Goal: Task Accomplishment & Management: Complete application form

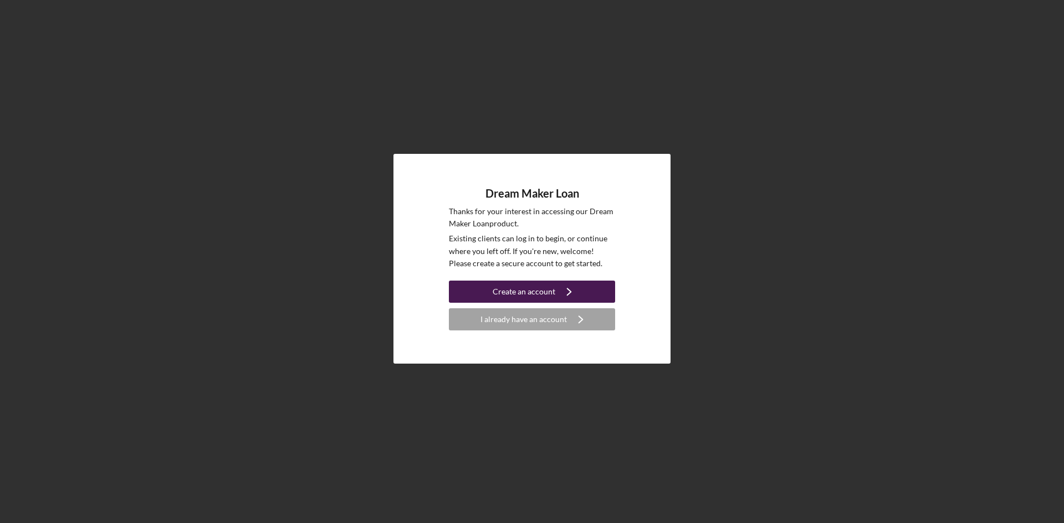
click at [532, 296] on div "Create an account" at bounding box center [523, 292] width 63 height 22
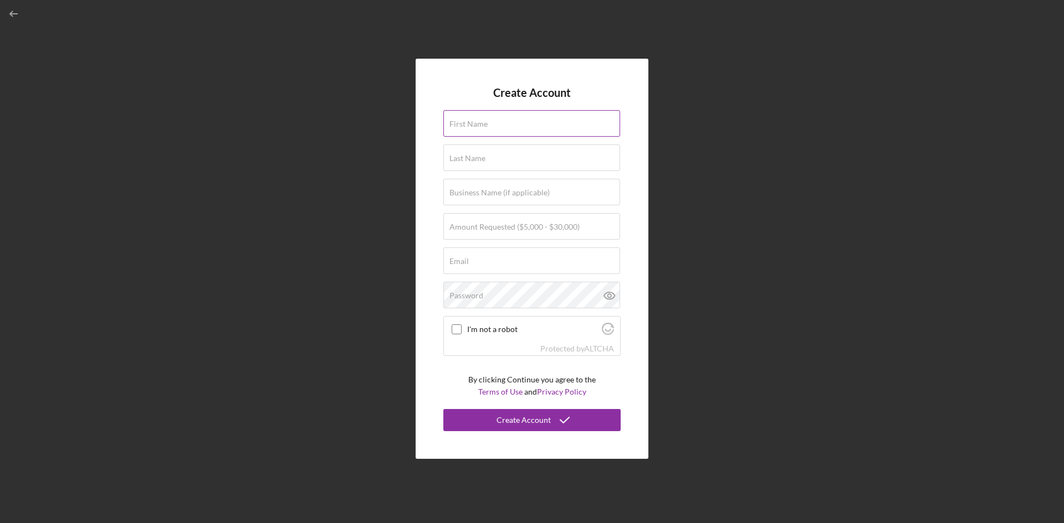
click at [516, 132] on input "First Name" at bounding box center [531, 123] width 177 height 27
type input "[PERSON_NAME]"
type input "[EMAIL_ADDRESS][DOMAIN_NAME]"
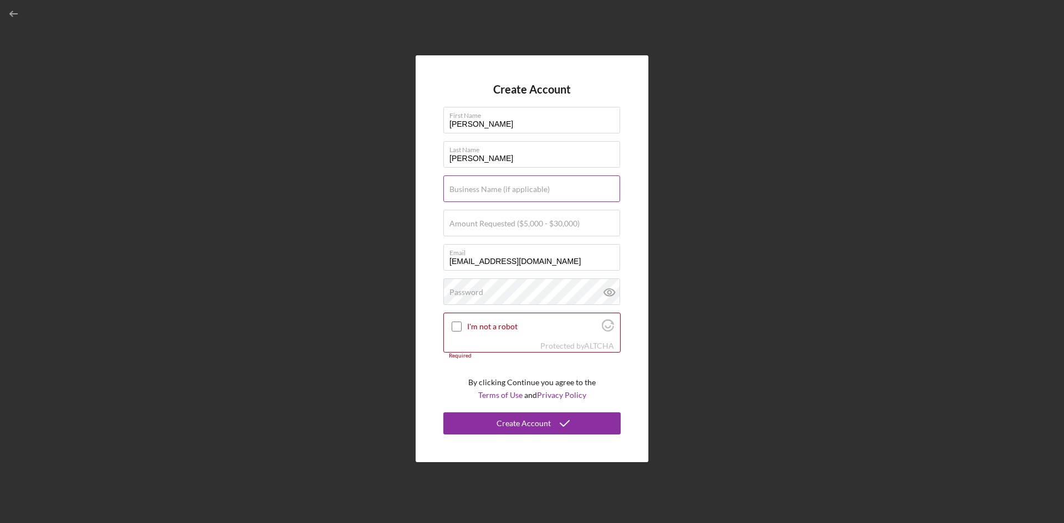
click at [489, 191] on label "Business Name (if applicable)" at bounding box center [499, 189] width 100 height 9
click at [489, 191] on input "Business Name (if applicable)" at bounding box center [531, 189] width 177 height 27
type input "Cafe [PERSON_NAME]"
click at [468, 230] on input "Amount Requested ($5,000 - $30,000)" at bounding box center [531, 223] width 177 height 27
type input "$30,000"
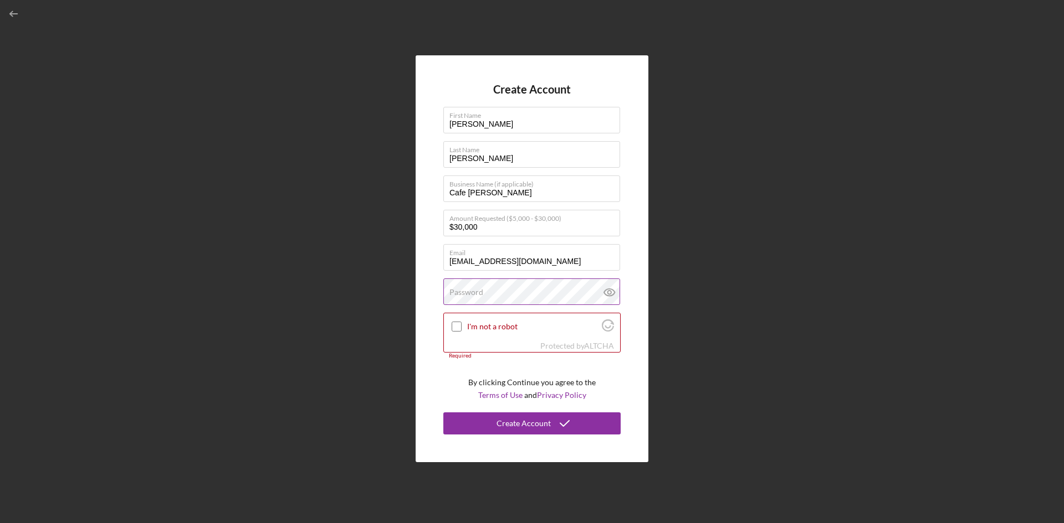
click at [456, 289] on label "Password" at bounding box center [466, 292] width 34 height 9
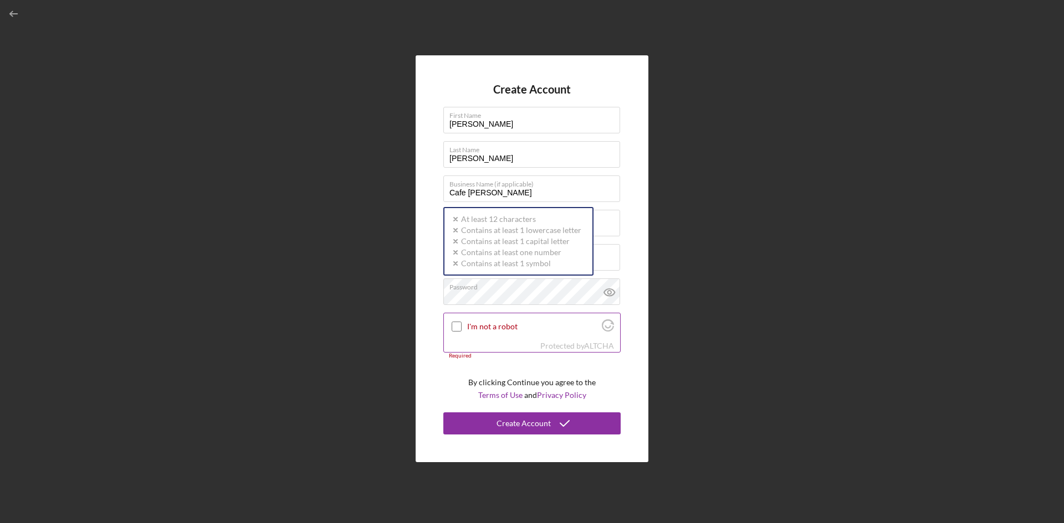
click at [454, 325] on input "I'm not a robot" at bounding box center [456, 327] width 10 height 10
checkbox input "true"
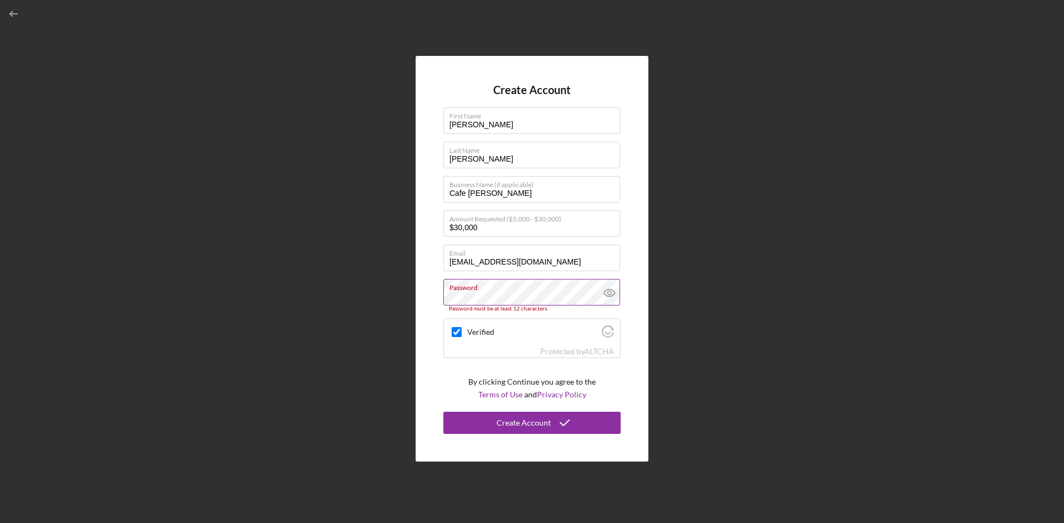
click at [612, 293] on icon at bounding box center [610, 293] width 28 height 28
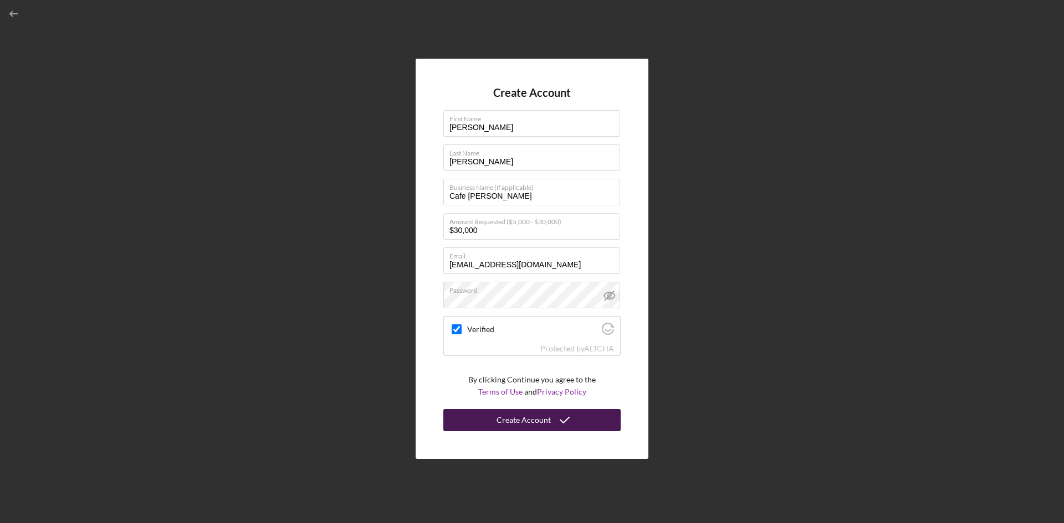
click at [542, 418] on div "Create Account" at bounding box center [523, 420] width 54 height 22
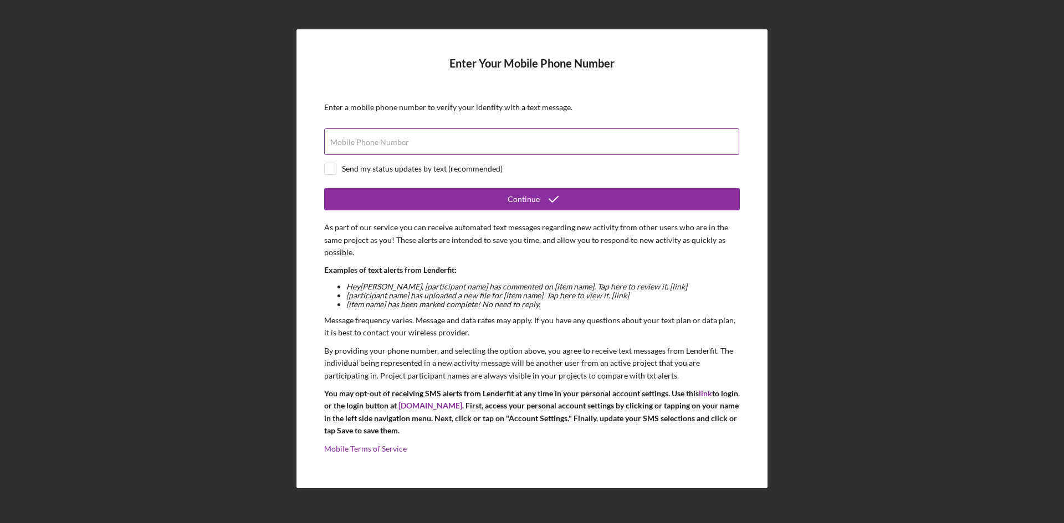
click at [365, 143] on label "Mobile Phone Number" at bounding box center [369, 142] width 79 height 9
click at [365, 143] on input "Mobile Phone Number" at bounding box center [531, 142] width 415 height 27
type input "[PHONE_NUMBER]"
click at [325, 165] on input "checkbox" at bounding box center [330, 168] width 11 height 11
checkbox input "true"
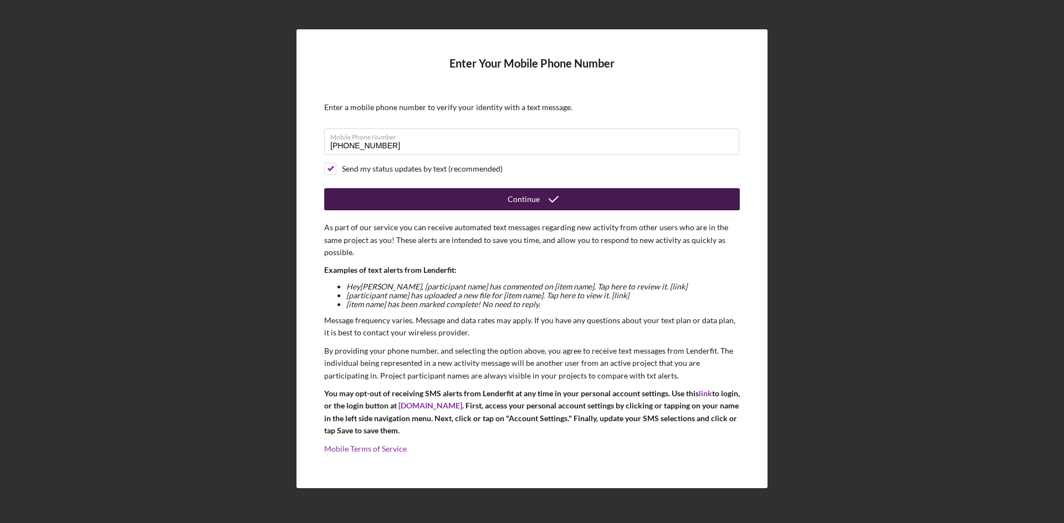
click at [511, 208] on div "Continue" at bounding box center [523, 199] width 32 height 22
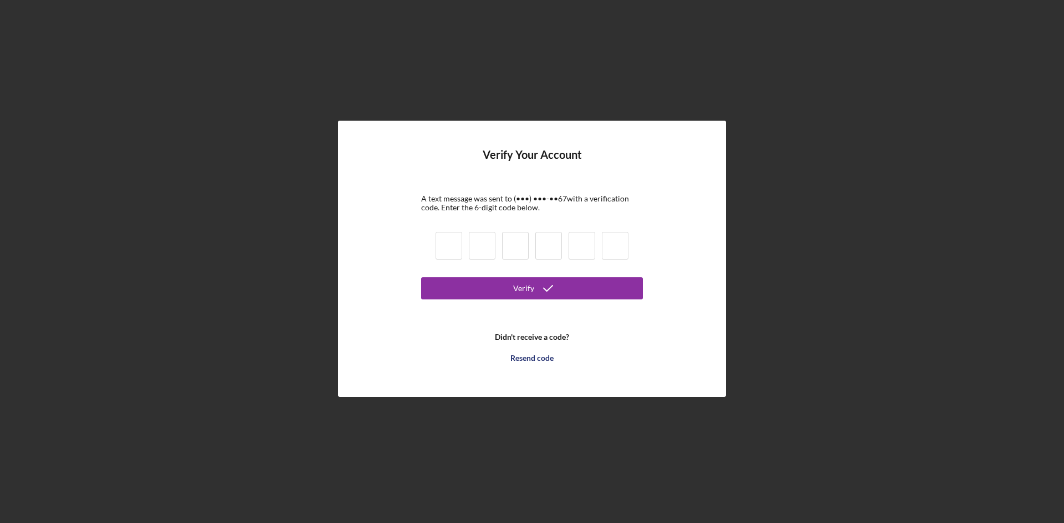
click at [451, 248] on input at bounding box center [448, 246] width 27 height 28
type input "1"
type input "2"
type input "5"
type input "9"
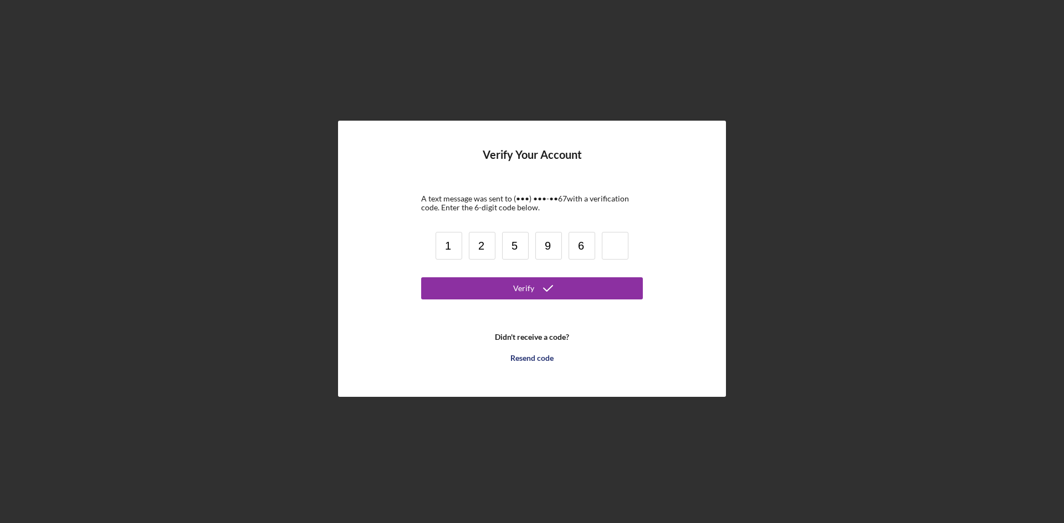
type input "6"
type input "4"
click at [577, 290] on button "Verify" at bounding box center [532, 289] width 222 height 22
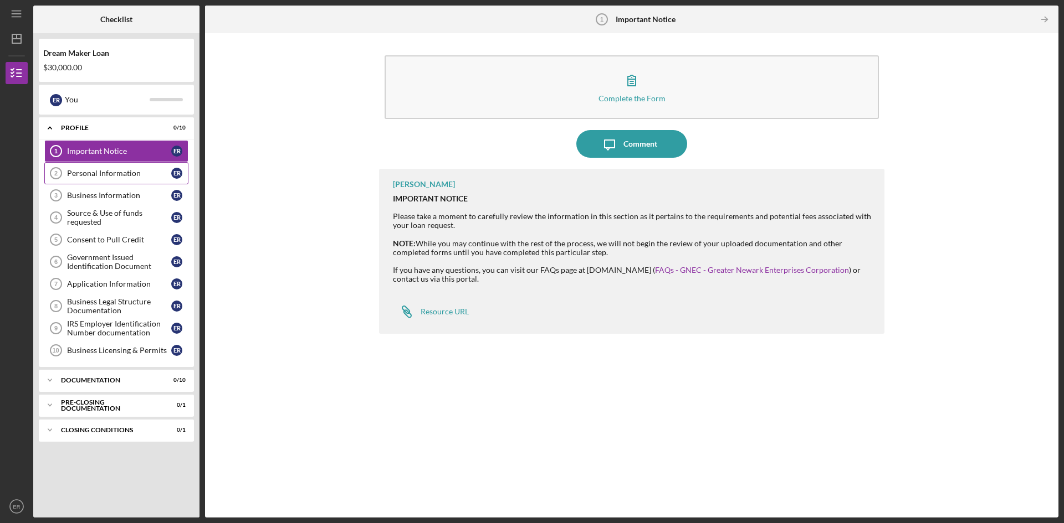
click at [106, 169] on div "Personal Information" at bounding box center [119, 173] width 104 height 9
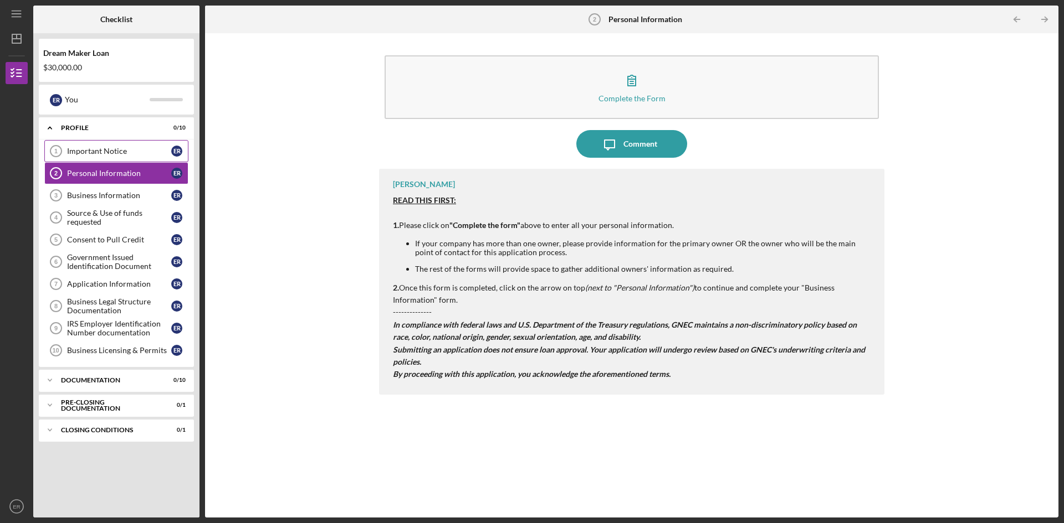
click at [106, 151] on div "Important Notice" at bounding box center [119, 151] width 104 height 9
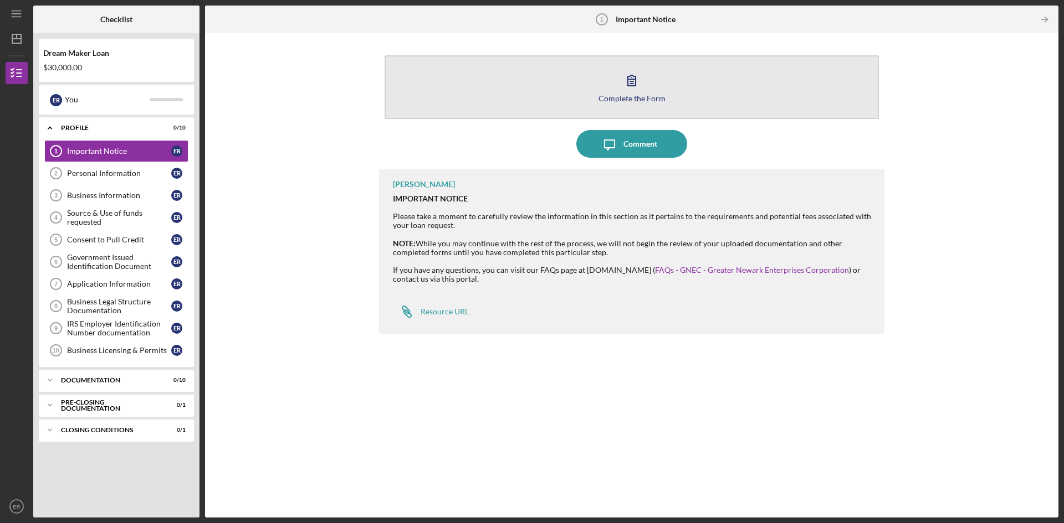
click at [628, 95] on div "Complete the Form" at bounding box center [631, 98] width 67 height 8
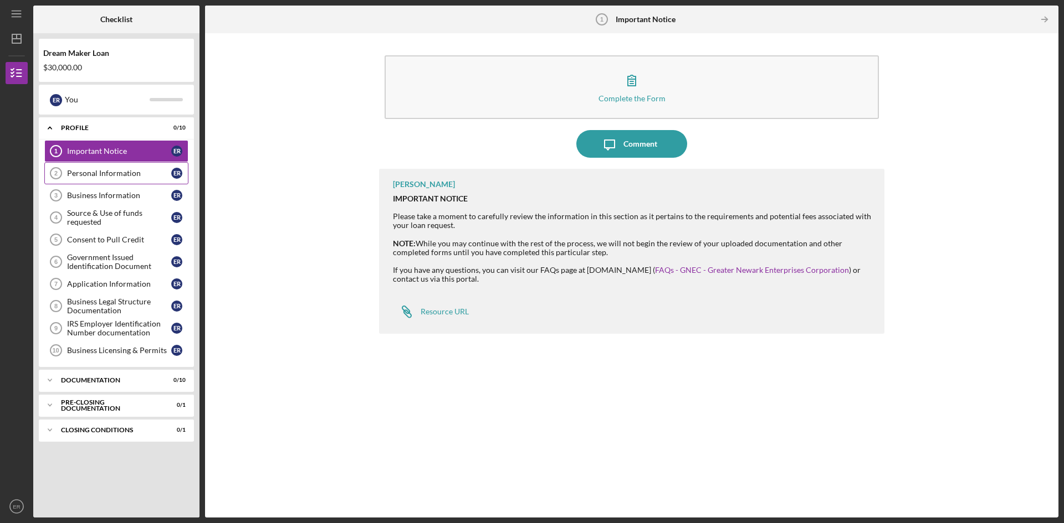
click at [118, 172] on div "Personal Information" at bounding box center [119, 173] width 104 height 9
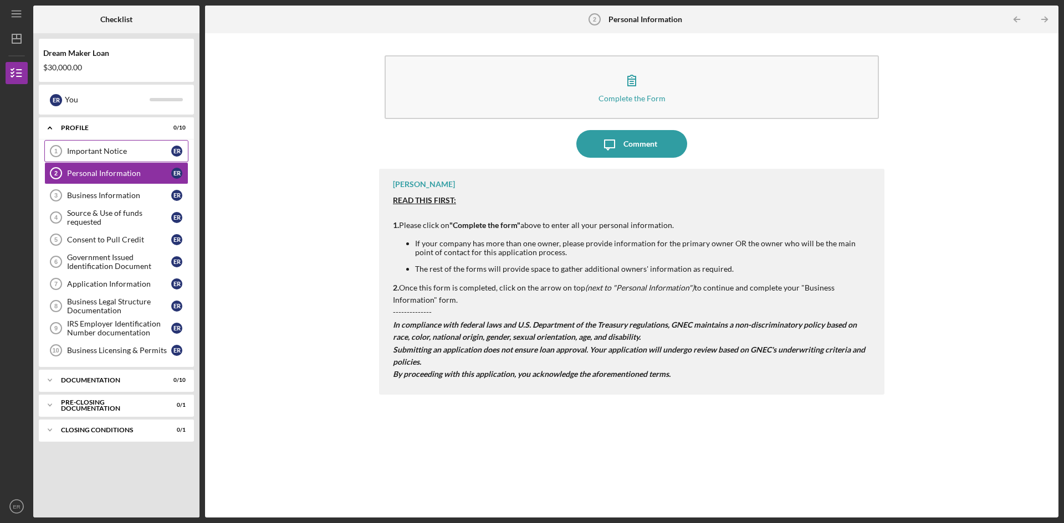
click at [101, 150] on div "Important Notice" at bounding box center [119, 151] width 104 height 9
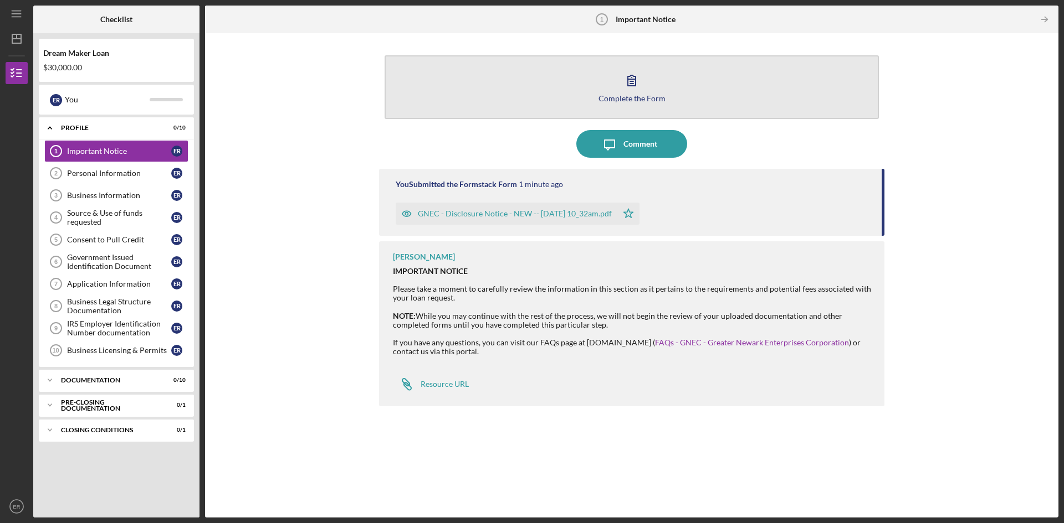
click at [636, 94] on div "Complete the Form" at bounding box center [631, 98] width 67 height 8
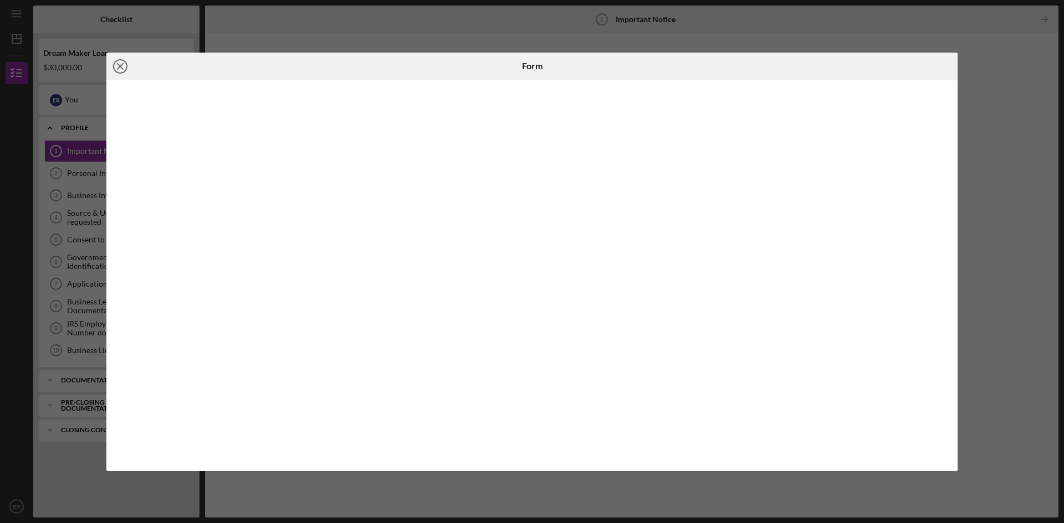
click at [117, 63] on icon "Icon/Close" at bounding box center [120, 67] width 28 height 28
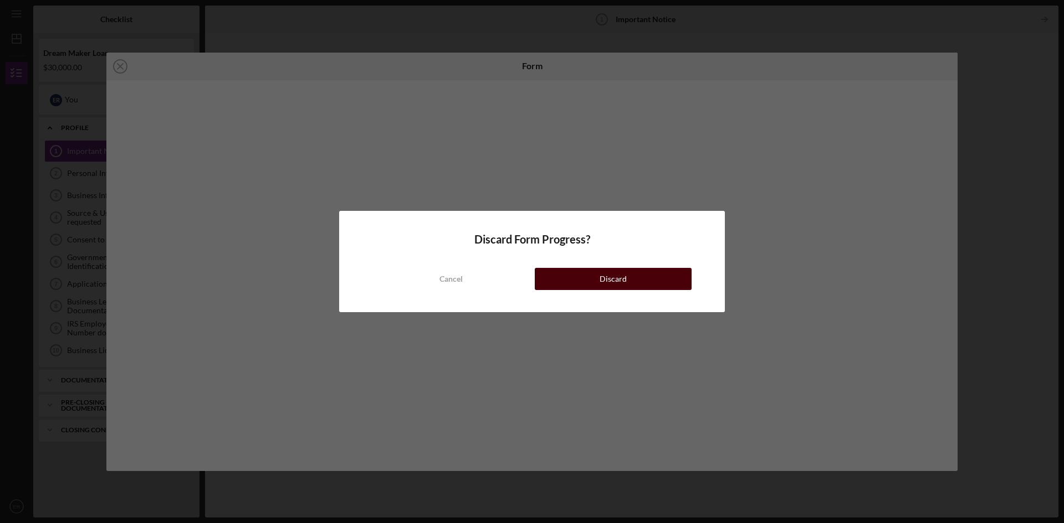
click at [602, 281] on div "Discard" at bounding box center [612, 279] width 27 height 22
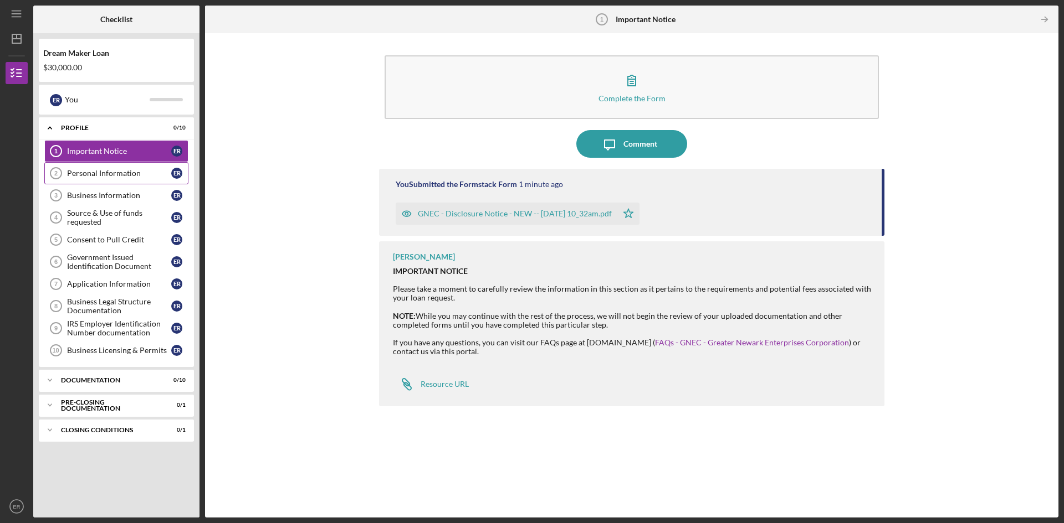
click at [135, 179] on link "Personal Information 2 Personal Information E R" at bounding box center [116, 173] width 144 height 22
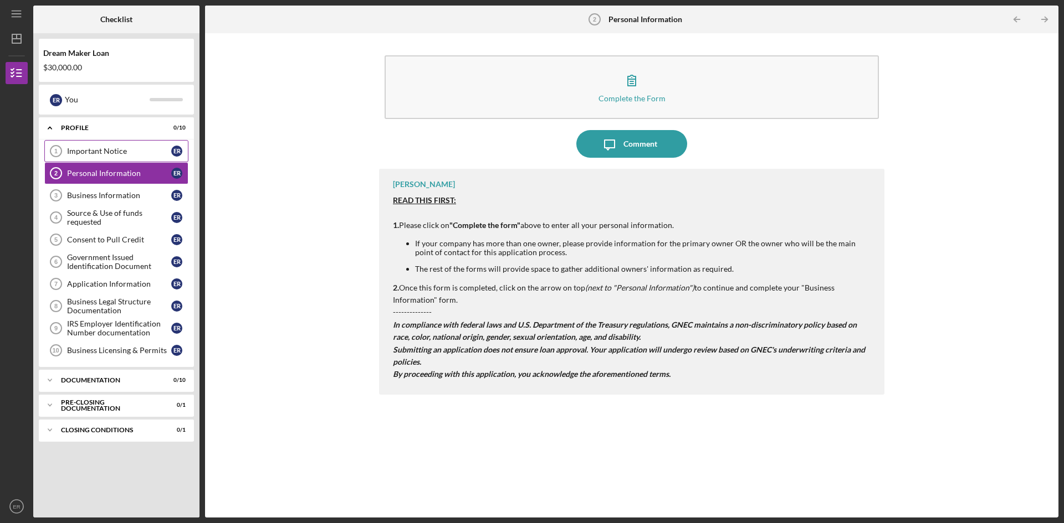
click at [113, 156] on link "Important Notice 1 Important Notice E R" at bounding box center [116, 151] width 144 height 22
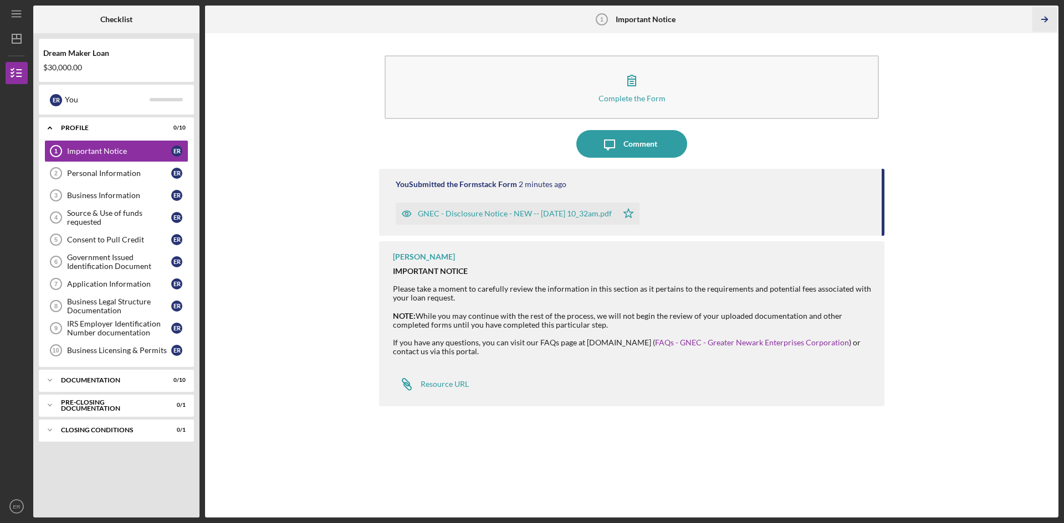
click at [1049, 16] on icon "Icon/Table Pagination Arrow" at bounding box center [1043, 19] width 25 height 25
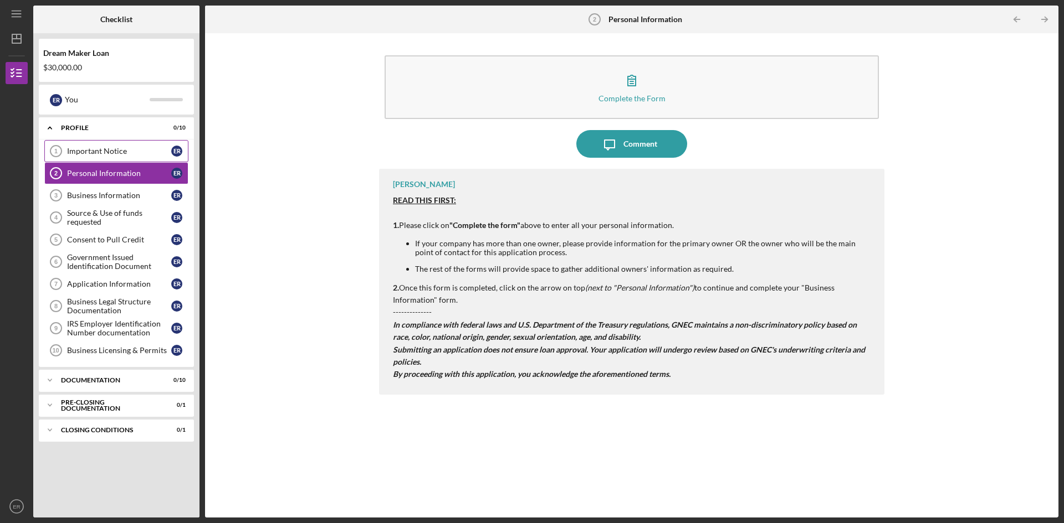
click at [115, 157] on link "Important Notice 1 Important Notice E R" at bounding box center [116, 151] width 144 height 22
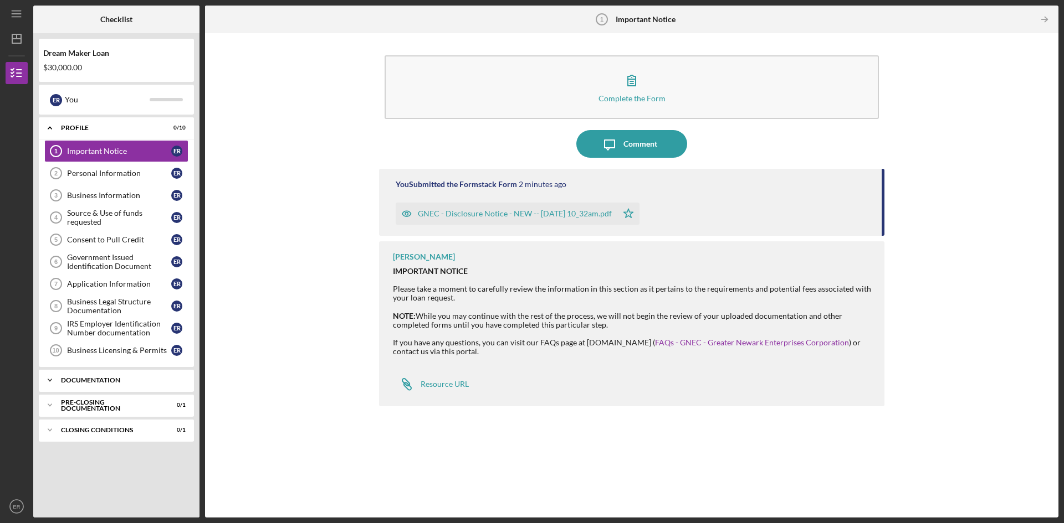
click at [108, 379] on div "Documentation" at bounding box center [120, 380] width 119 height 7
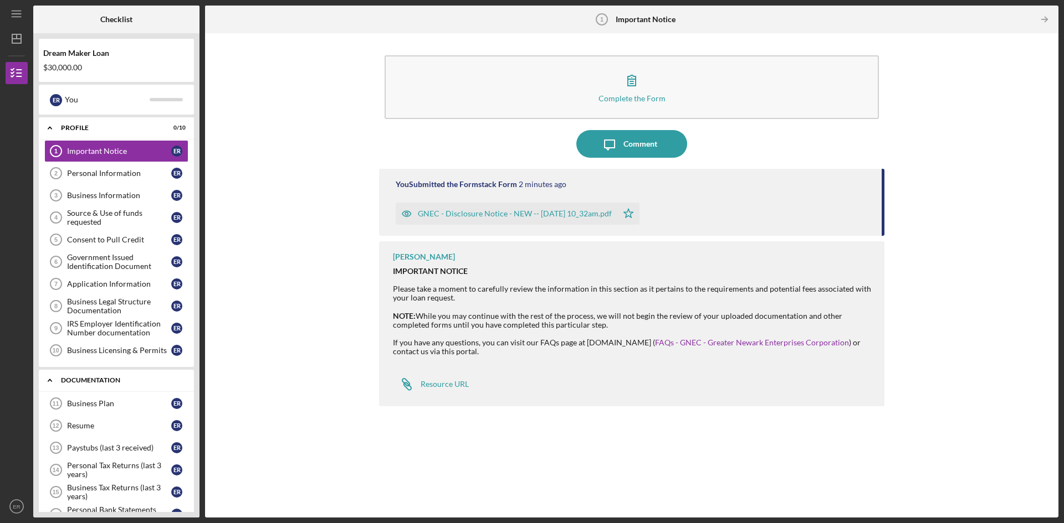
click at [108, 379] on div "Documentation" at bounding box center [120, 380] width 119 height 7
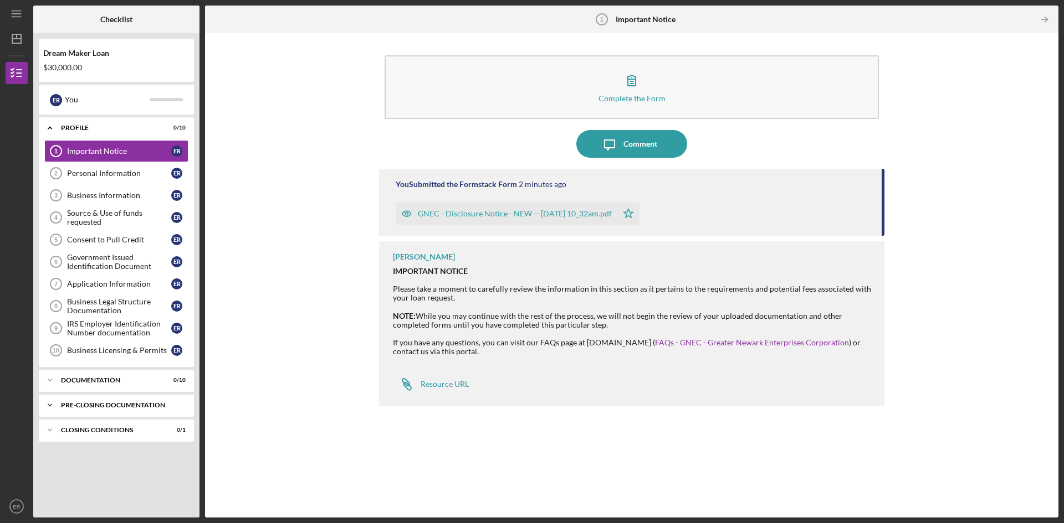
click at [108, 406] on div "Pre-Closing Documentation" at bounding box center [120, 405] width 119 height 7
click at [112, 430] on div "Closing Conditions" at bounding box center [120, 430] width 119 height 7
click at [112, 432] on div "Closing Conditions" at bounding box center [120, 430] width 119 height 7
click at [105, 404] on div "Pre-Closing Documentation" at bounding box center [120, 405] width 119 height 7
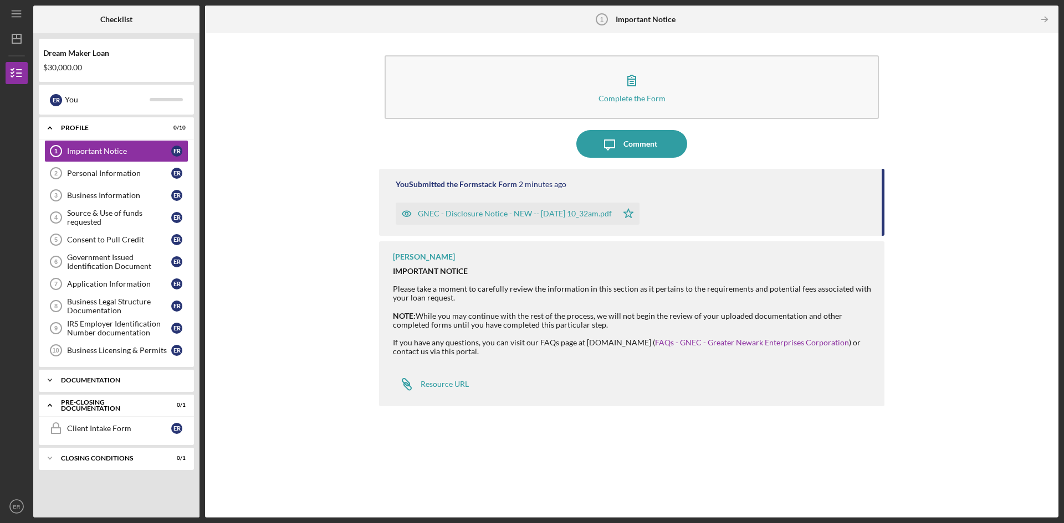
click at [93, 373] on div "Icon/Expander Documentation 0 / 10" at bounding box center [116, 380] width 155 height 22
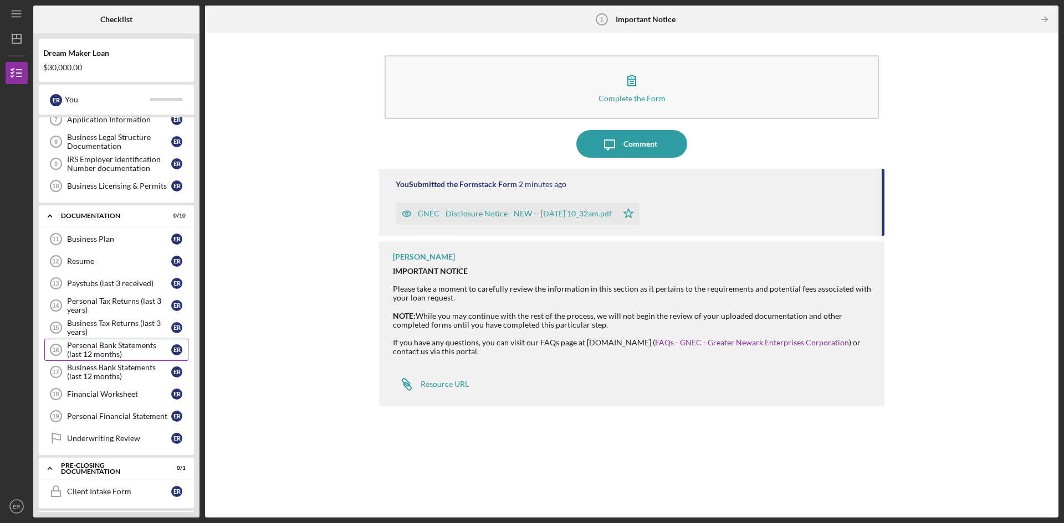
scroll to position [166, 0]
click at [89, 265] on link "Resume 12 Resume E R" at bounding box center [116, 260] width 144 height 22
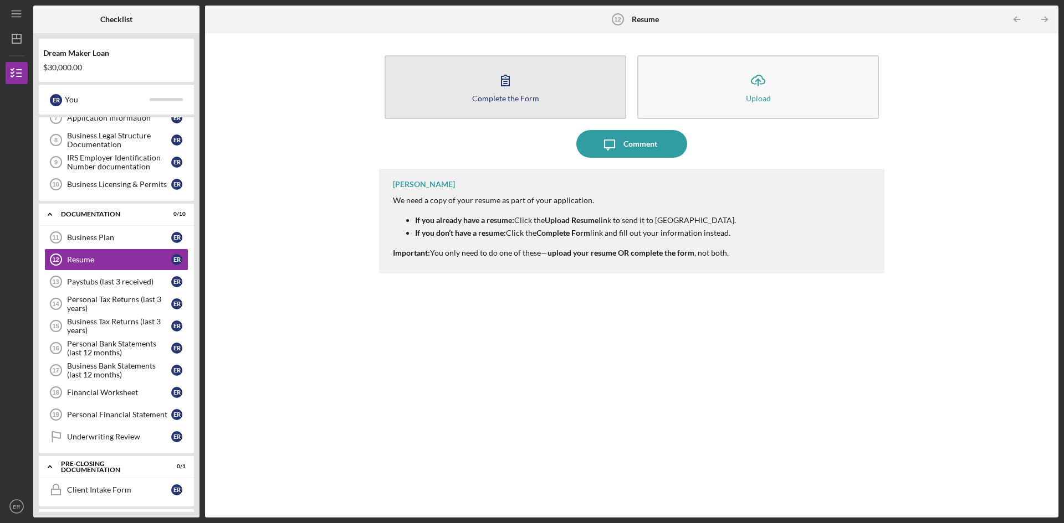
click at [481, 99] on div "Complete the Form" at bounding box center [505, 98] width 67 height 8
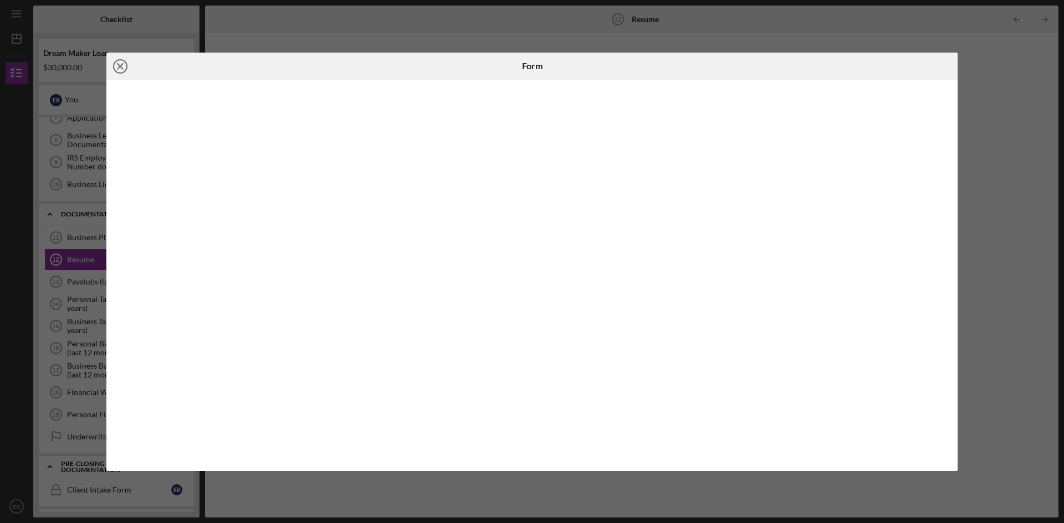
click at [124, 64] on icon "Icon/Close" at bounding box center [120, 67] width 28 height 28
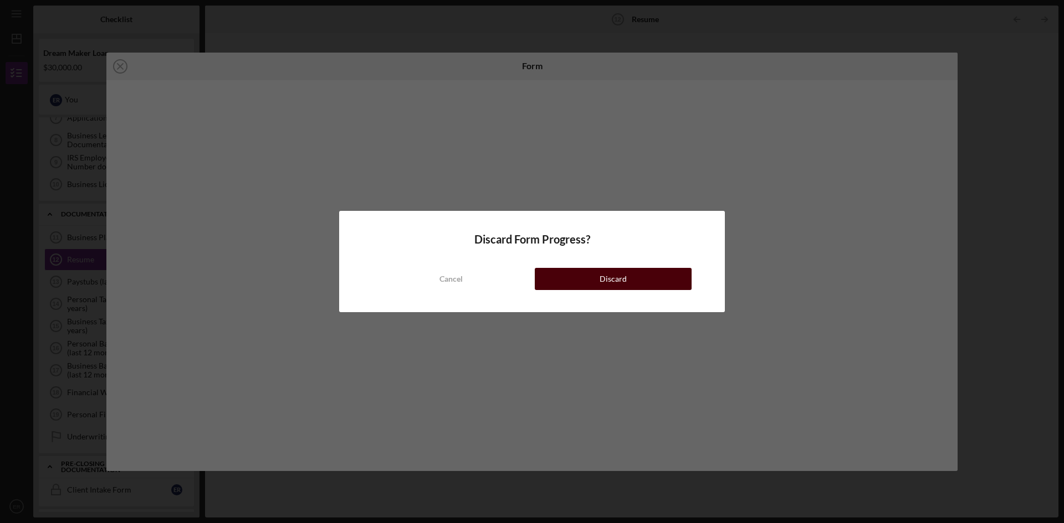
click at [622, 281] on div "Discard" at bounding box center [612, 279] width 27 height 22
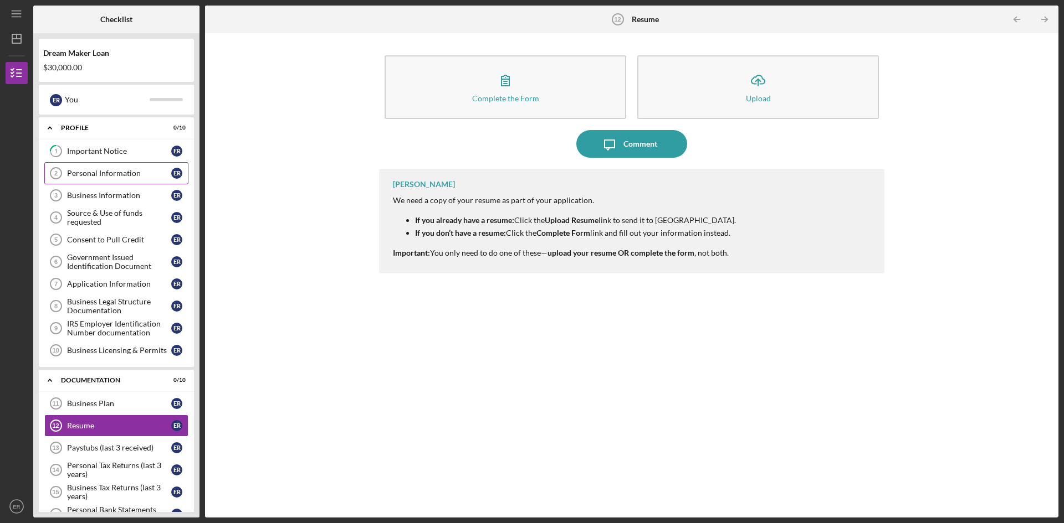
click at [94, 170] on div "Personal Information" at bounding box center [119, 173] width 104 height 9
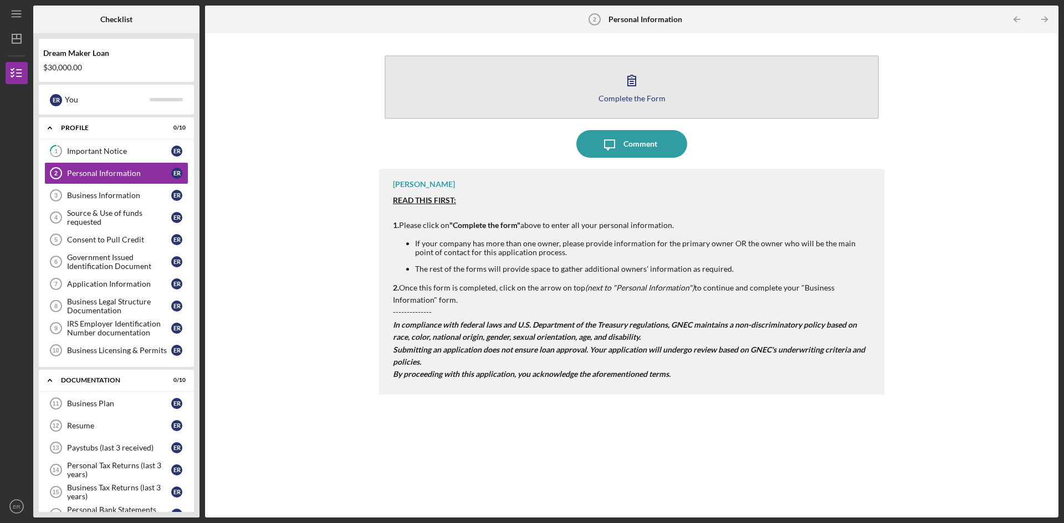
click at [621, 100] on div "Complete the Form" at bounding box center [631, 98] width 67 height 8
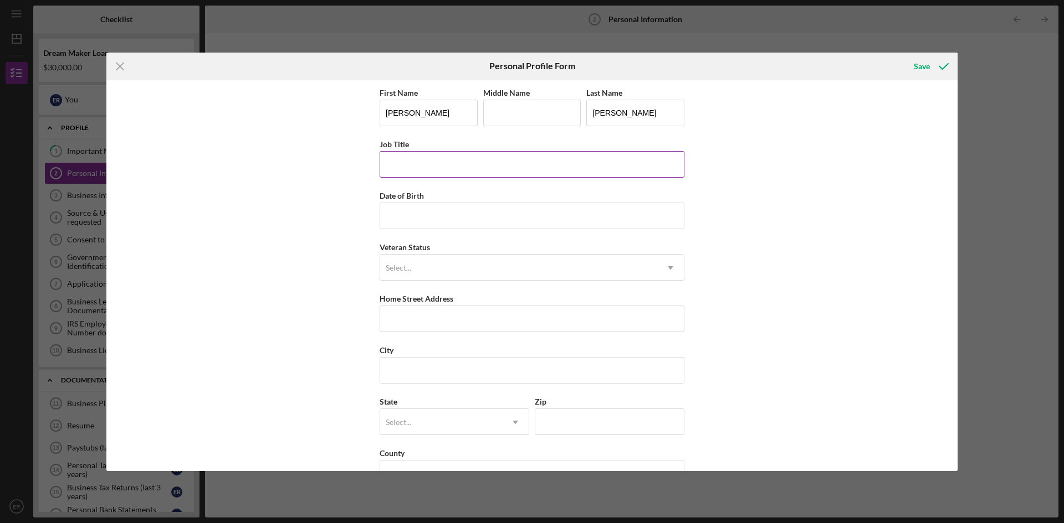
click at [459, 168] on input "Job Title" at bounding box center [531, 164] width 305 height 27
type input "Owner"
click at [405, 218] on input "Date of Birth" at bounding box center [531, 216] width 305 height 27
type input "[DATE]"
click at [425, 268] on div "Select..." at bounding box center [518, 267] width 277 height 25
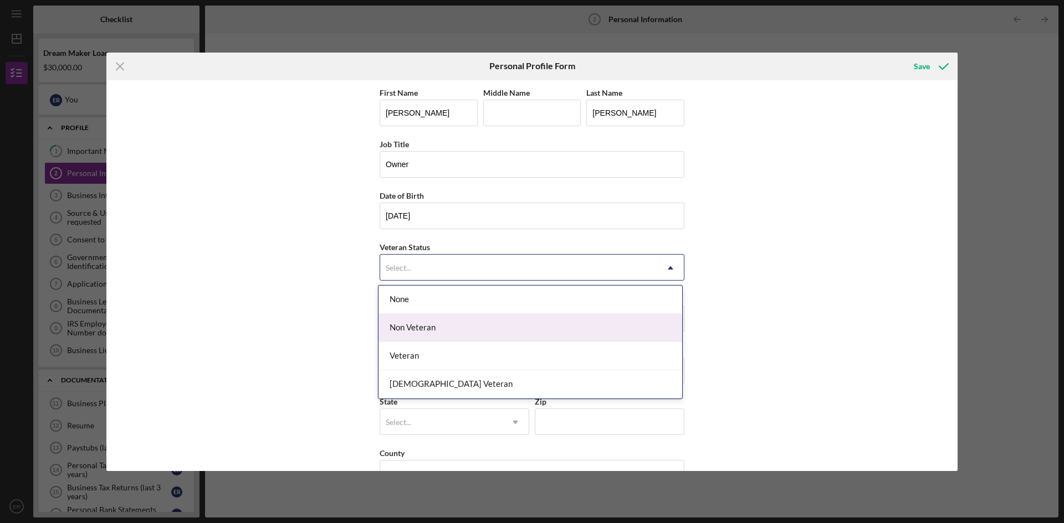
click at [435, 331] on div "Non Veteran" at bounding box center [530, 328] width 304 height 28
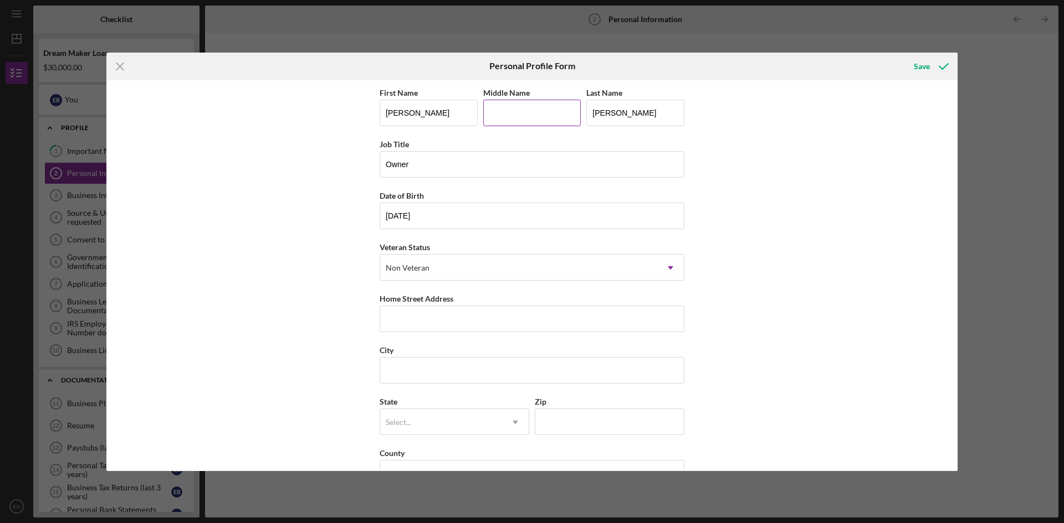
click at [523, 117] on input "Middle Name" at bounding box center [532, 113] width 98 height 27
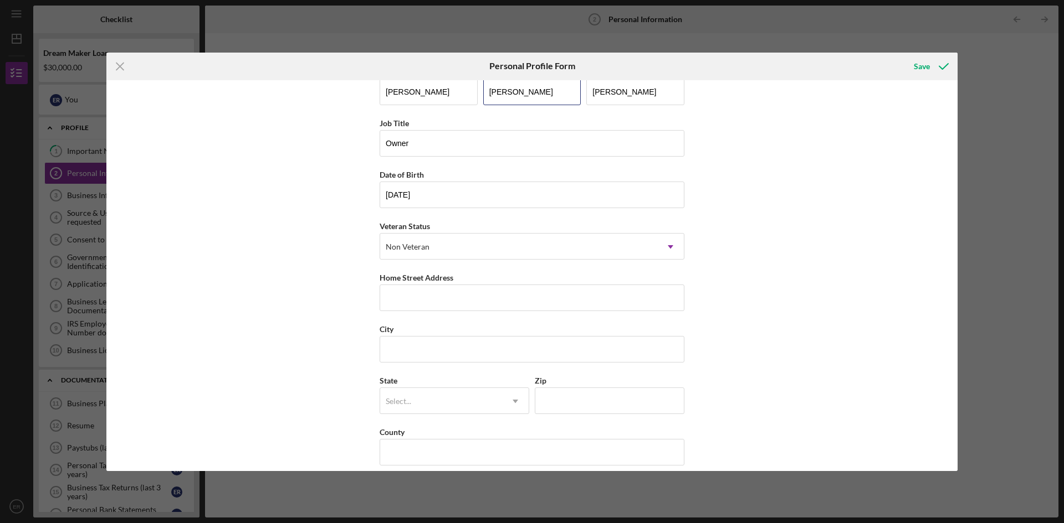
scroll to position [32, 0]
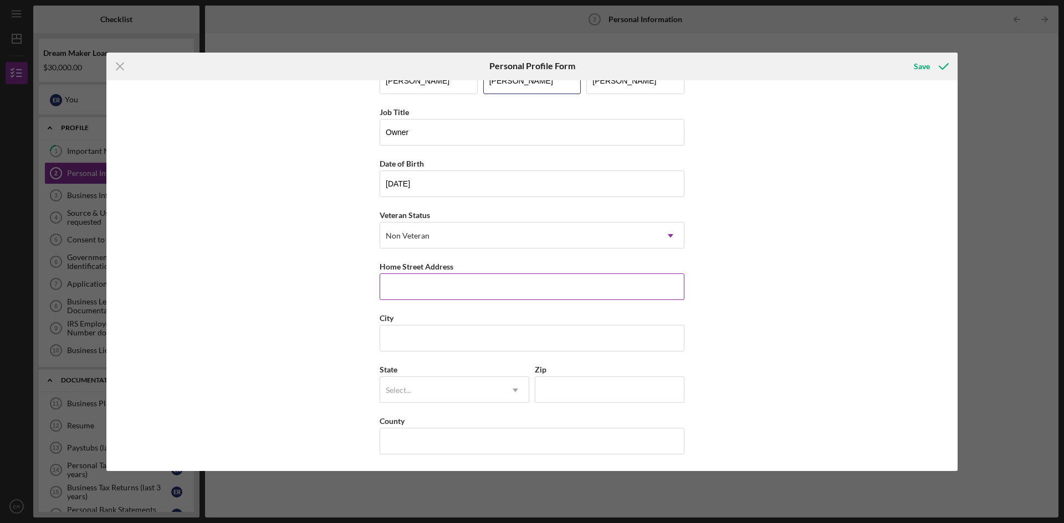
type input "[PERSON_NAME]"
click at [403, 280] on input "Home Street Address" at bounding box center [531, 287] width 305 height 27
type input "19 Silver Fox Ln"
type input "[GEOGRAPHIC_DATA], [GEOGRAPHIC_DATA]"
type input "NJ"
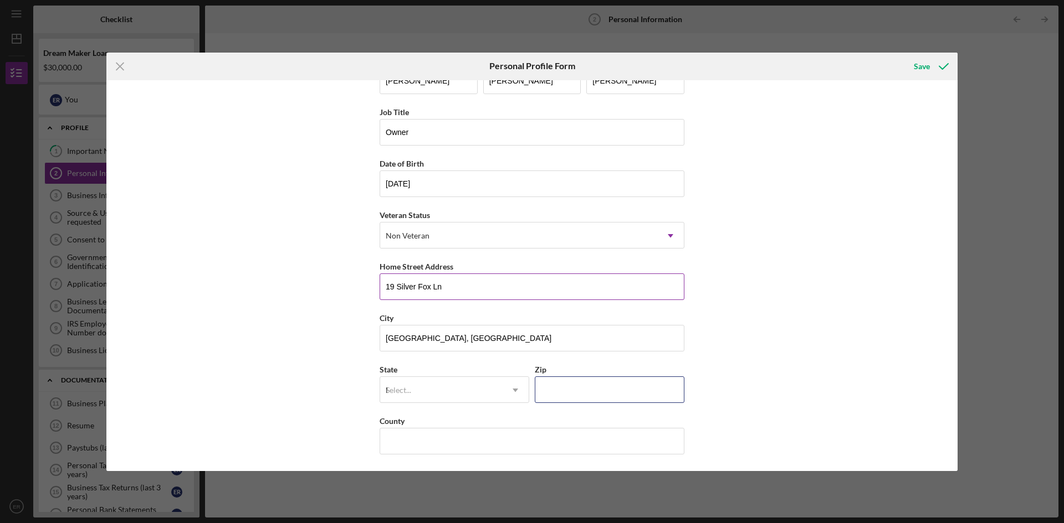
type input "07461"
type input "[GEOGRAPHIC_DATA]"
click at [870, 338] on div "First Name [PERSON_NAME] Middle Name [PERSON_NAME] Last Name [PERSON_NAME] Job …" at bounding box center [531, 275] width 851 height 391
click at [782, 372] on div "First Name [PERSON_NAME] Middle Name [PERSON_NAME] Last Name [PERSON_NAME] Job …" at bounding box center [531, 275] width 851 height 391
click at [414, 398] on div "NJ" at bounding box center [441, 390] width 122 height 25
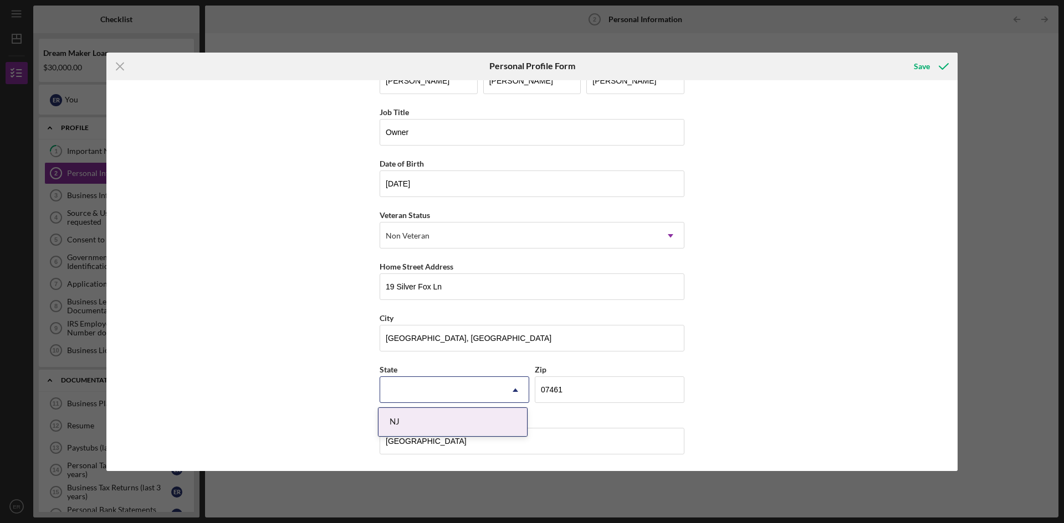
click at [415, 395] on div at bounding box center [441, 390] width 122 height 25
click at [282, 394] on div "First Name [PERSON_NAME] Middle Name [PERSON_NAME] Last Name [PERSON_NAME] Job …" at bounding box center [531, 275] width 851 height 391
click at [460, 383] on div "Select..." at bounding box center [441, 390] width 122 height 25
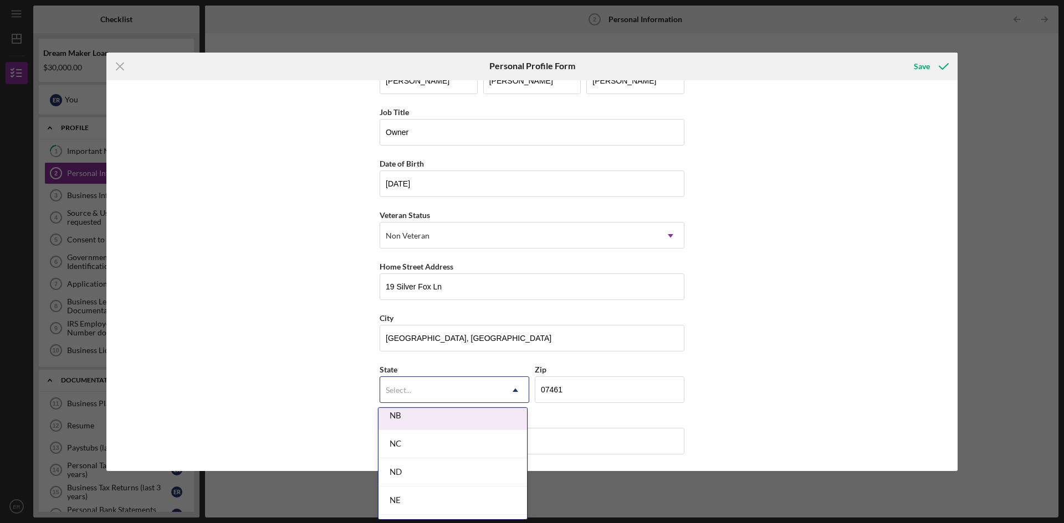
scroll to position [1219, 0]
click at [406, 444] on div "NJ" at bounding box center [452, 447] width 148 height 28
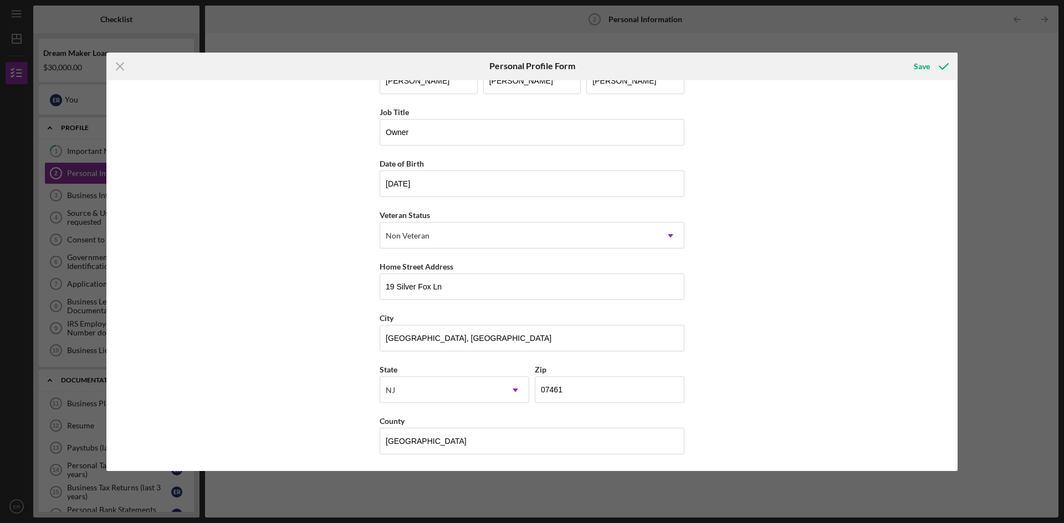
click at [268, 421] on div "First Name [PERSON_NAME] Middle Name [PERSON_NAME] Last Name [PERSON_NAME] Job …" at bounding box center [531, 275] width 851 height 391
click at [919, 65] on div "Save" at bounding box center [921, 66] width 16 height 22
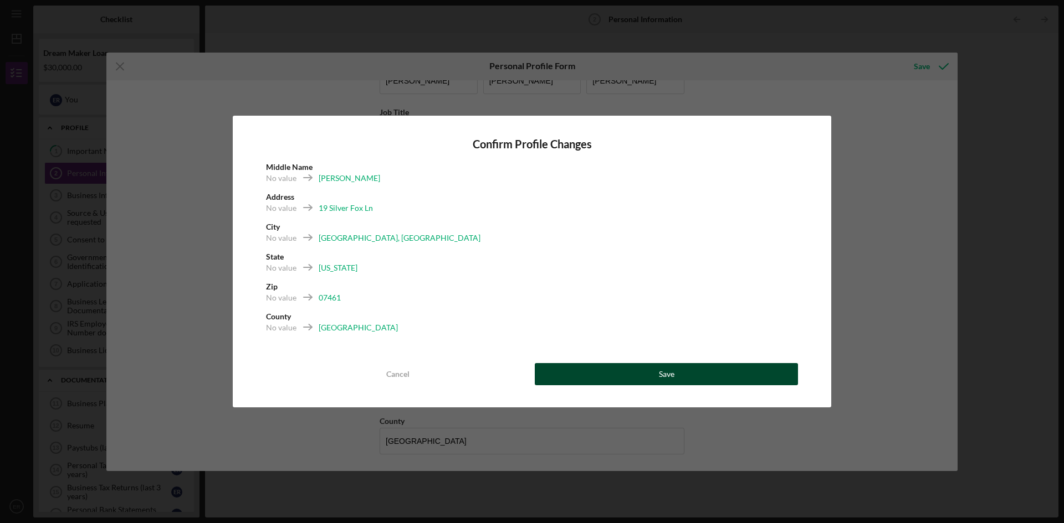
click at [587, 371] on button "Save" at bounding box center [666, 374] width 263 height 22
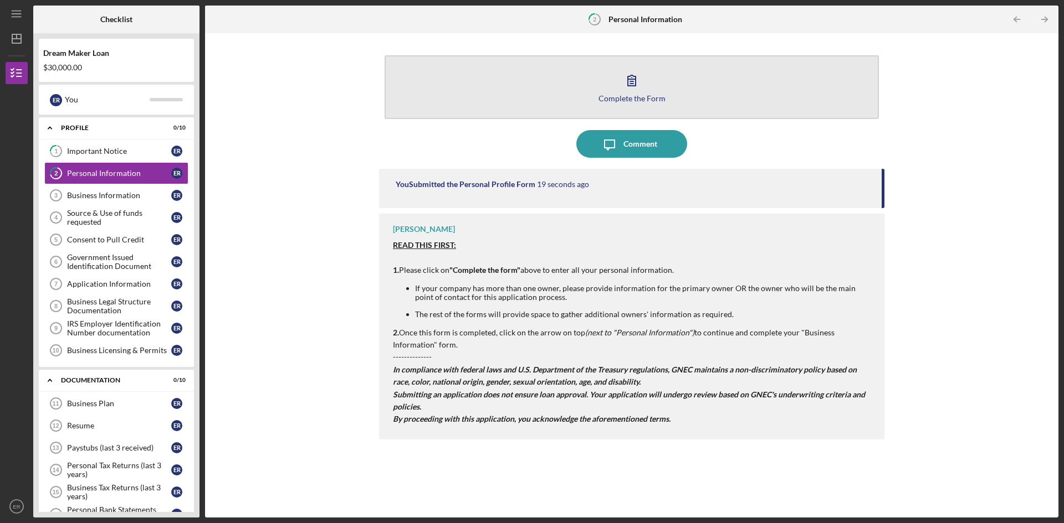
click at [650, 97] on div "Complete the Form" at bounding box center [631, 98] width 67 height 8
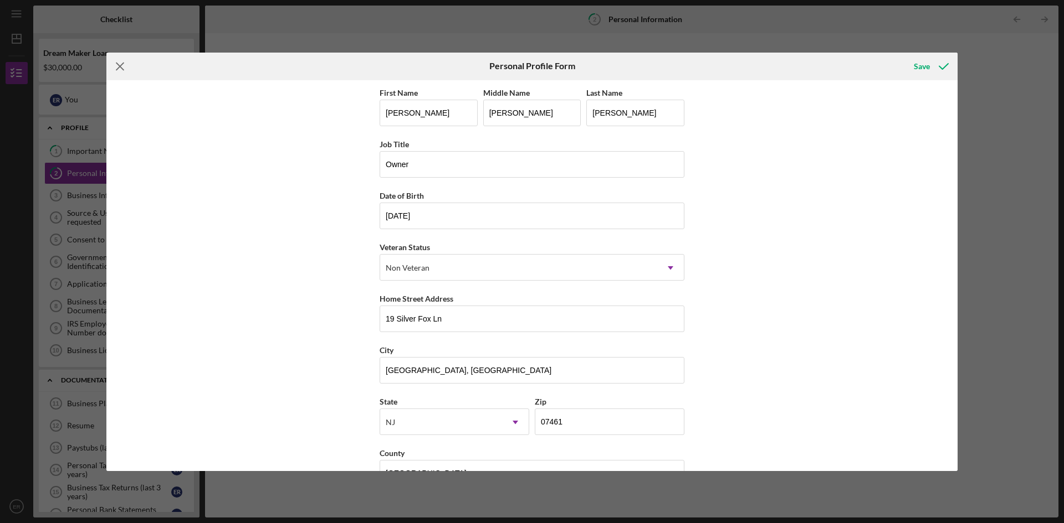
click at [118, 64] on line at bounding box center [119, 66] width 7 height 7
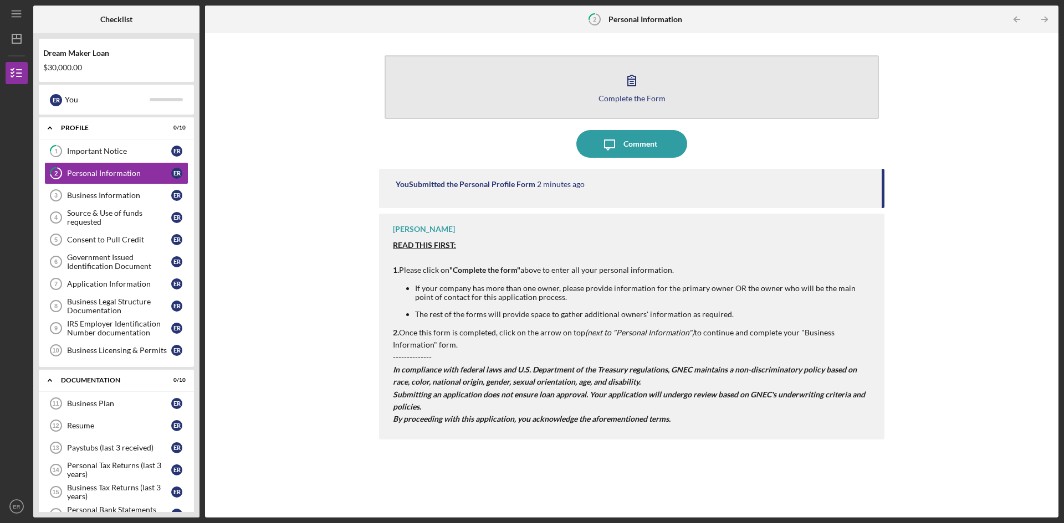
click at [630, 97] on div "Complete the Form" at bounding box center [631, 98] width 67 height 8
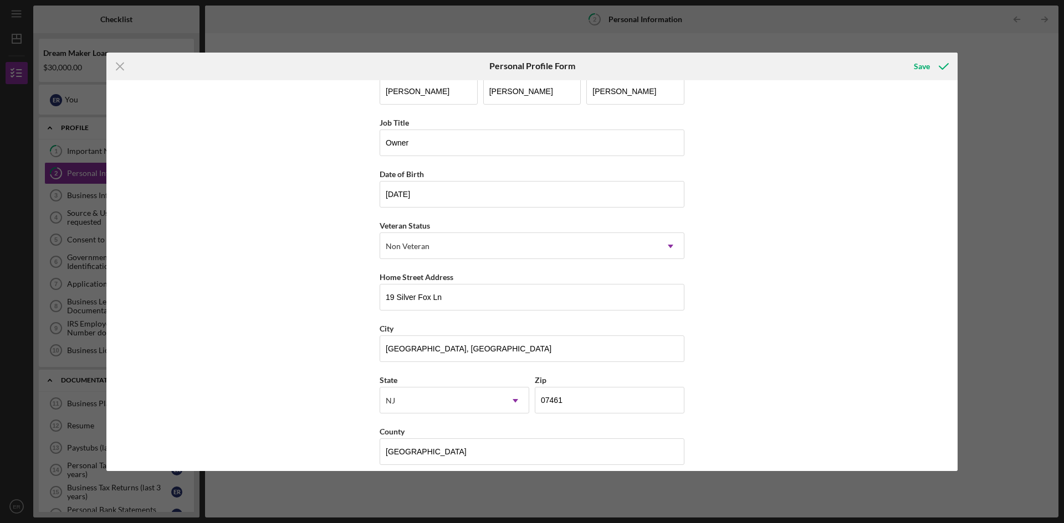
scroll to position [32, 0]
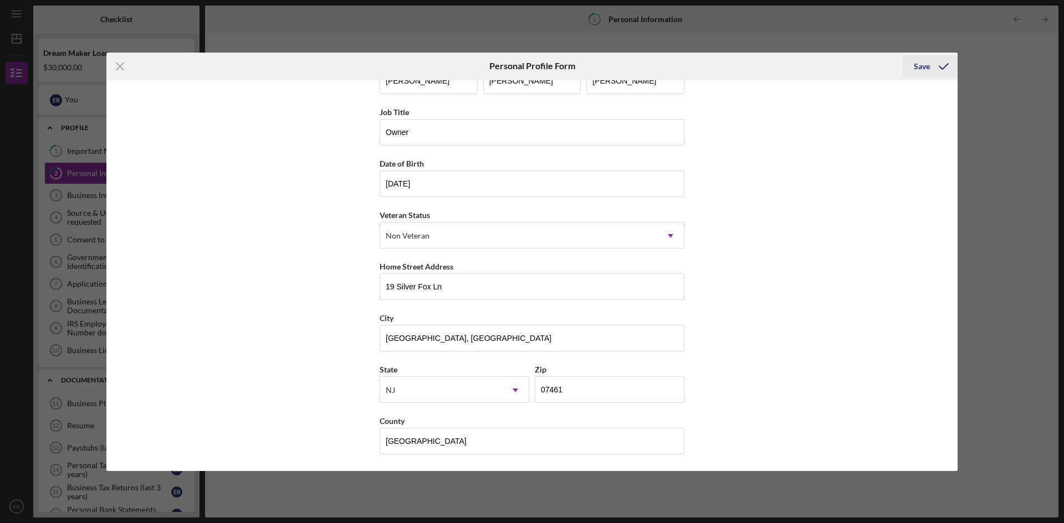
click at [921, 70] on div "Save" at bounding box center [921, 66] width 16 height 22
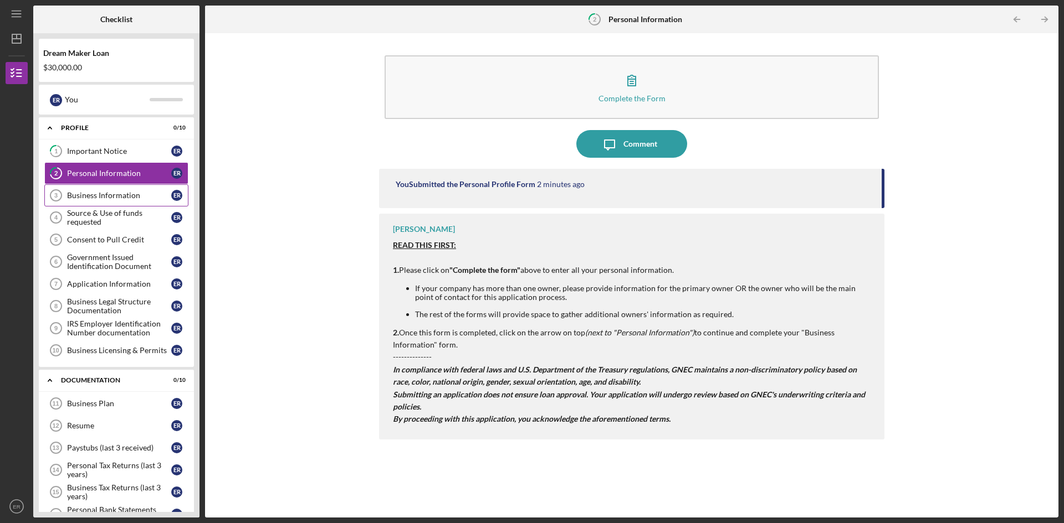
click at [96, 198] on div "Business Information" at bounding box center [119, 195] width 104 height 9
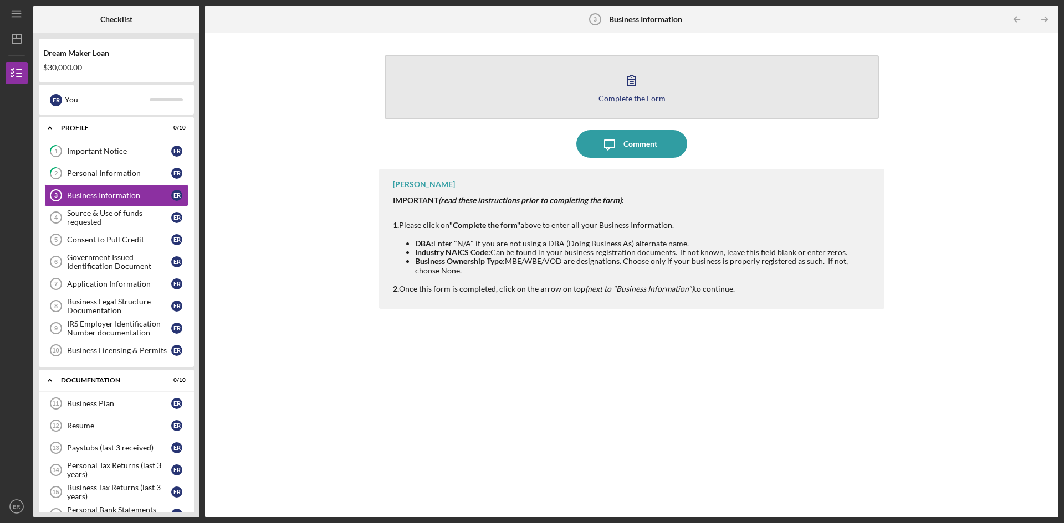
click at [620, 99] on div "Complete the Form" at bounding box center [631, 98] width 67 height 8
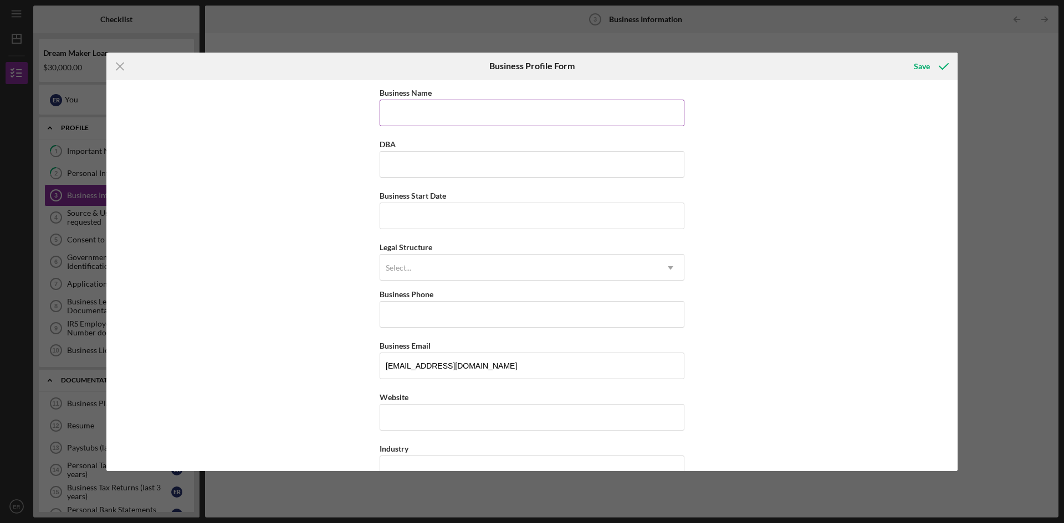
click at [426, 109] on input "Business Name" at bounding box center [531, 113] width 305 height 27
type input "Cafe Baires LLC"
type input "Cafe [PERSON_NAME]"
click at [415, 223] on input "Business Start Date" at bounding box center [531, 216] width 305 height 27
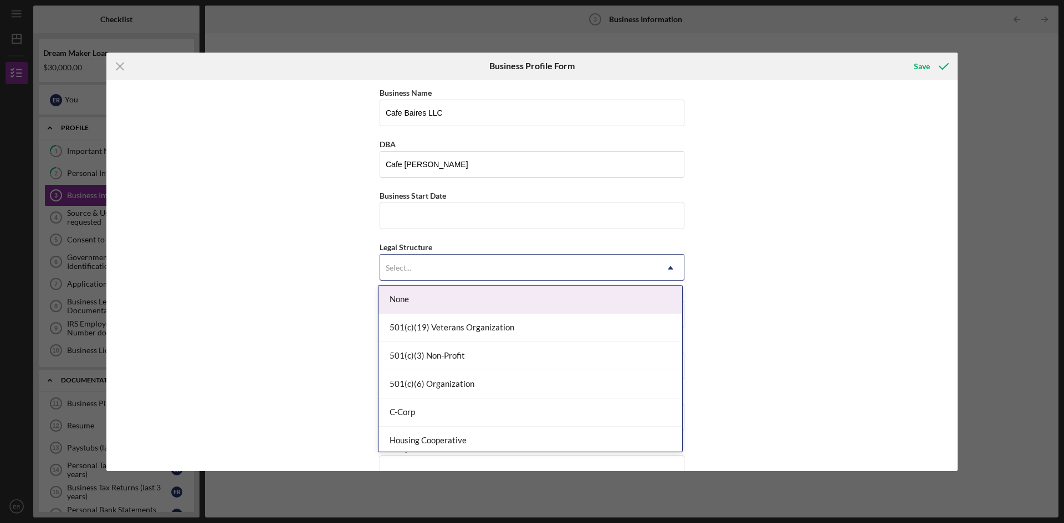
click at [421, 276] on div "Select..." at bounding box center [518, 267] width 277 height 25
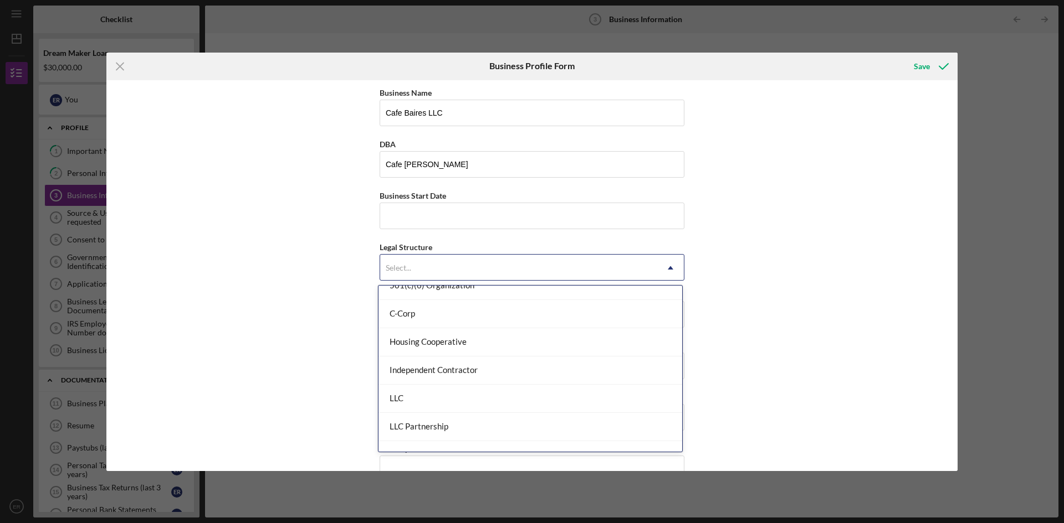
scroll to position [111, 0]
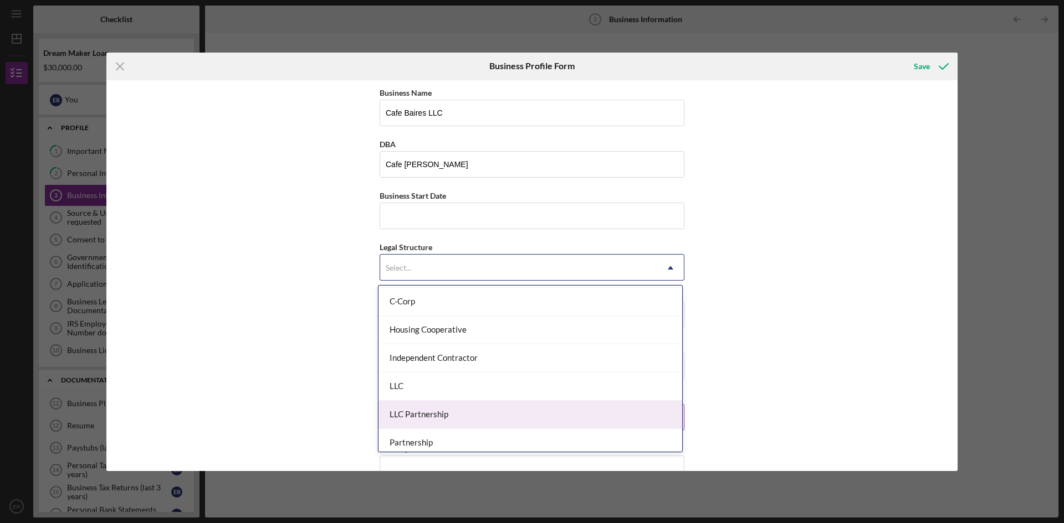
click at [442, 414] on div "LLC Partnership" at bounding box center [530, 415] width 304 height 28
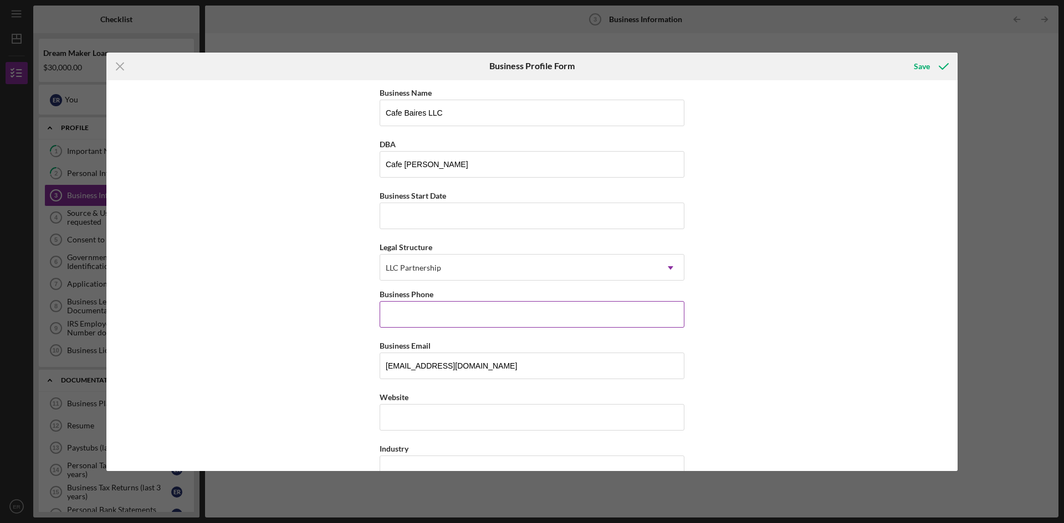
click at [437, 327] on input "Business Phone" at bounding box center [531, 314] width 305 height 27
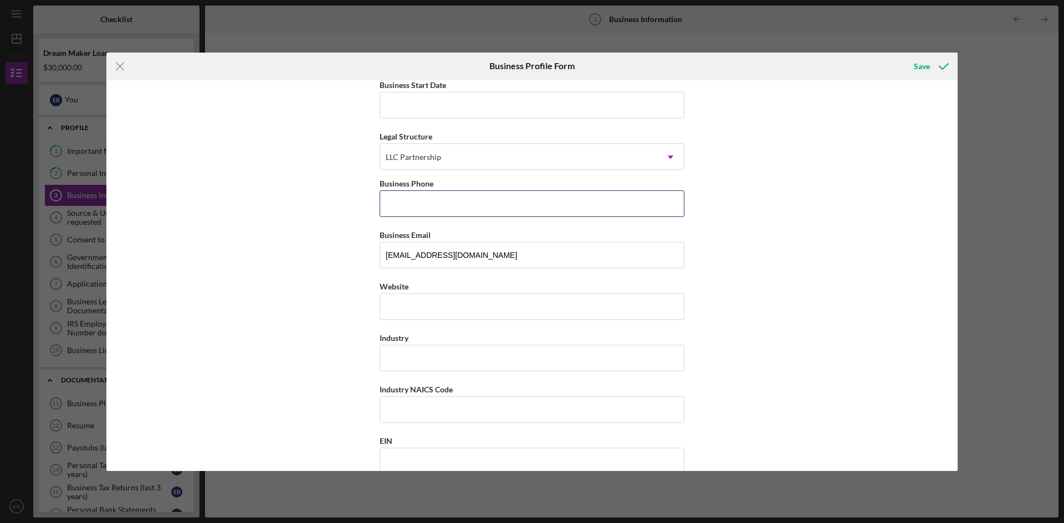
scroll to position [166, 0]
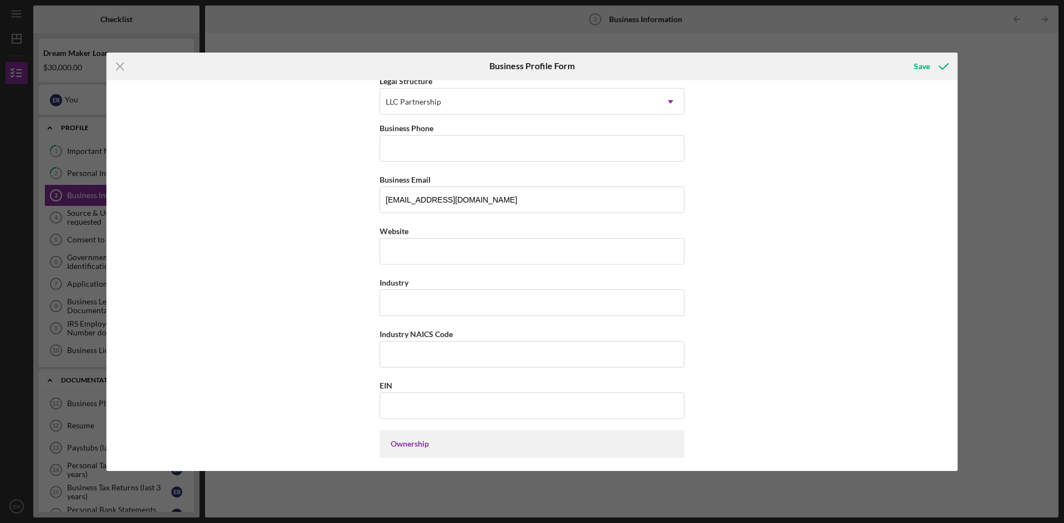
click at [268, 292] on div "Business Name Cafe [PERSON_NAME] LLC DBA Cafe [PERSON_NAME] Business Start Date…" at bounding box center [531, 275] width 851 height 391
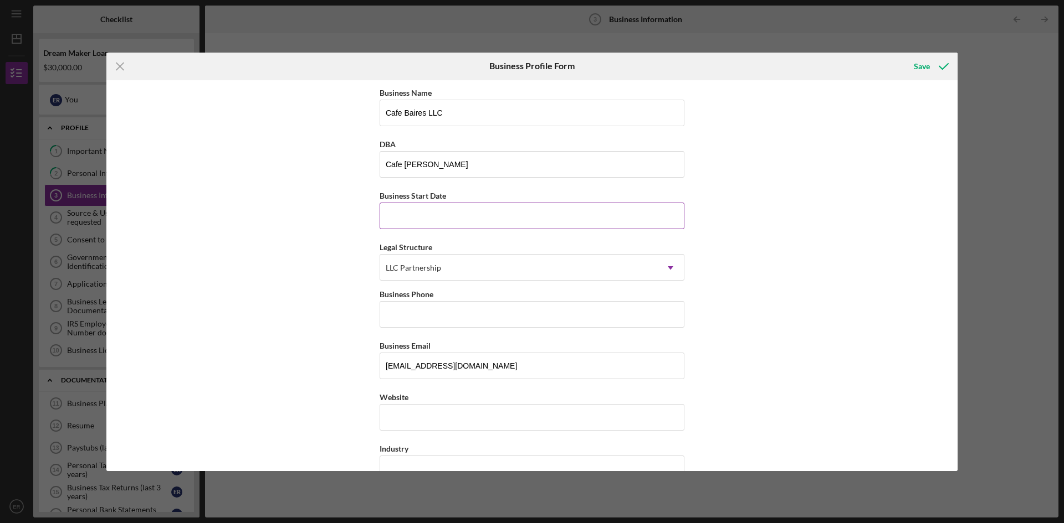
click at [467, 218] on input "Business Start Date" at bounding box center [531, 216] width 305 height 27
click at [398, 220] on input "Business Start Date" at bounding box center [531, 216] width 305 height 27
type input "[DATE]"
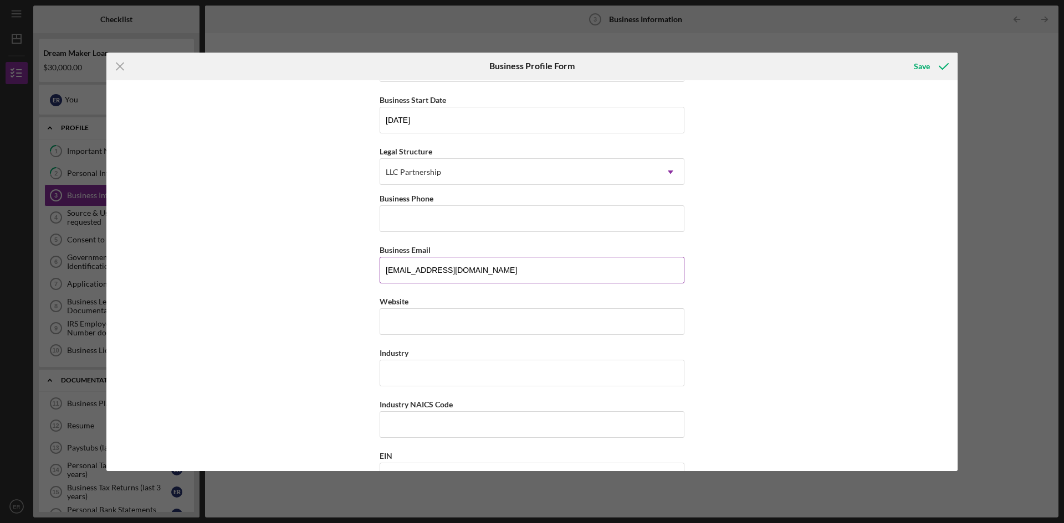
scroll to position [111, 0]
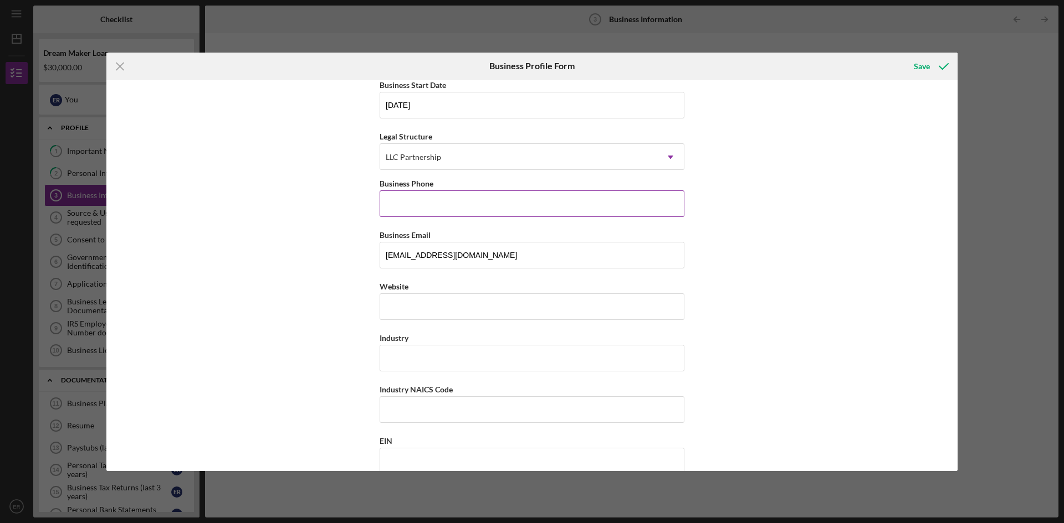
click at [407, 204] on input "Business Phone" at bounding box center [531, 204] width 305 height 27
type input "[PHONE_NUMBER]"
click at [389, 318] on input "Website" at bounding box center [531, 307] width 305 height 27
paste input "[DOMAIN_NAME][URL]"
type input "[DOMAIN_NAME][URL]"
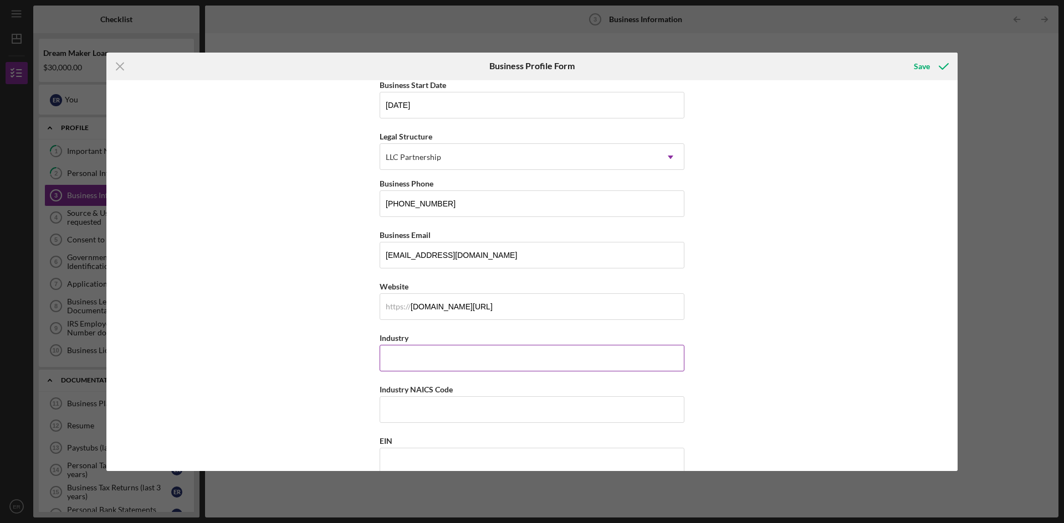
click at [436, 358] on input "Industry" at bounding box center [531, 358] width 305 height 27
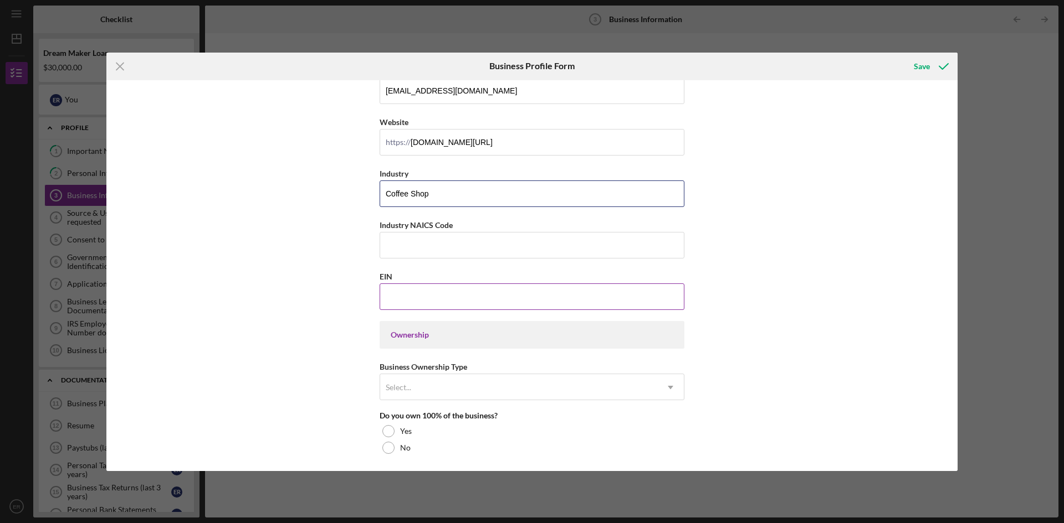
scroll to position [277, 0]
type input "Coffee Shop"
click at [417, 245] on input "Industry NAICS Code" at bounding box center [531, 243] width 305 height 27
click at [401, 296] on input "EIN" at bounding box center [531, 295] width 305 height 27
type input "[US_EMPLOYER_IDENTIFICATION_NUMBER]"
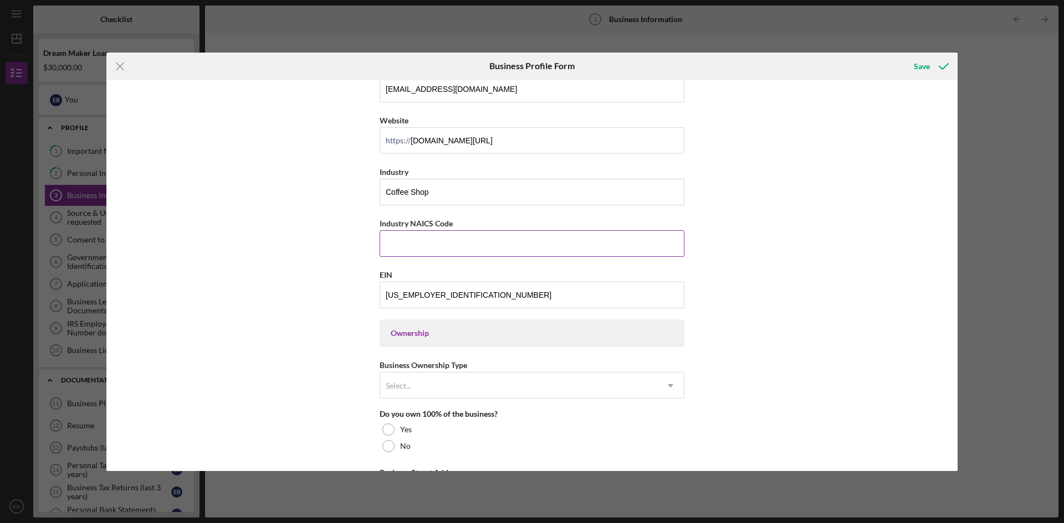
click at [412, 247] on input "Industry NAICS Code" at bounding box center [531, 243] width 305 height 27
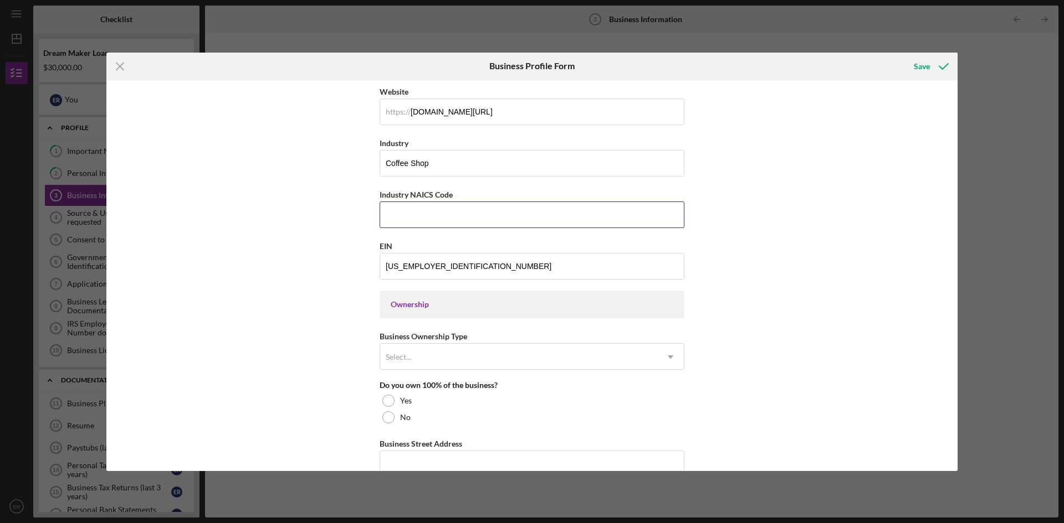
scroll to position [332, 0]
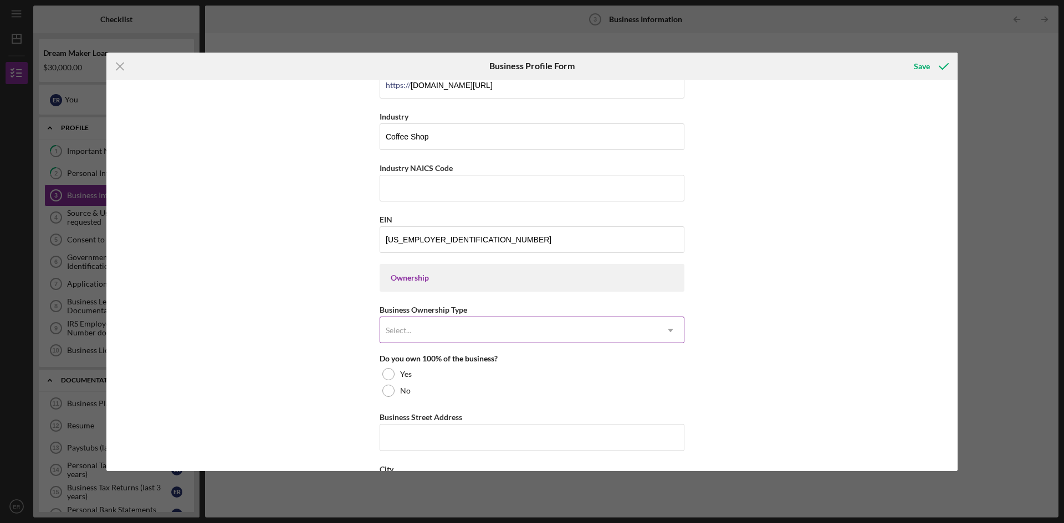
click at [402, 329] on div "Select..." at bounding box center [398, 330] width 25 height 9
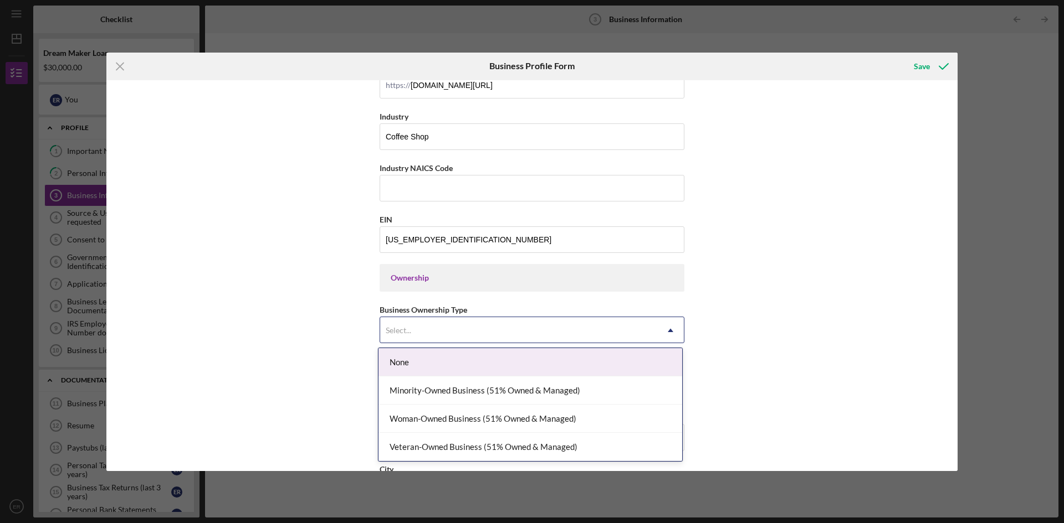
scroll to position [388, 0]
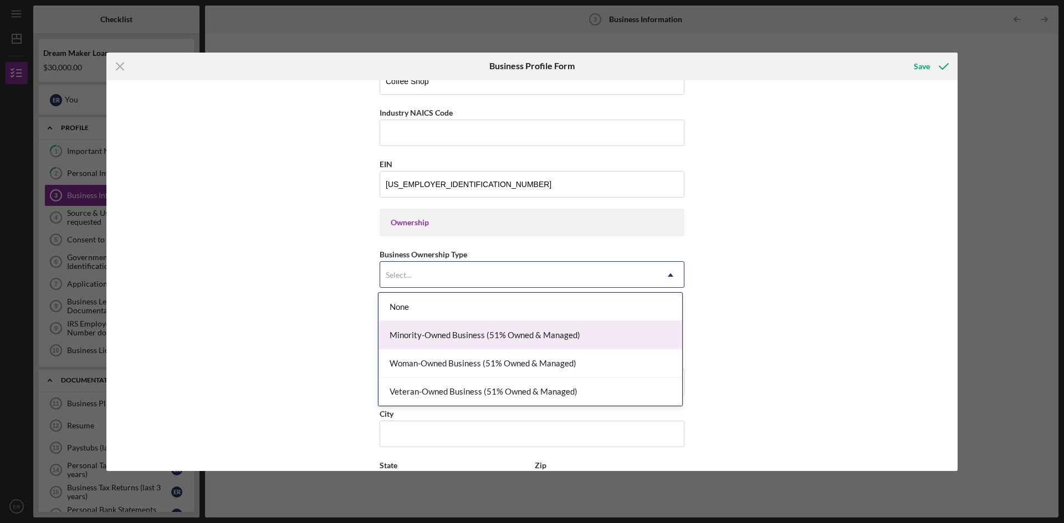
click at [435, 336] on div "Minority-Owned Business (51% Owned & Managed)" at bounding box center [530, 335] width 304 height 28
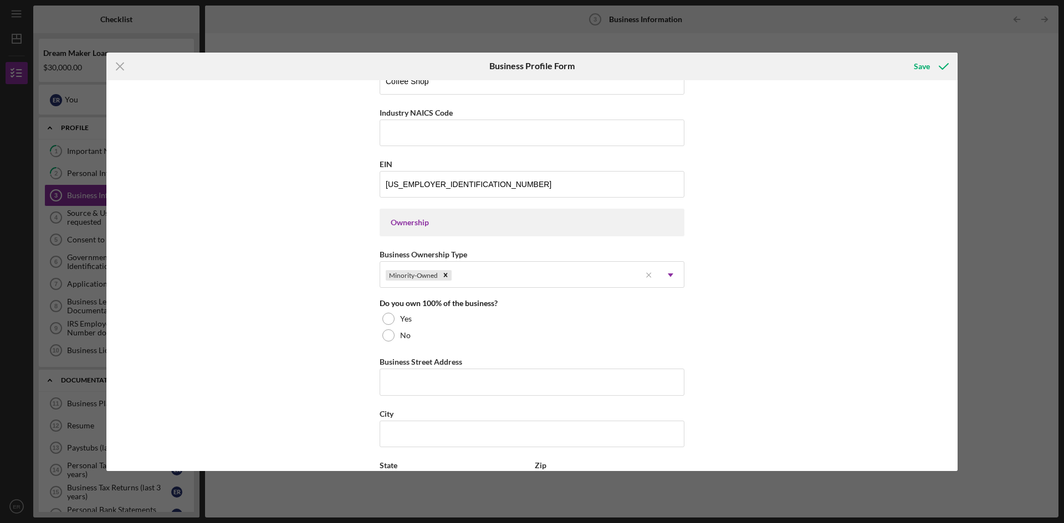
scroll to position [443, 0]
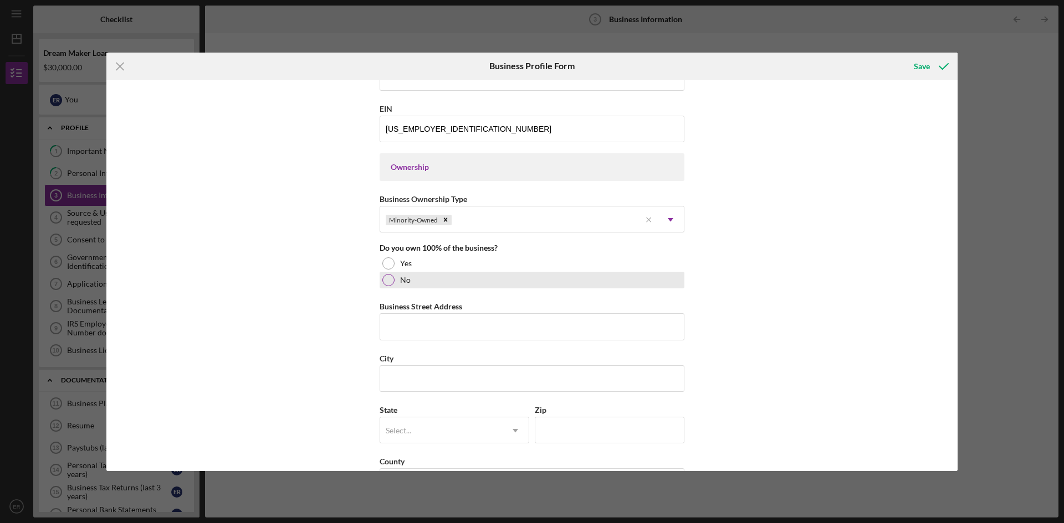
click at [391, 276] on div at bounding box center [388, 280] width 12 height 12
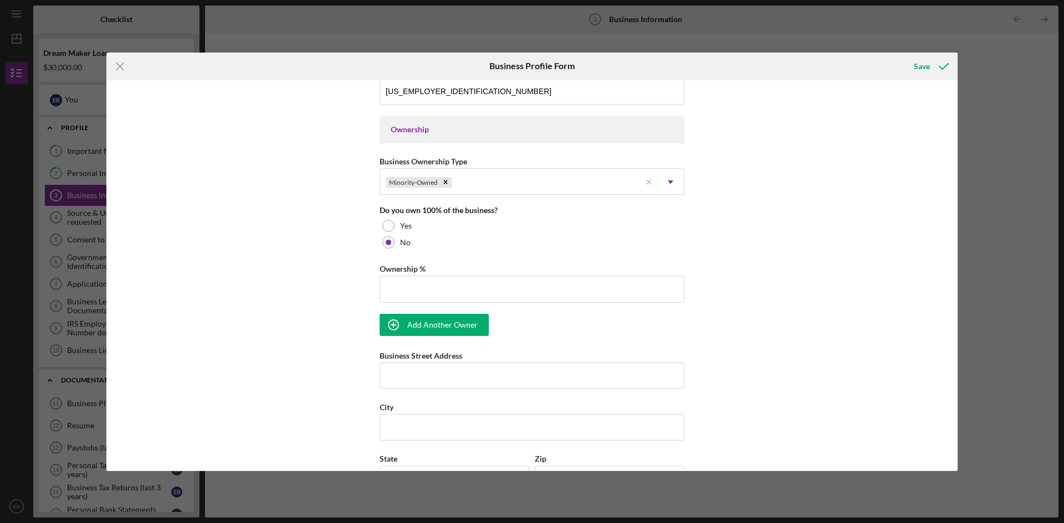
scroll to position [499, 0]
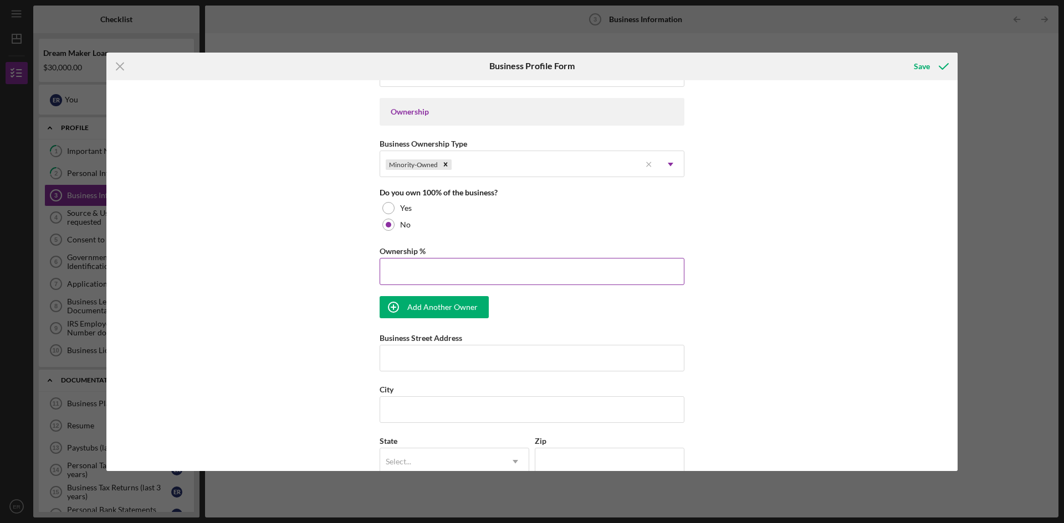
click at [400, 274] on input "Ownership %" at bounding box center [531, 271] width 305 height 27
type input "33.00%"
click at [425, 311] on div "Add Another Owner" at bounding box center [442, 307] width 70 height 22
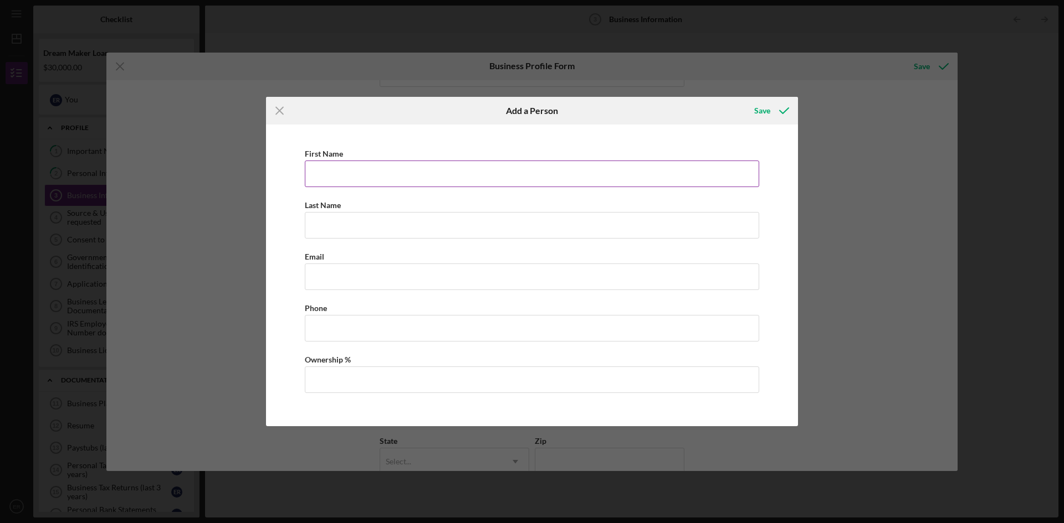
click at [329, 174] on input "First Name" at bounding box center [532, 174] width 454 height 27
type input "[DEMOGRAPHIC_DATA]"
type input "[PERSON_NAME]"
click at [330, 273] on input "Business Email" at bounding box center [532, 277] width 454 height 27
click at [336, 280] on input "Business Email" at bounding box center [532, 277] width 454 height 27
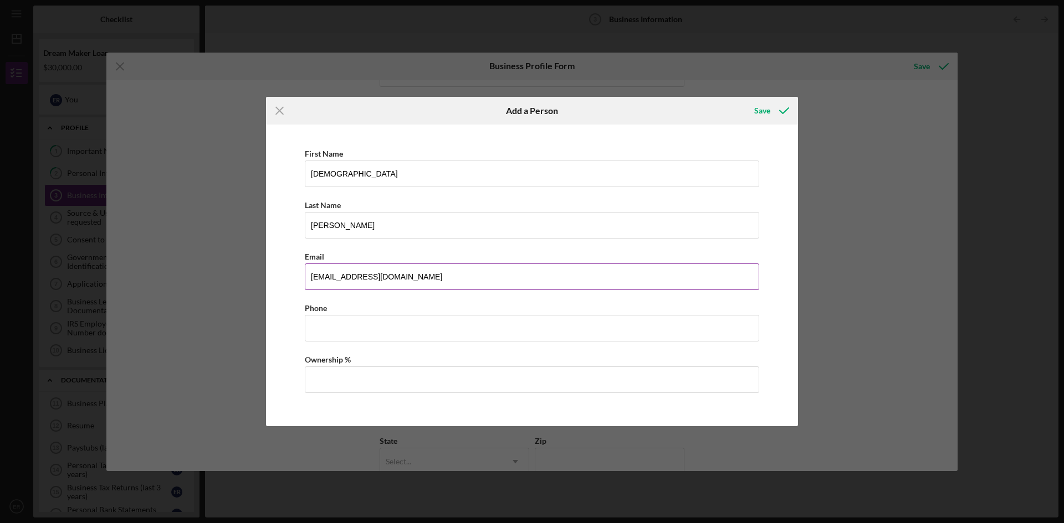
type input "[EMAIL_ADDRESS][DOMAIN_NAME]"
type input "[PHONE_NUMBER]"
type input "33.00%"
drag, startPoint x: 342, startPoint y: 383, endPoint x: 286, endPoint y: 383, distance: 56.0
click at [286, 383] on div "First Name [PERSON_NAME] Last Name [PERSON_NAME] Email [EMAIL_ADDRESS][DOMAIN_N…" at bounding box center [531, 275] width 521 height 291
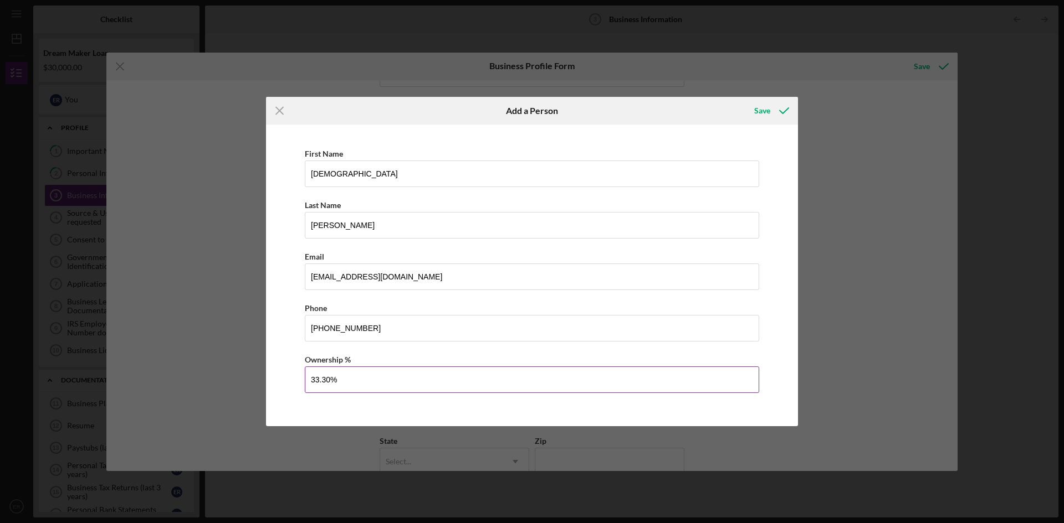
click at [329, 377] on input "33.30%" at bounding box center [532, 380] width 454 height 27
click at [378, 373] on input "33.33%" at bounding box center [532, 380] width 454 height 27
type input "33.33%"
click at [765, 108] on div "Save" at bounding box center [762, 111] width 16 height 22
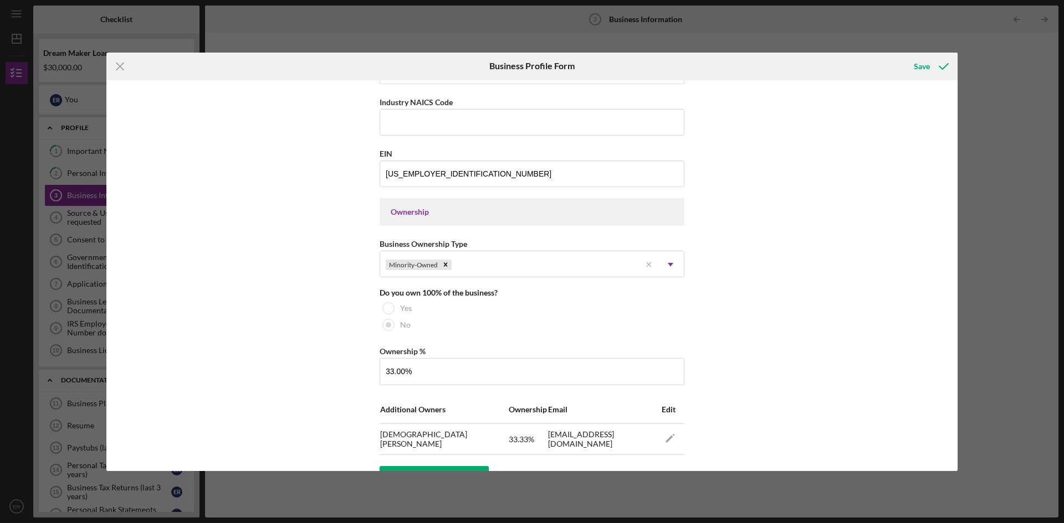
scroll to position [388, 0]
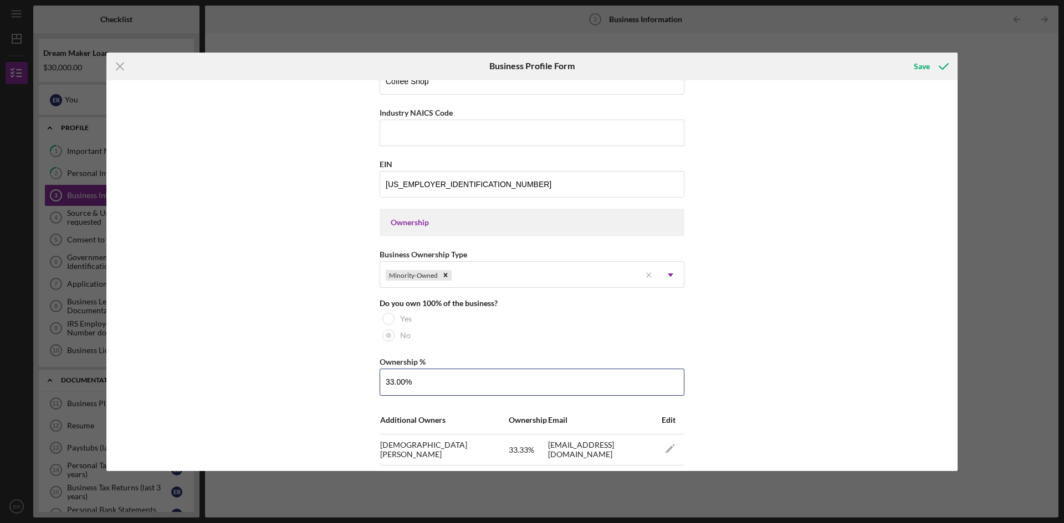
drag, startPoint x: 422, startPoint y: 382, endPoint x: 309, endPoint y: 383, distance: 113.0
click at [309, 383] on div "Business Name Cafe [PERSON_NAME] LLC DBA Cafe [PERSON_NAME] Business Start Date…" at bounding box center [531, 275] width 851 height 391
type input "33.33%"
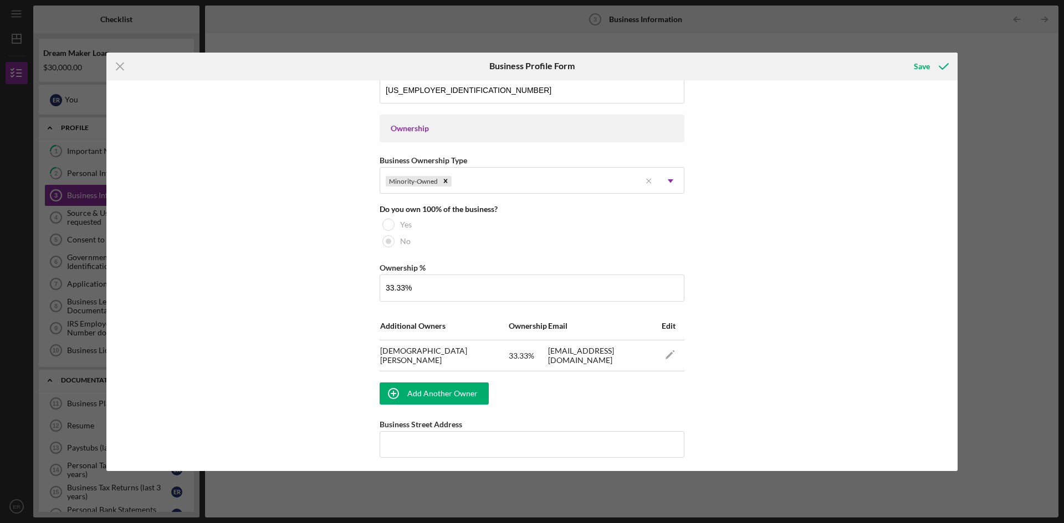
scroll to position [609, 0]
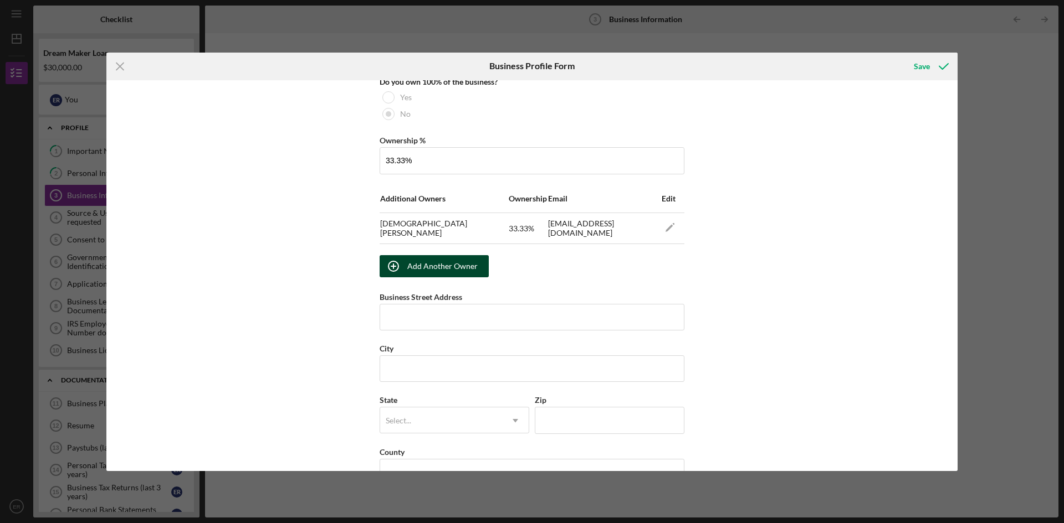
click at [426, 267] on div "Add Another Owner" at bounding box center [442, 266] width 70 height 22
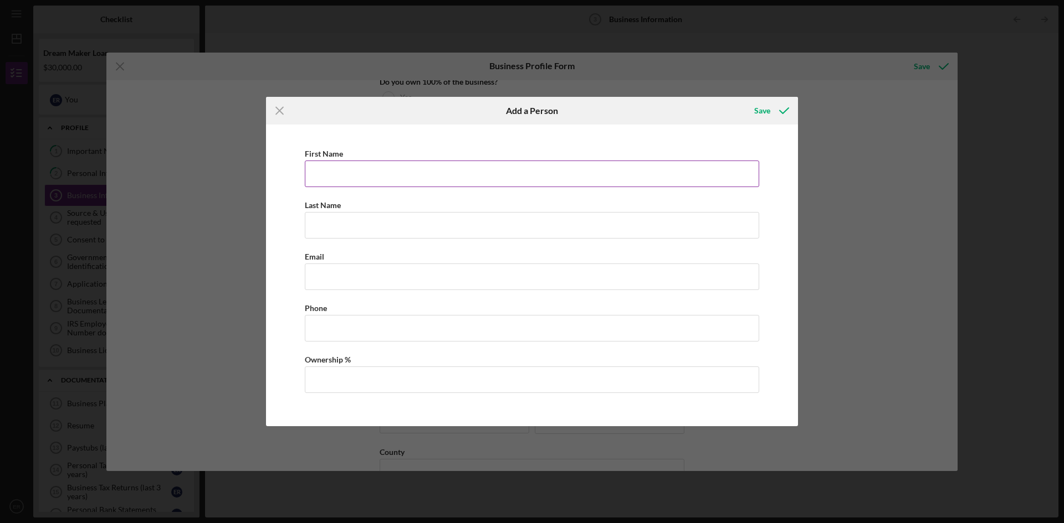
click at [338, 173] on input "First Name" at bounding box center [532, 174] width 454 height 27
type input "[PERSON_NAME]"
type input "Regincos"
type input "[EMAIL_ADDRESS][DOMAIN_NAME]"
type input "[PHONE_NUMBER]"
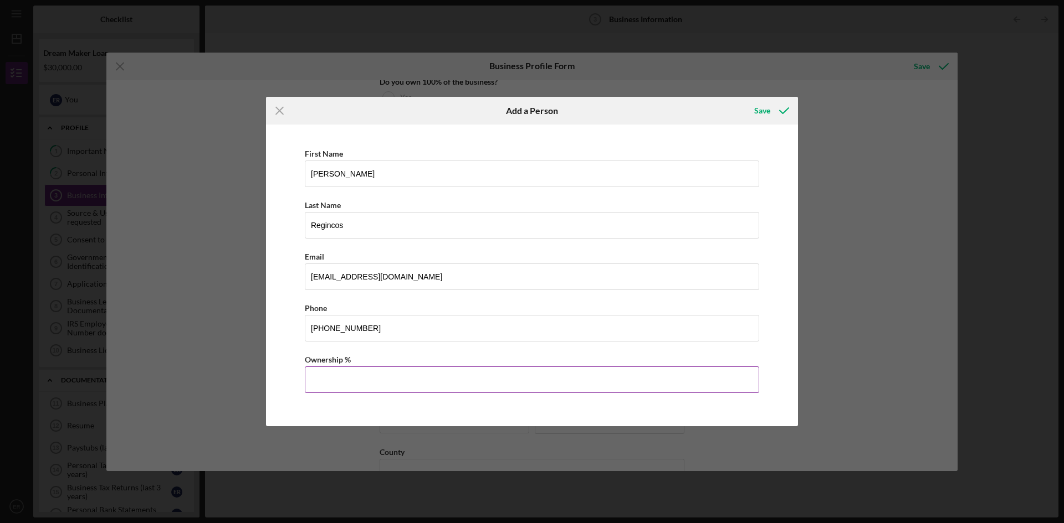
click at [335, 391] on input "Ownership %" at bounding box center [532, 380] width 454 height 27
type input "33.33%"
click at [753, 106] on button "Save" at bounding box center [770, 111] width 55 height 22
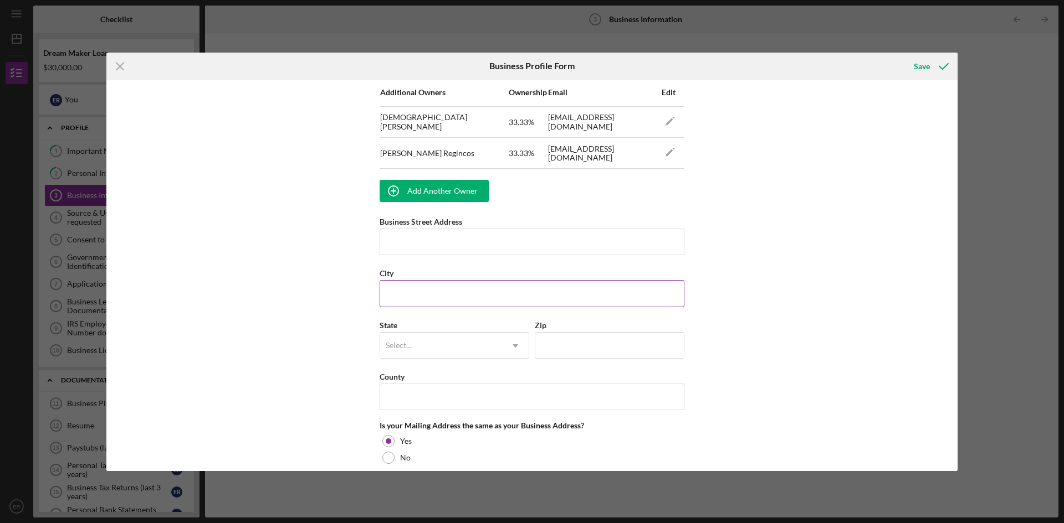
scroll to position [720, 0]
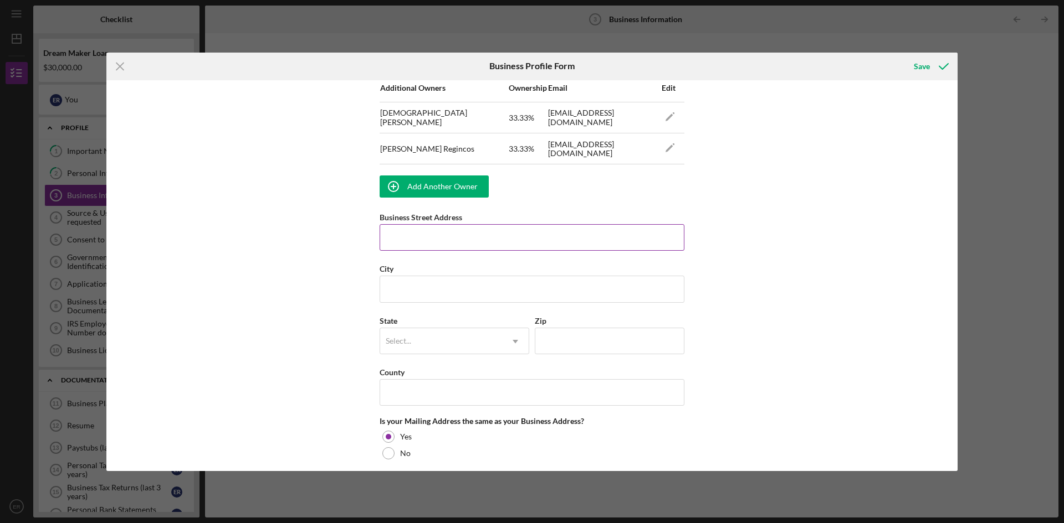
click at [406, 239] on input "Business Street Address" at bounding box center [531, 237] width 305 height 27
type input "[STREET_ADDRESS]"
type input "Hackensack"
type input "07601"
type input "[US_STATE]"
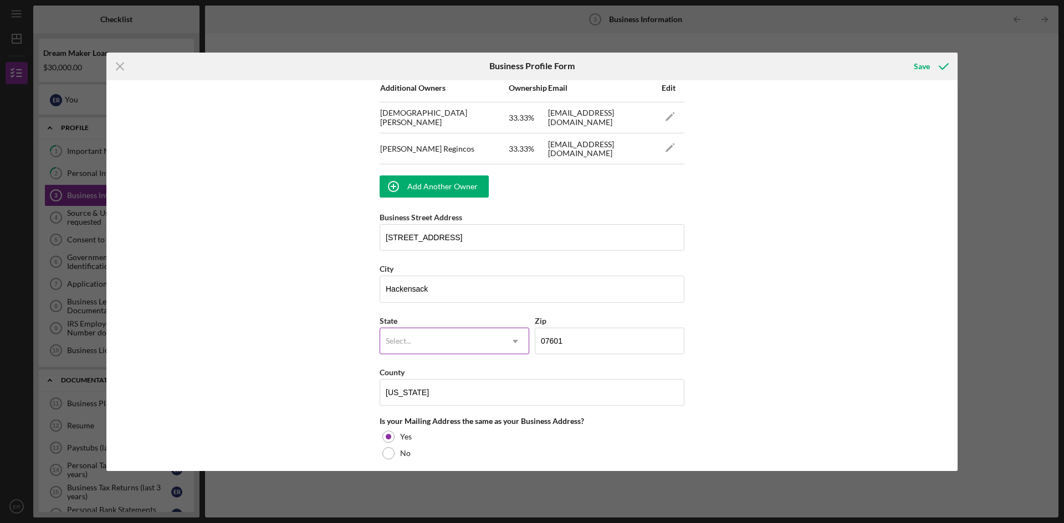
click at [427, 341] on div "Select..." at bounding box center [441, 341] width 122 height 25
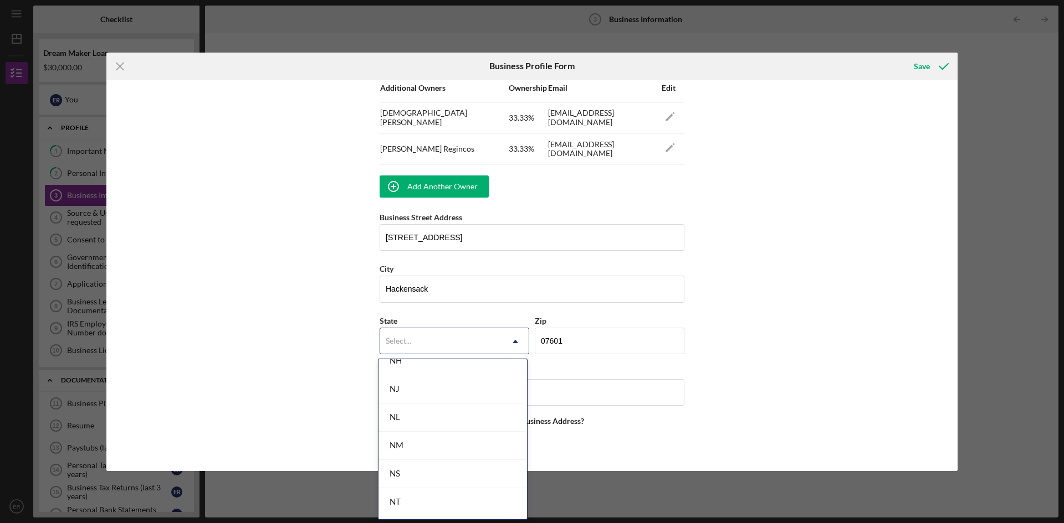
scroll to position [1219, 0]
click at [402, 398] on div "NJ" at bounding box center [452, 398] width 148 height 28
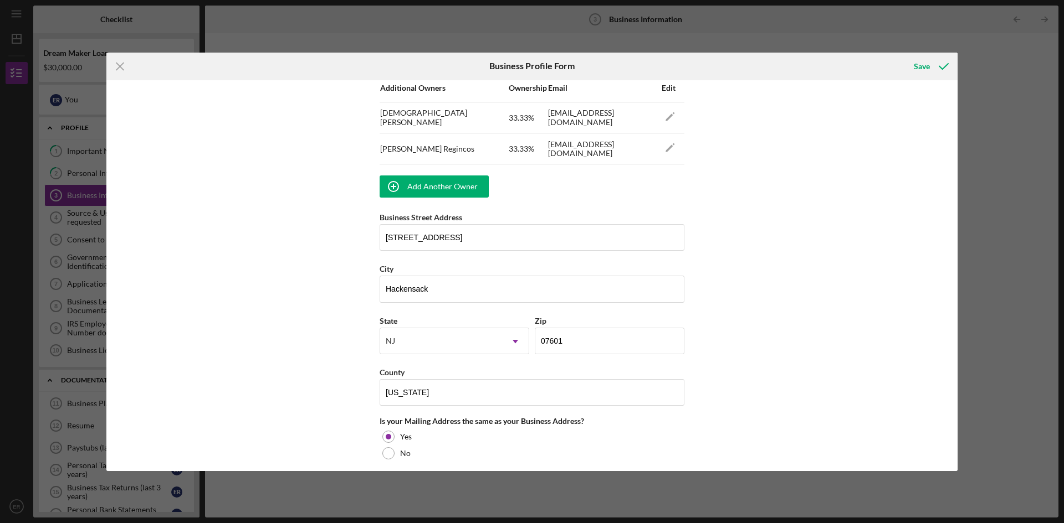
click at [302, 381] on div "Business Name Cafe [PERSON_NAME] LLC DBA Cafe [PERSON_NAME] Business Start Date…" at bounding box center [531, 275] width 851 height 391
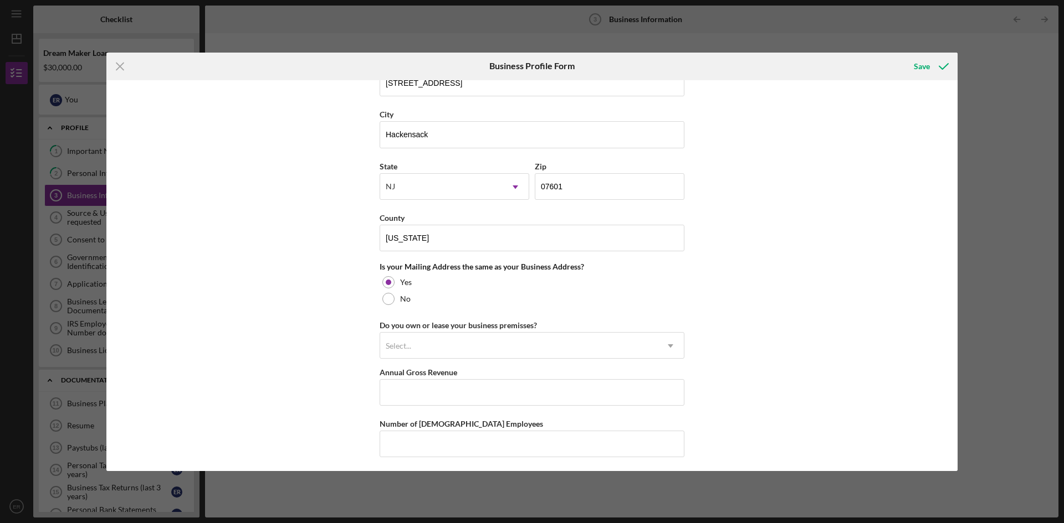
scroll to position [929, 0]
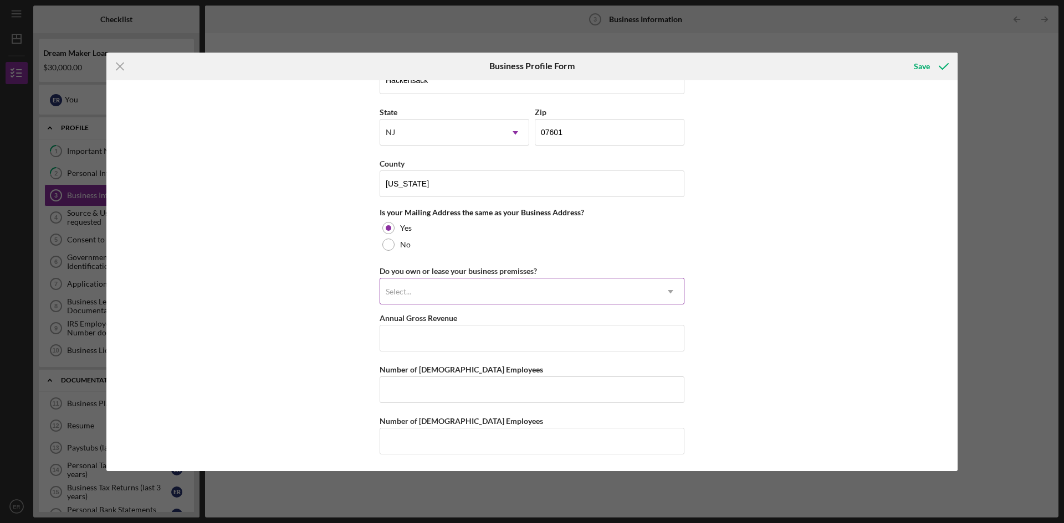
click at [469, 291] on div "Select..." at bounding box center [518, 291] width 277 height 25
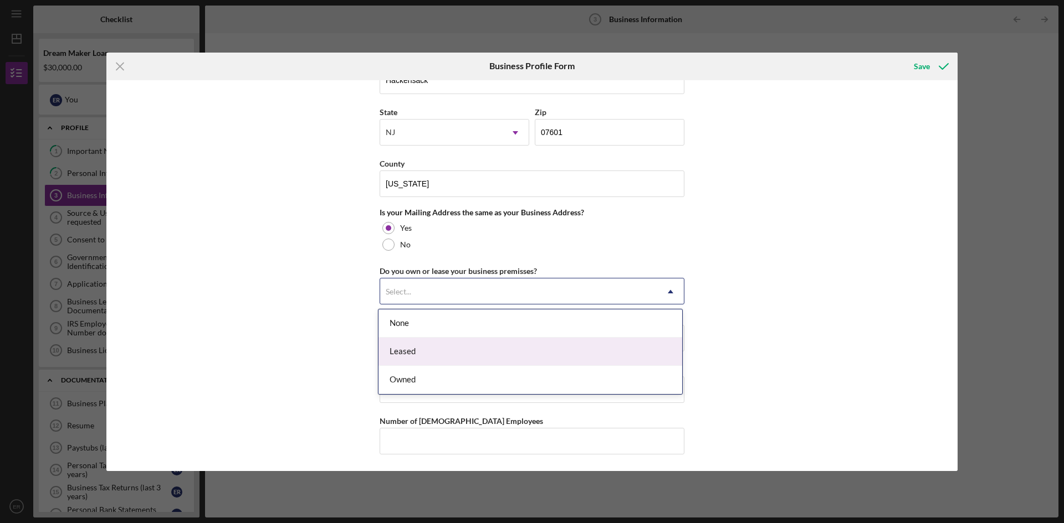
click at [428, 355] on div "Leased" at bounding box center [530, 352] width 304 height 28
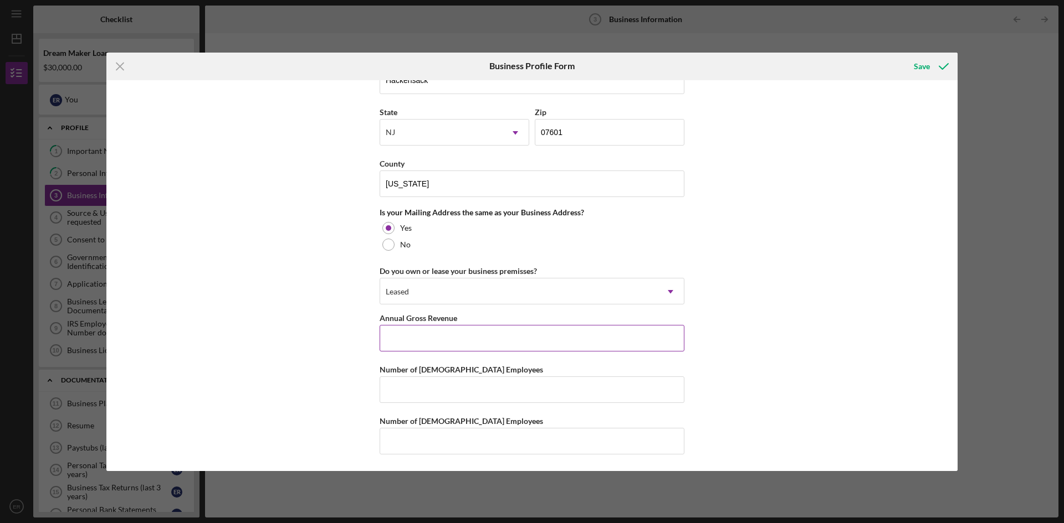
click at [399, 341] on input "Annual Gross Revenue" at bounding box center [531, 338] width 305 height 27
click at [423, 382] on input "Number of [DEMOGRAPHIC_DATA] Employees" at bounding box center [531, 390] width 305 height 27
type input "4"
click at [402, 442] on input "Number of [DEMOGRAPHIC_DATA] Employees" at bounding box center [531, 441] width 305 height 27
type input "0"
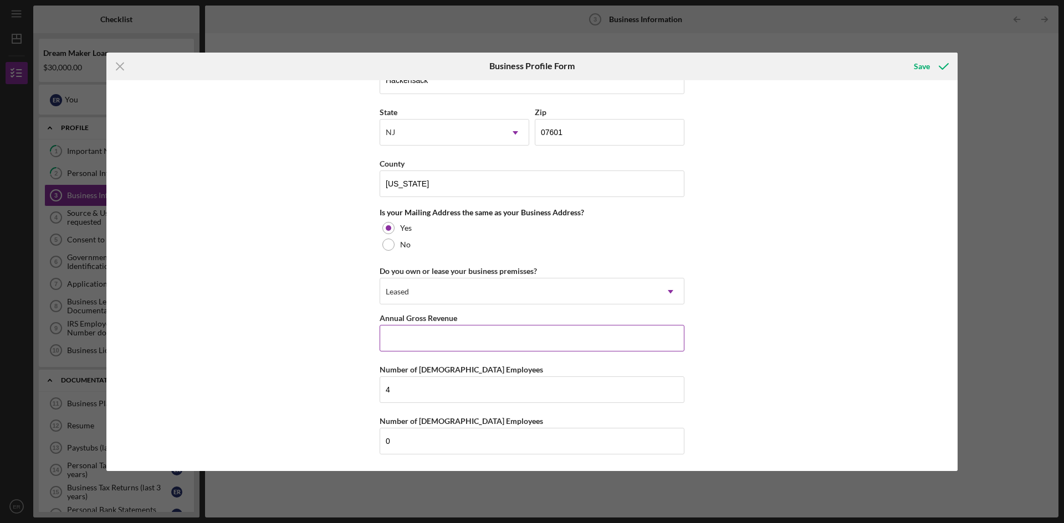
click at [413, 335] on input "Annual Gross Revenue" at bounding box center [531, 338] width 305 height 27
type input "$900,000"
click at [429, 393] on input "4" at bounding box center [531, 390] width 305 height 27
click at [921, 67] on div "Save" at bounding box center [921, 66] width 16 height 22
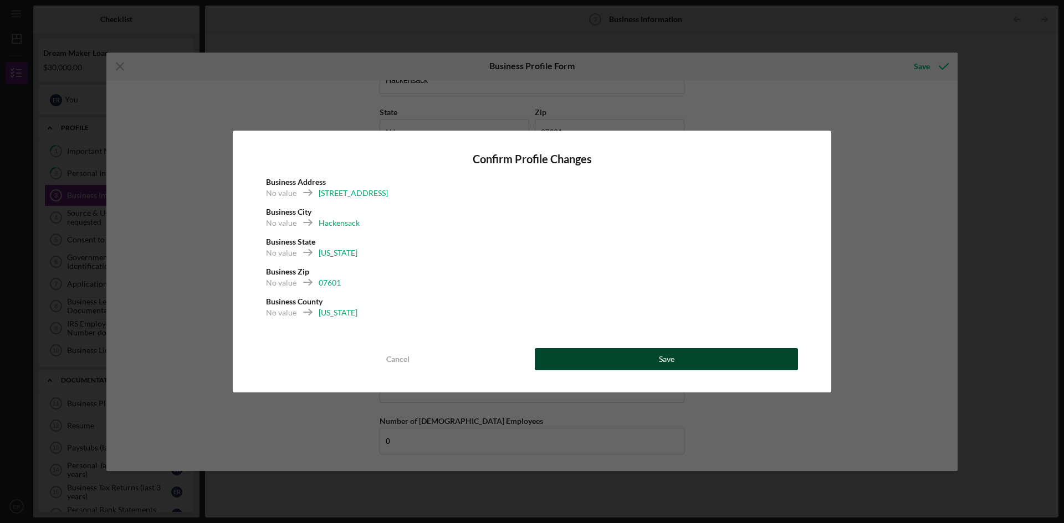
click at [691, 357] on button "Save" at bounding box center [666, 359] width 263 height 22
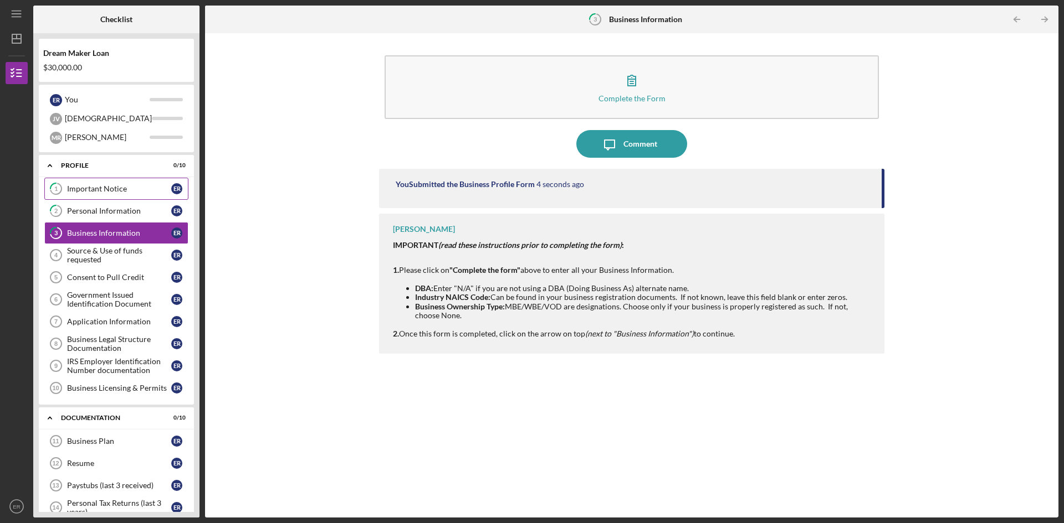
click at [100, 188] on div "Important Notice" at bounding box center [119, 188] width 104 height 9
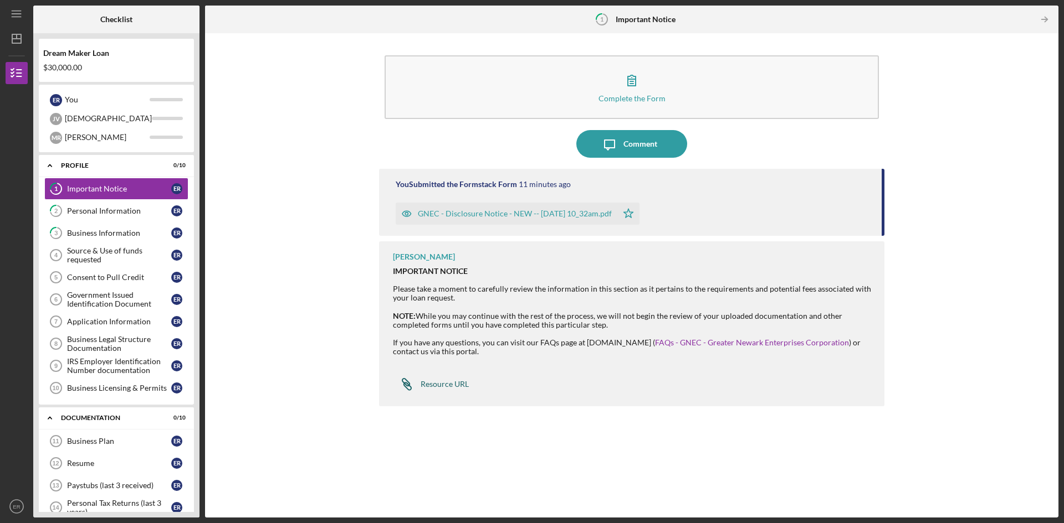
click at [435, 386] on div "Resource URL" at bounding box center [444, 384] width 48 height 9
click at [423, 216] on div "GNEC - Disclosure Notice - NEW -- [DATE] 10_32am.pdf" at bounding box center [515, 213] width 194 height 9
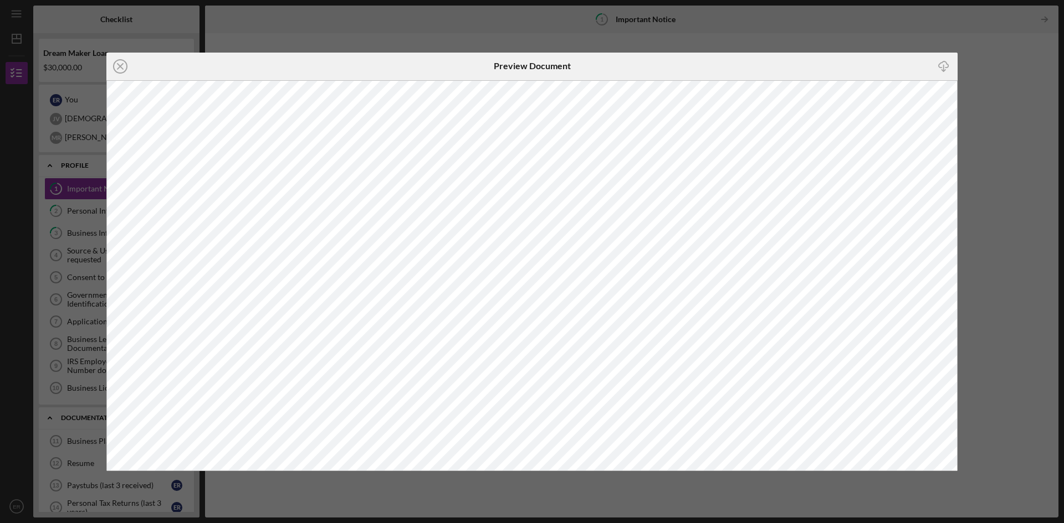
click at [942, 63] on icon "Icon/Download" at bounding box center [943, 66] width 25 height 25
click at [997, 134] on div "Icon/Close Preview Document Icon/Download" at bounding box center [532, 261] width 1064 height 523
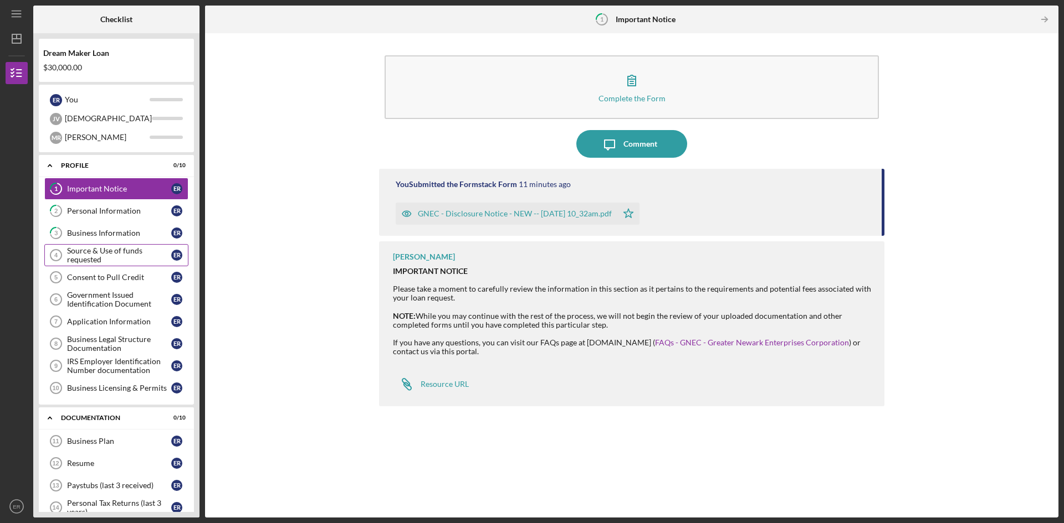
click at [102, 256] on div "Source & Use of funds requested" at bounding box center [119, 256] width 104 height 18
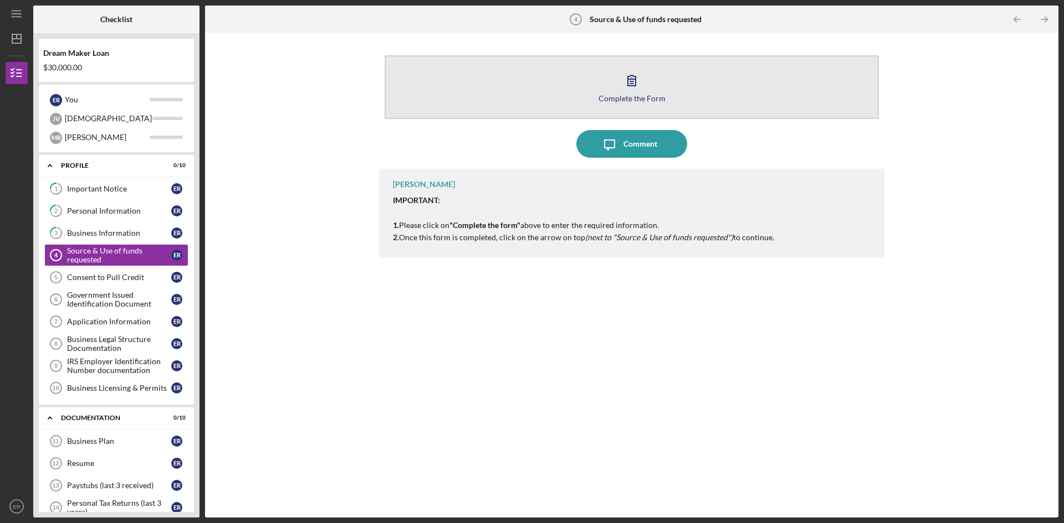
click at [618, 102] on button "Complete the Form Form" at bounding box center [631, 87] width 494 height 64
click at [639, 105] on button "Complete the Form Form" at bounding box center [631, 87] width 494 height 64
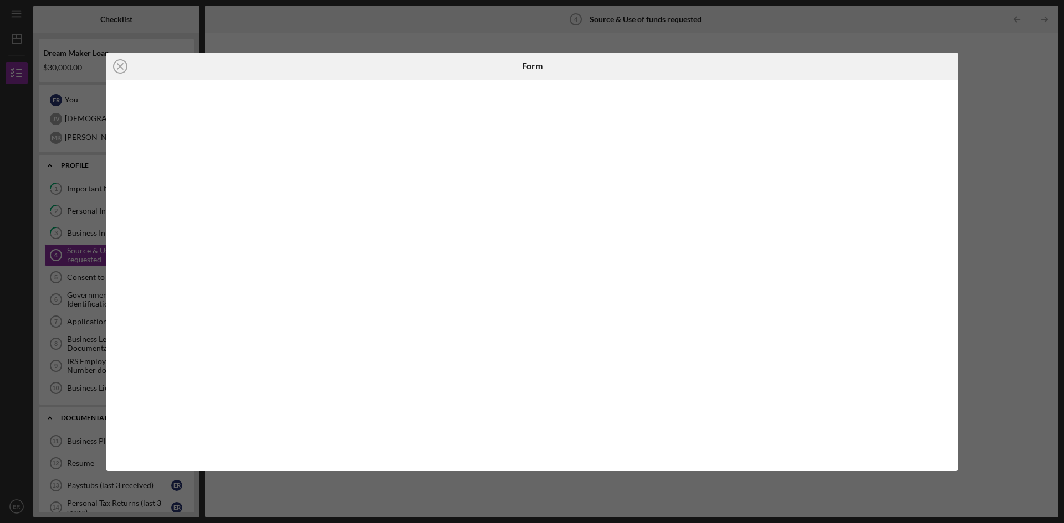
click at [1000, 331] on div "Icon/Close Form" at bounding box center [532, 261] width 1064 height 523
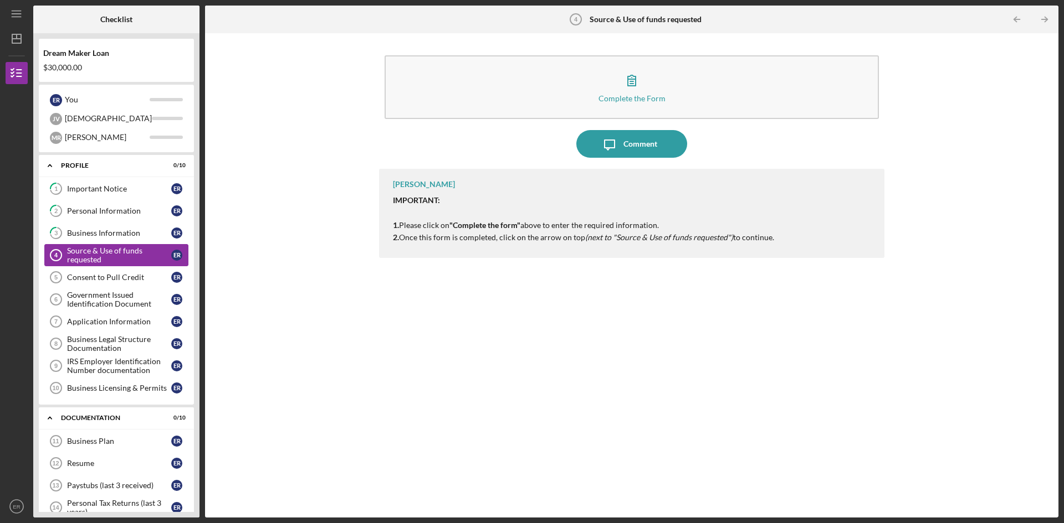
click at [99, 254] on div "Source & Use of funds requested" at bounding box center [119, 256] width 104 height 18
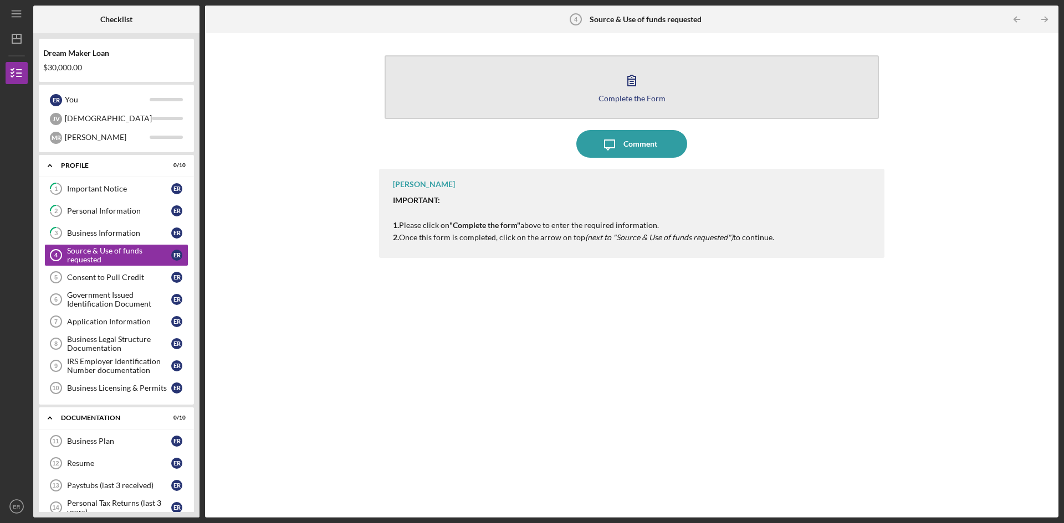
click at [633, 95] on div "Complete the Form" at bounding box center [631, 98] width 67 height 8
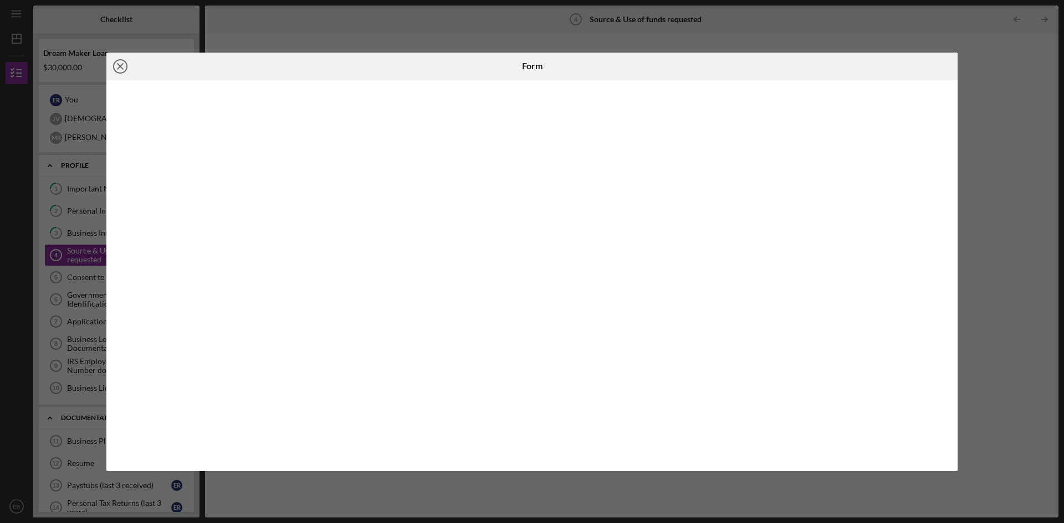
click at [125, 63] on icon "Icon/Close" at bounding box center [120, 67] width 28 height 28
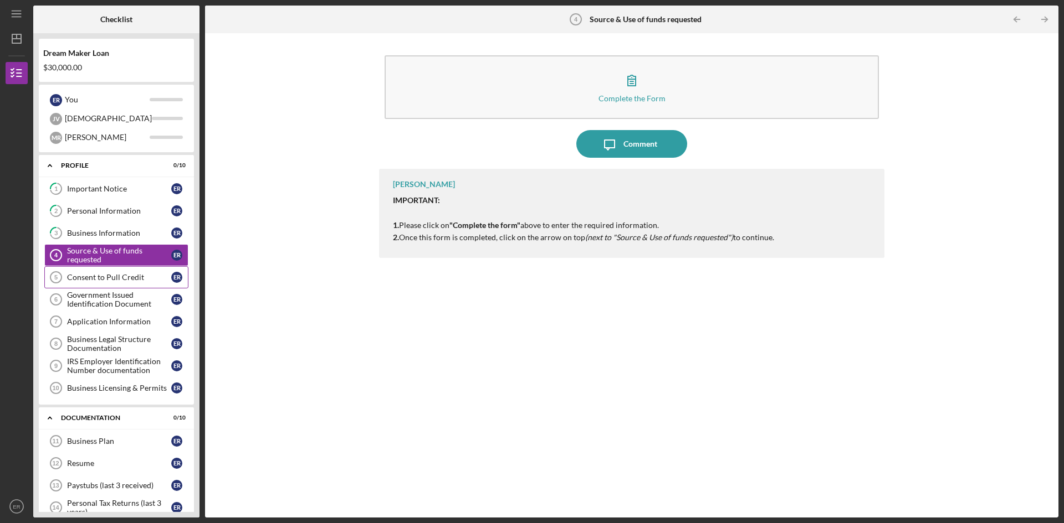
click at [101, 270] on link "Consent to Pull Credit 5 Consent to Pull Credit E R" at bounding box center [116, 277] width 144 height 22
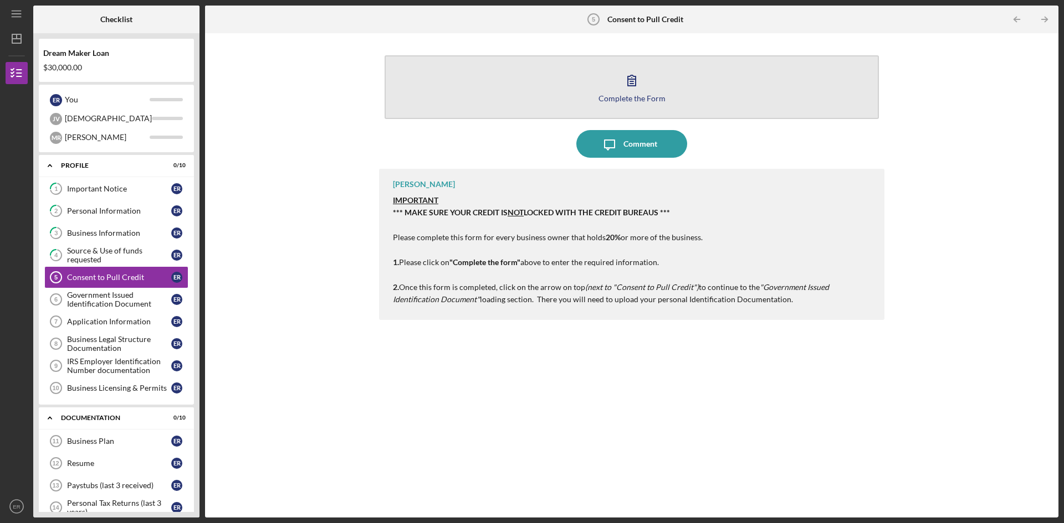
click at [630, 102] on button "Complete the Form Form" at bounding box center [631, 87] width 494 height 64
click at [629, 96] on div "Complete the Form" at bounding box center [631, 98] width 67 height 8
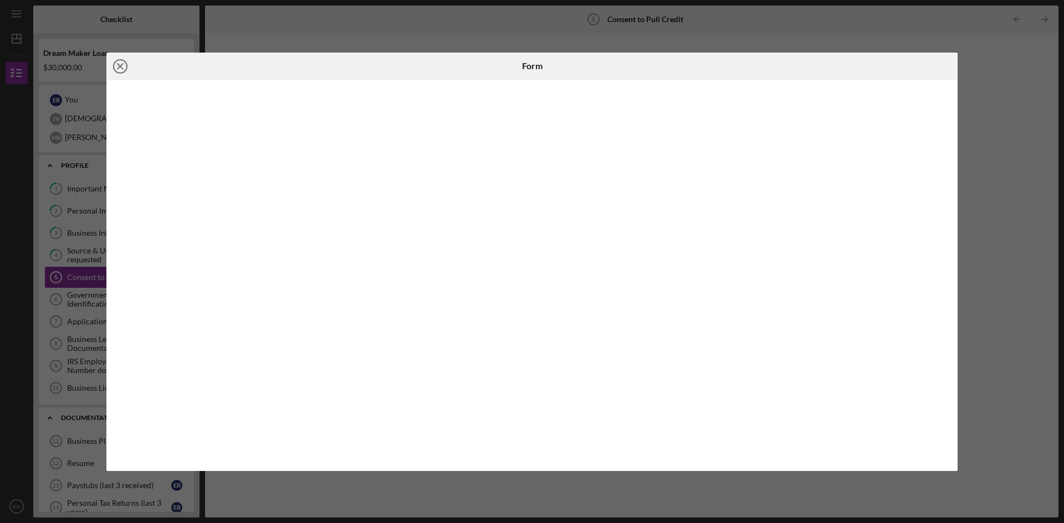
click at [120, 66] on line at bounding box center [120, 67] width 6 height 6
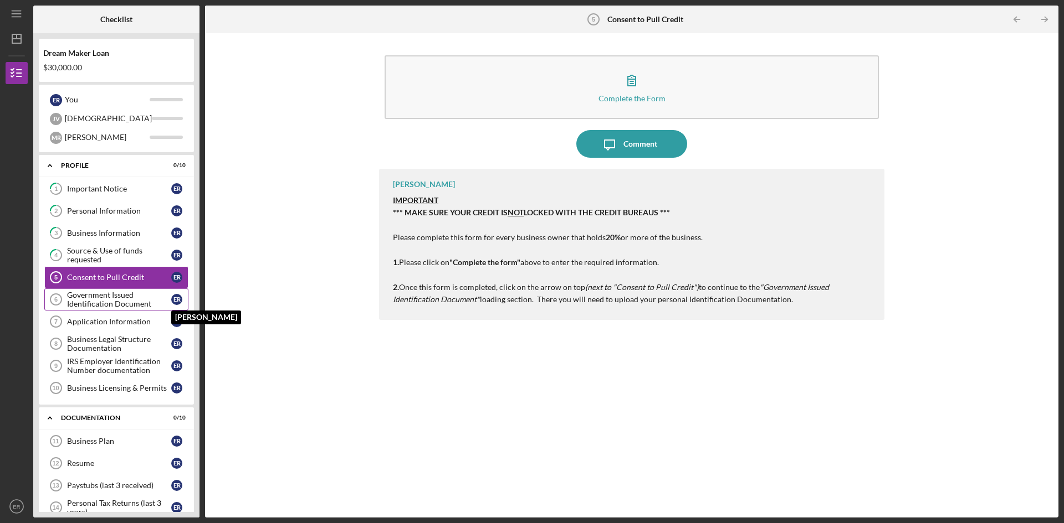
click at [95, 296] on div "Government Issued Identification Document" at bounding box center [119, 300] width 104 height 18
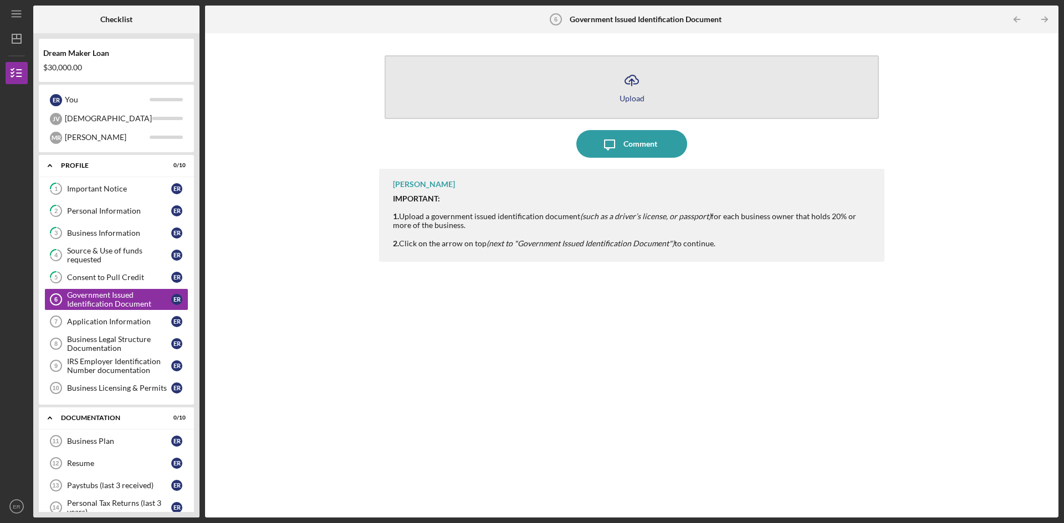
click at [639, 82] on icon "Icon/Upload" at bounding box center [632, 80] width 28 height 28
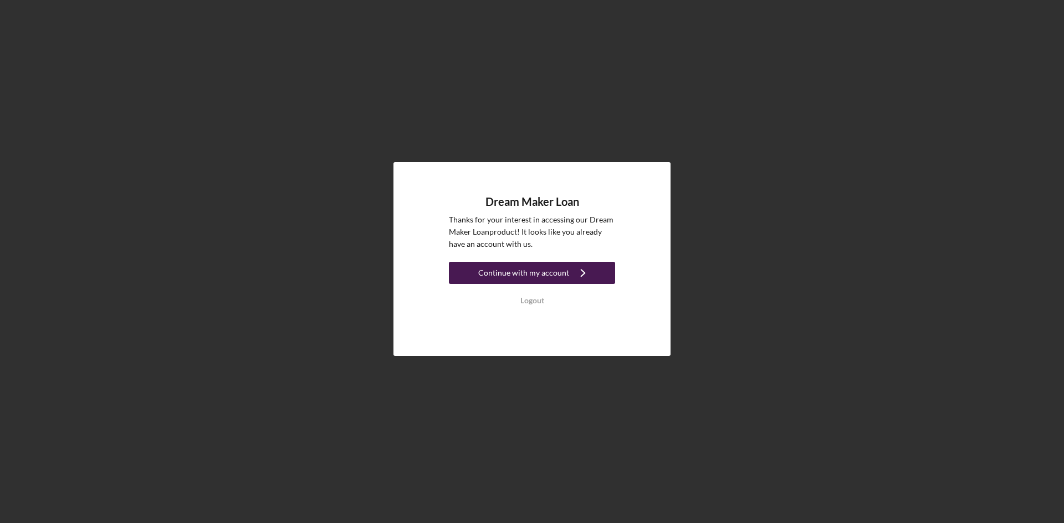
click at [514, 278] on div "Continue with my account" at bounding box center [523, 273] width 91 height 22
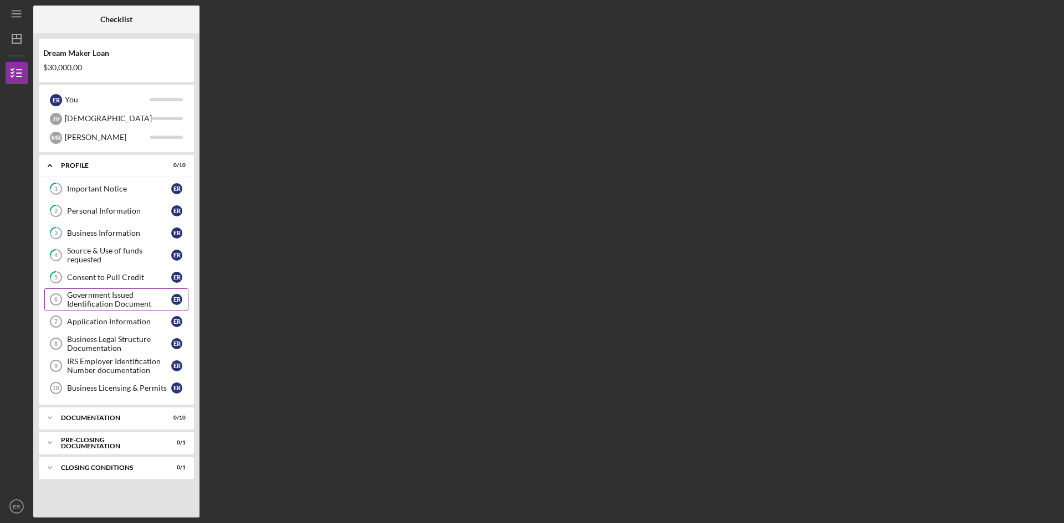
click at [109, 305] on div "Government Issued Identification Document" at bounding box center [119, 300] width 104 height 18
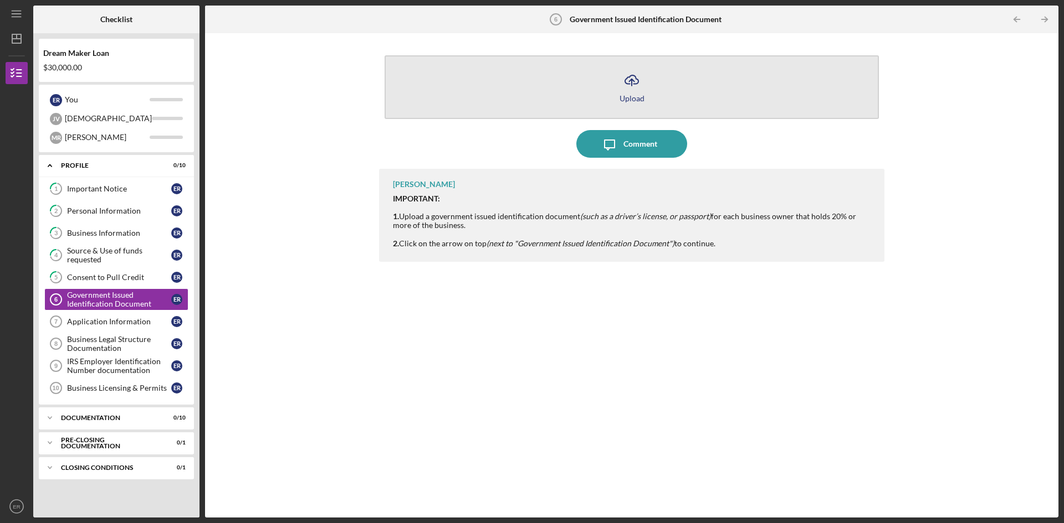
click at [633, 96] on div "Upload" at bounding box center [631, 98] width 25 height 8
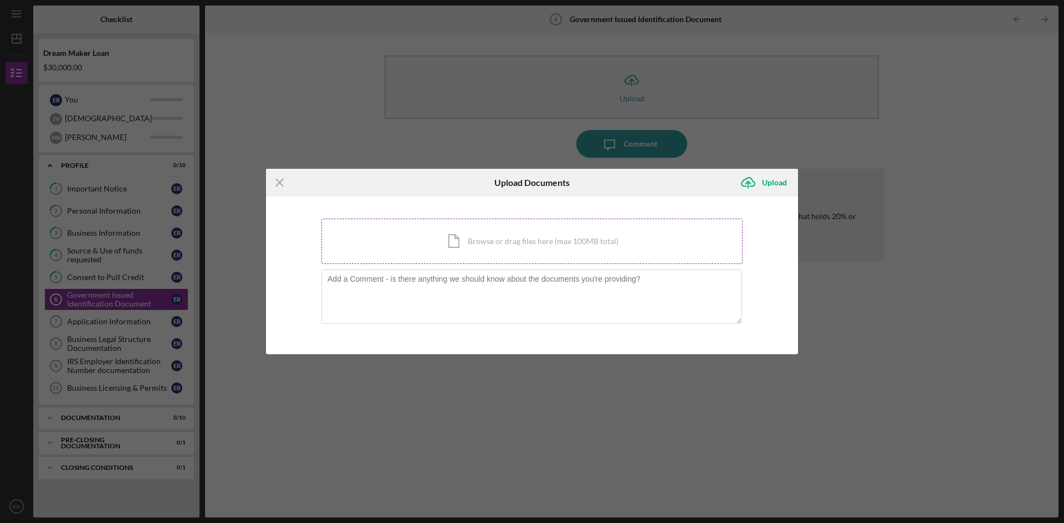
click at [495, 244] on div "Icon/Document Browse or drag files here (max 100MB total) Tap to choose files o…" at bounding box center [531, 241] width 421 height 45
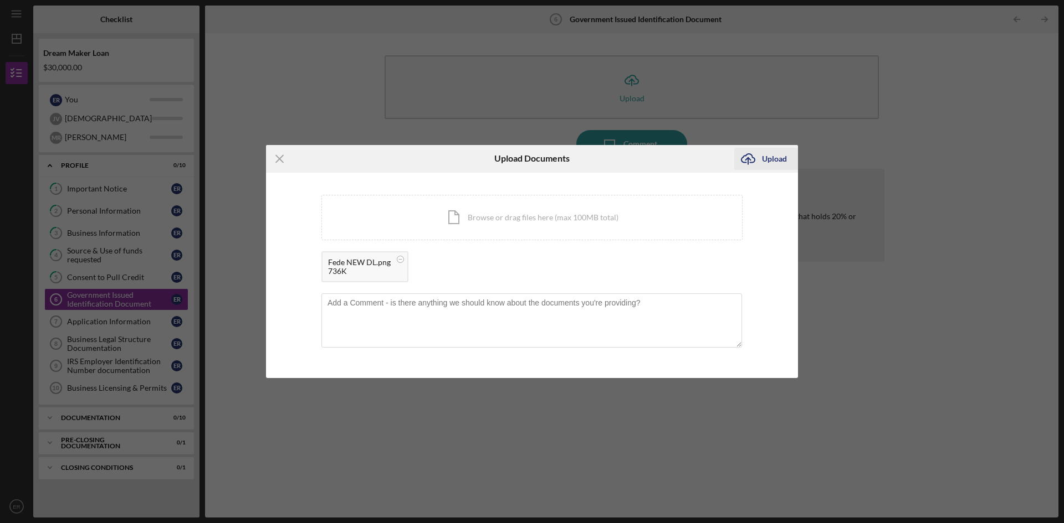
click at [770, 160] on div "Upload" at bounding box center [774, 159] width 25 height 22
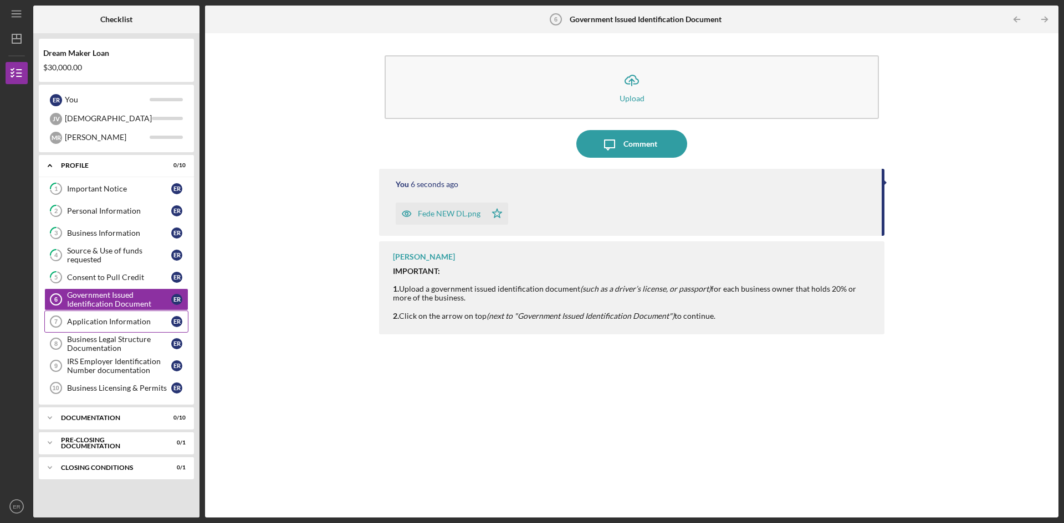
click at [89, 323] on div "Application Information" at bounding box center [119, 321] width 104 height 9
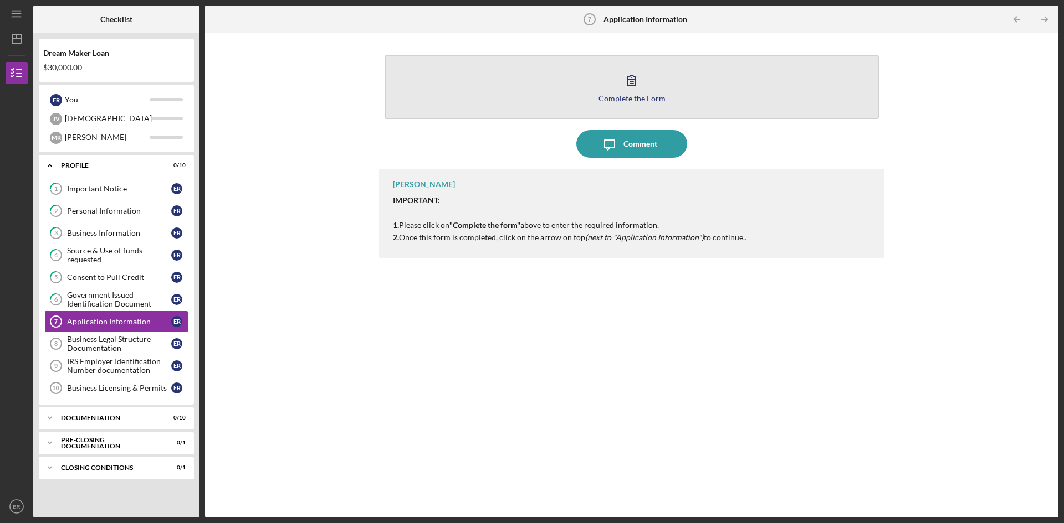
click at [623, 91] on icon "button" at bounding box center [632, 80] width 28 height 28
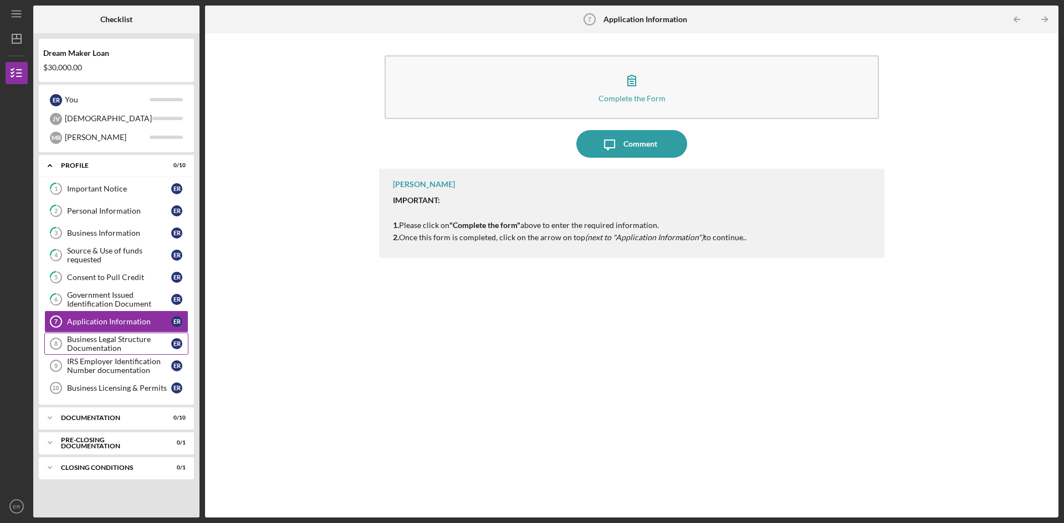
click at [98, 347] on div "Business Legal Structure Documentation" at bounding box center [119, 344] width 104 height 18
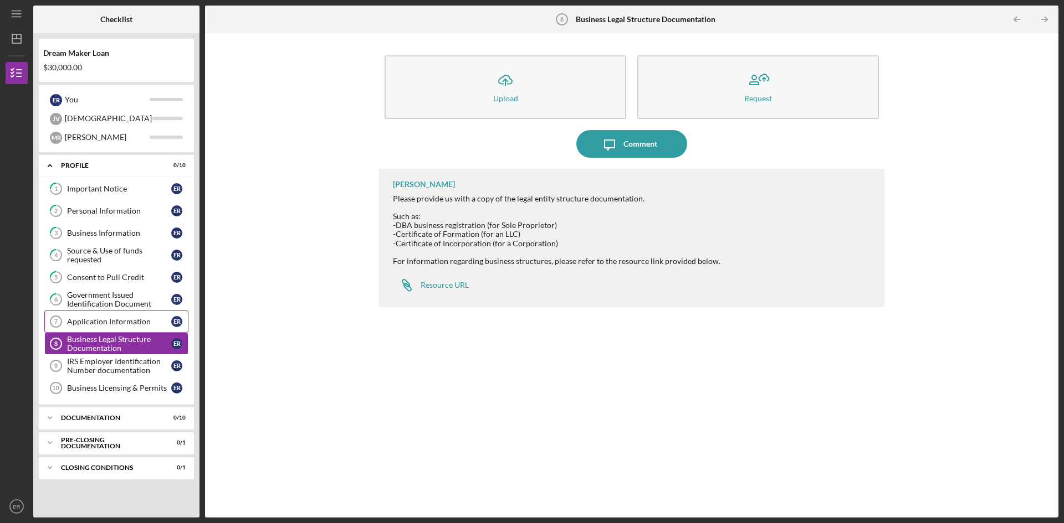
click at [101, 331] on link "Application Information 7 Application Information E R" at bounding box center [116, 322] width 144 height 22
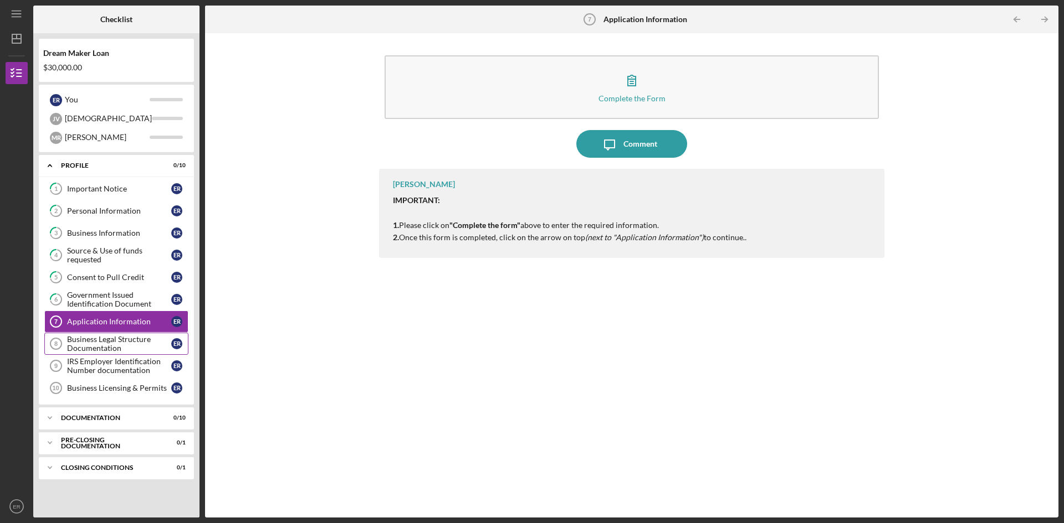
click at [98, 347] on div "Business Legal Structure Documentation" at bounding box center [119, 344] width 104 height 18
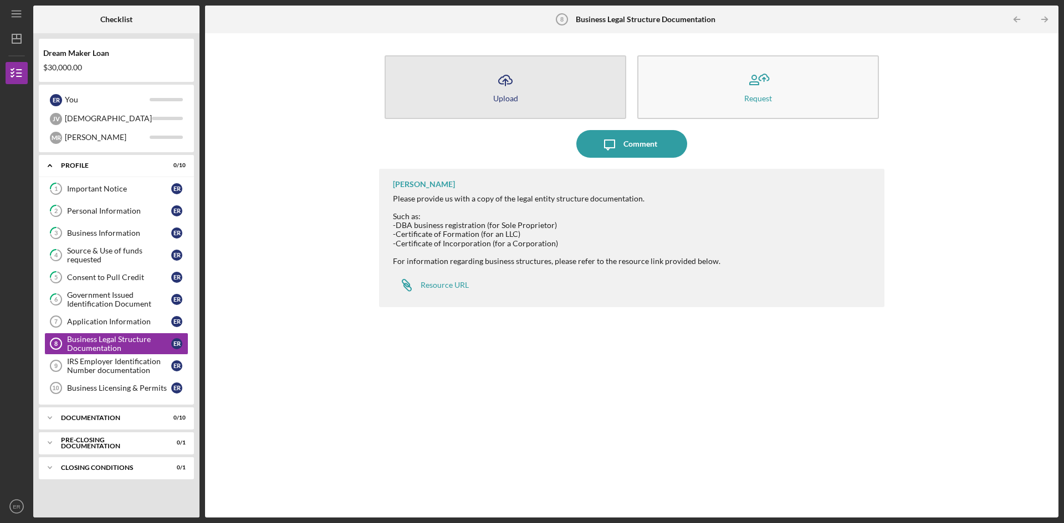
click at [509, 93] on icon "Icon/Upload" at bounding box center [505, 80] width 28 height 28
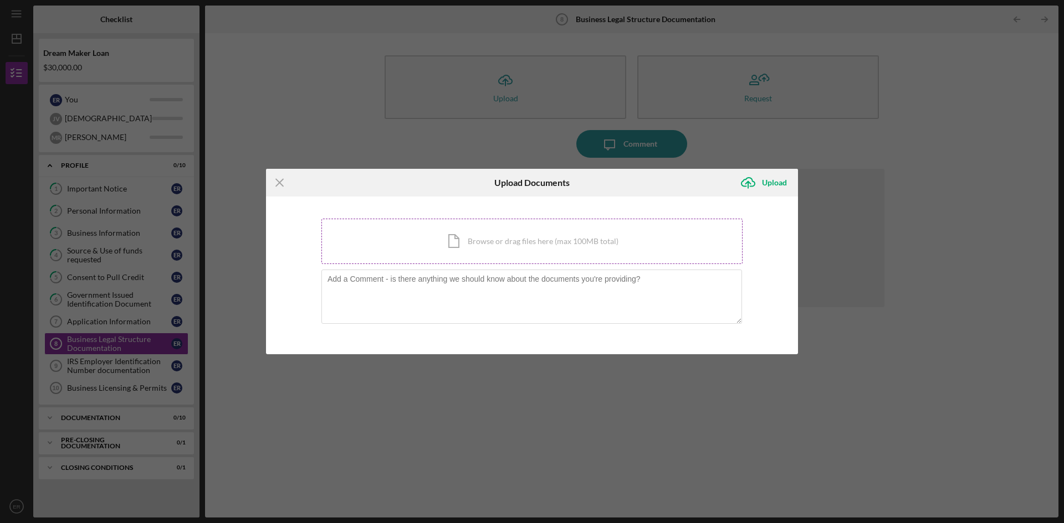
click at [490, 237] on div "Icon/Document Browse or drag files here (max 100MB total) Tap to choose files o…" at bounding box center [531, 241] width 421 height 45
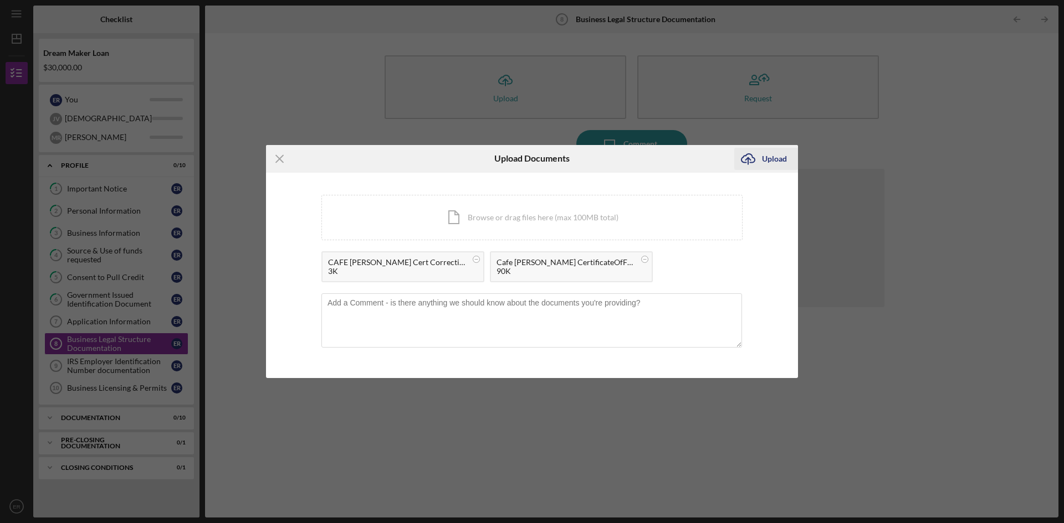
click at [750, 158] on icon "Icon/Upload" at bounding box center [748, 159] width 28 height 28
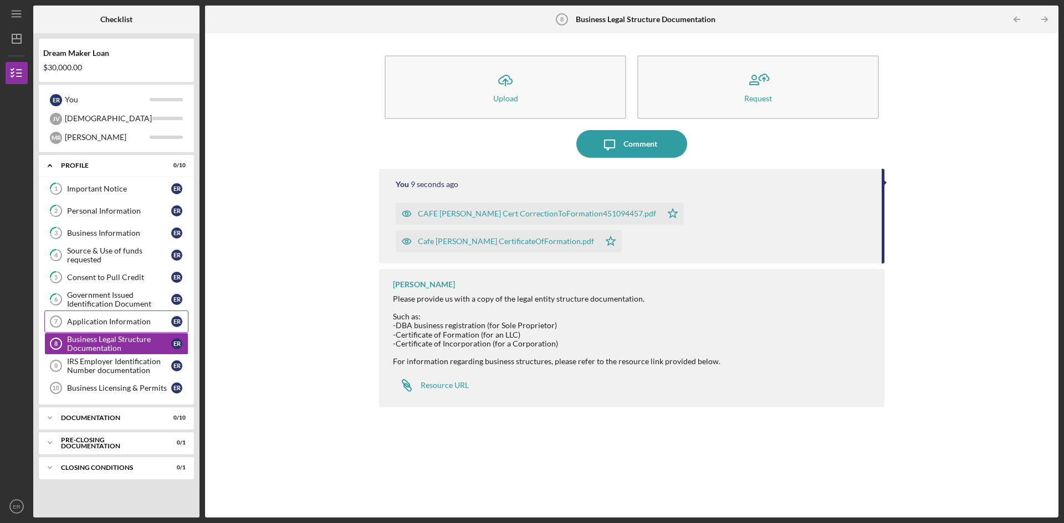
click at [78, 318] on div "Application Information" at bounding box center [119, 321] width 104 height 9
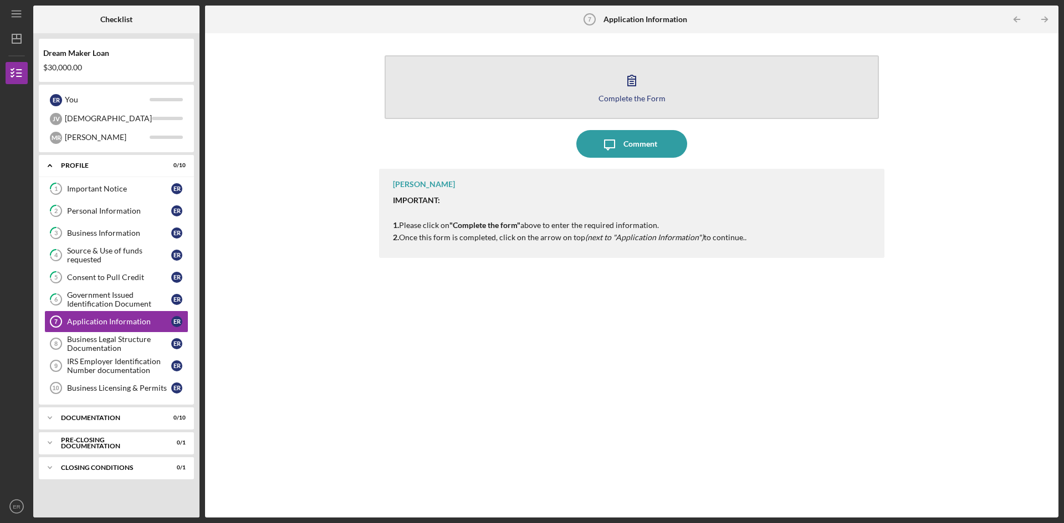
click at [618, 96] on div "Complete the Form" at bounding box center [631, 98] width 67 height 8
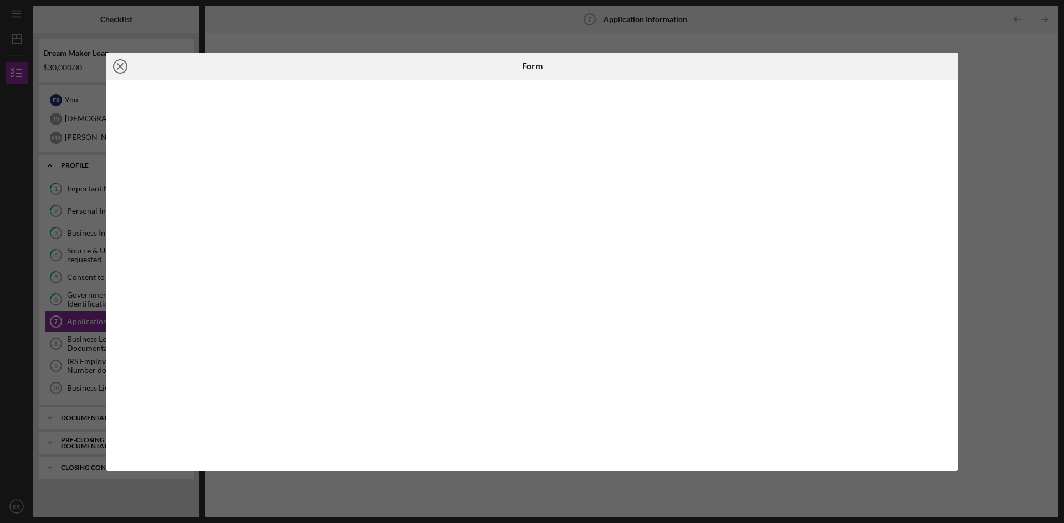
click at [125, 62] on icon "Icon/Close" at bounding box center [120, 67] width 28 height 28
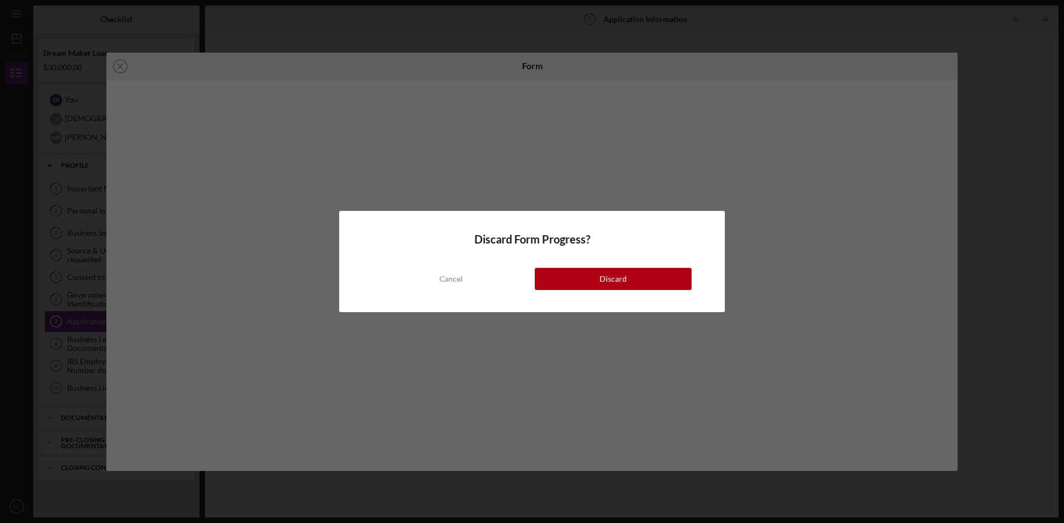
click at [616, 289] on div "Discard" at bounding box center [612, 279] width 27 height 22
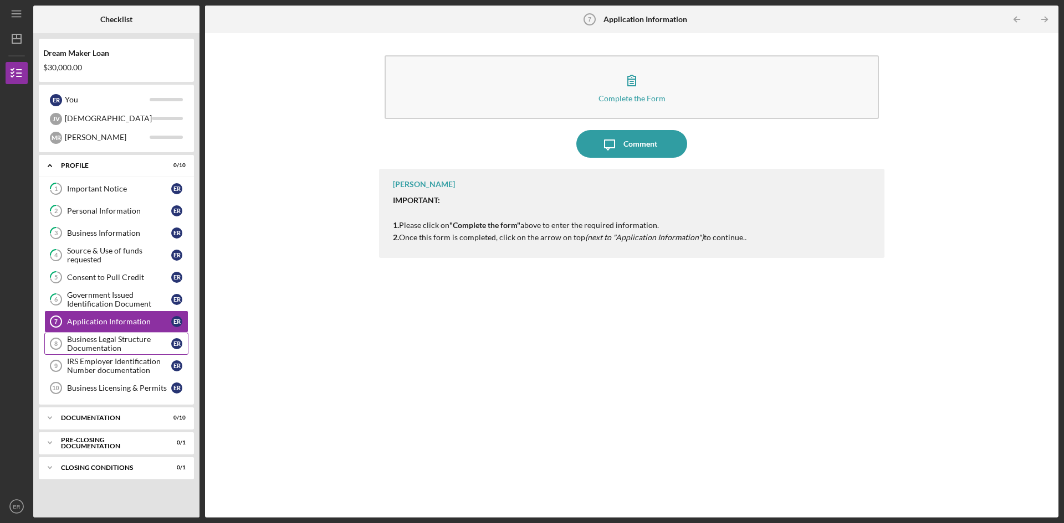
click at [100, 341] on div "Business Legal Structure Documentation" at bounding box center [119, 344] width 104 height 18
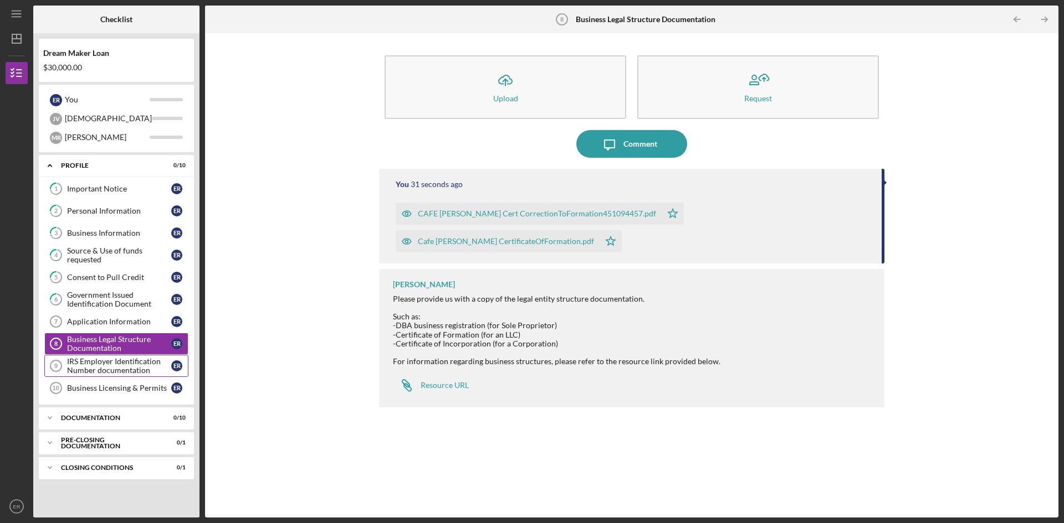
click at [99, 369] on div "IRS Employer Identification Number documentation" at bounding box center [119, 366] width 104 height 18
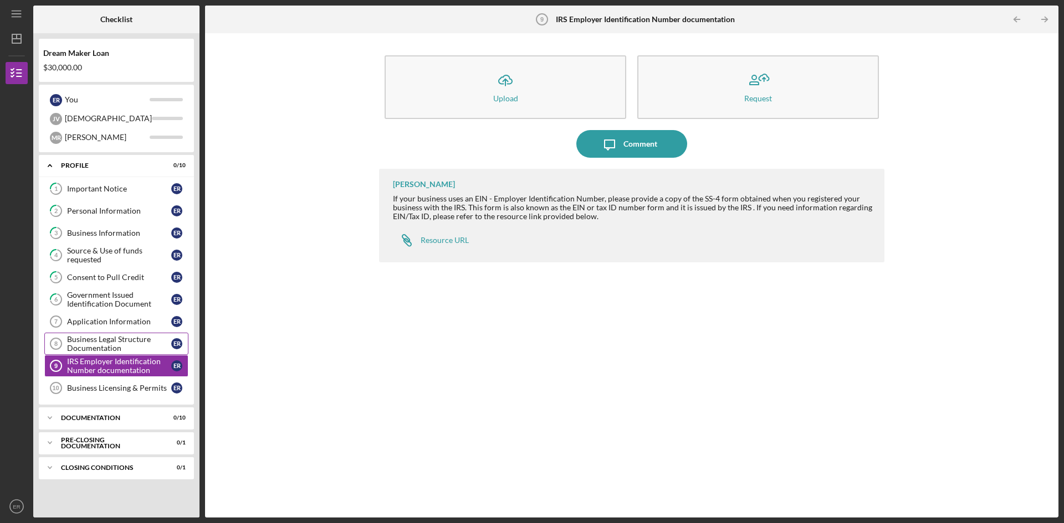
click at [106, 345] on div "Business Legal Structure Documentation" at bounding box center [119, 344] width 104 height 18
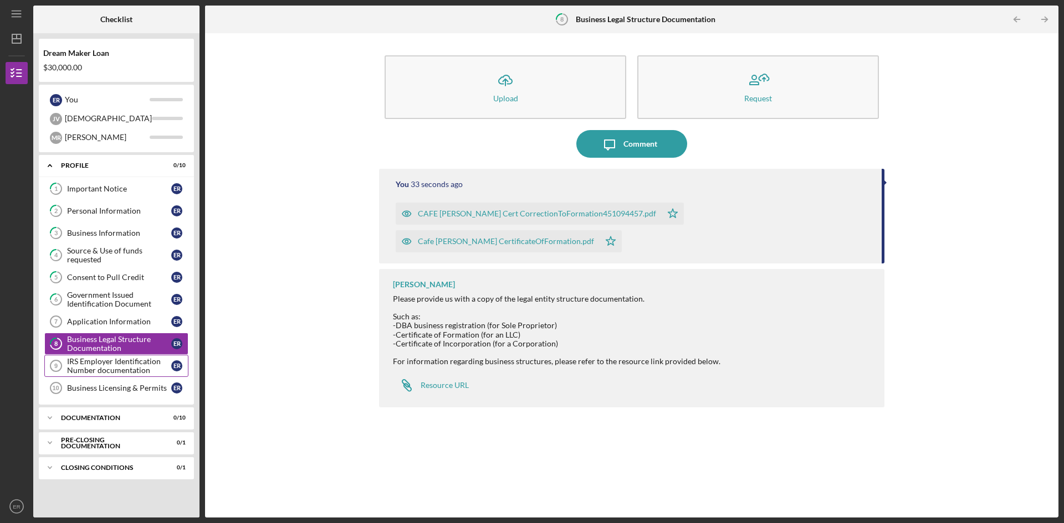
click at [110, 371] on div "IRS Employer Identification Number documentation" at bounding box center [119, 366] width 104 height 18
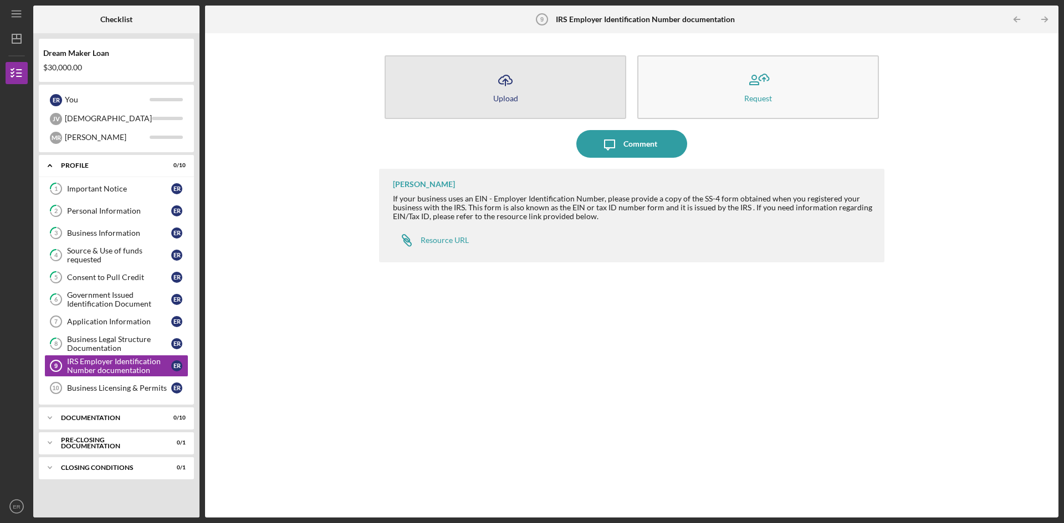
click at [501, 101] on div "Upload" at bounding box center [505, 98] width 25 height 8
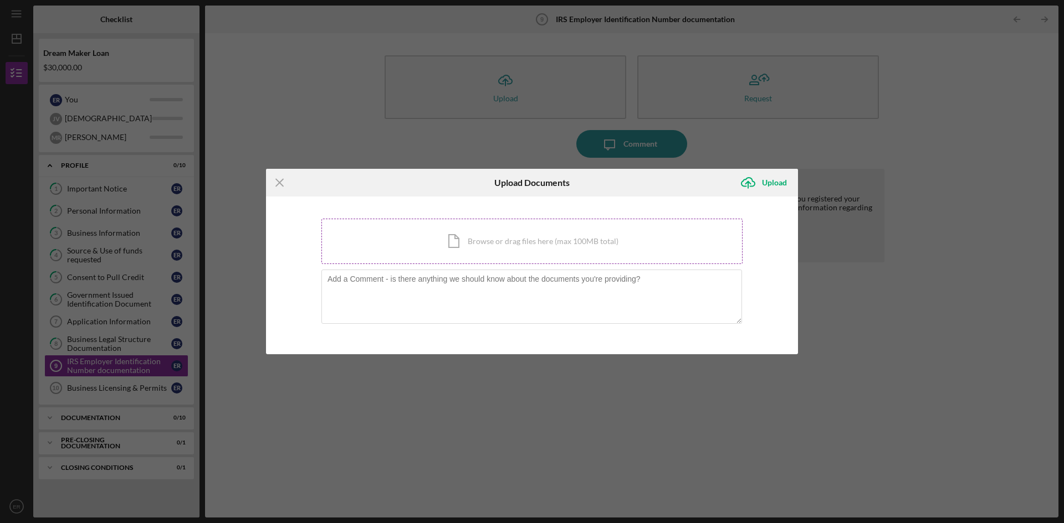
click at [483, 243] on div "Icon/Document Browse or drag files here (max 100MB total) Tap to choose files o…" at bounding box center [531, 241] width 421 height 45
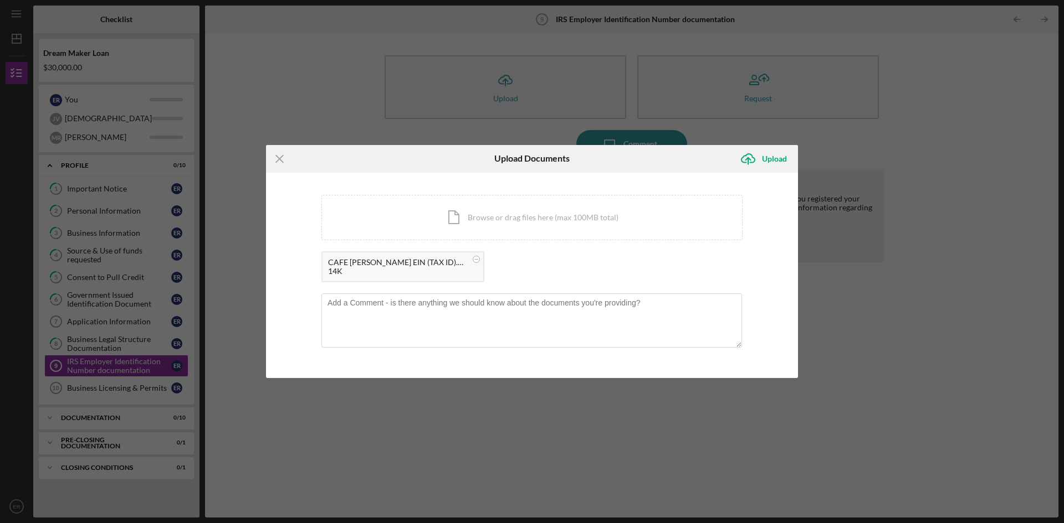
click at [766, 146] on div "Icon/Upload Upload" at bounding box center [766, 159] width 64 height 28
click at [763, 155] on div "Upload" at bounding box center [774, 159] width 25 height 22
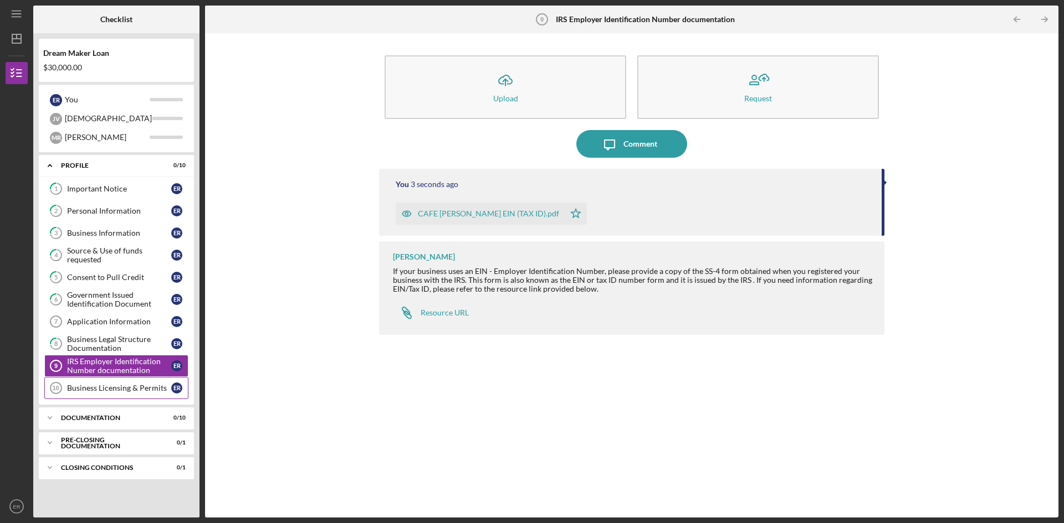
click at [98, 388] on div "Business Licensing & Permits" at bounding box center [119, 388] width 104 height 9
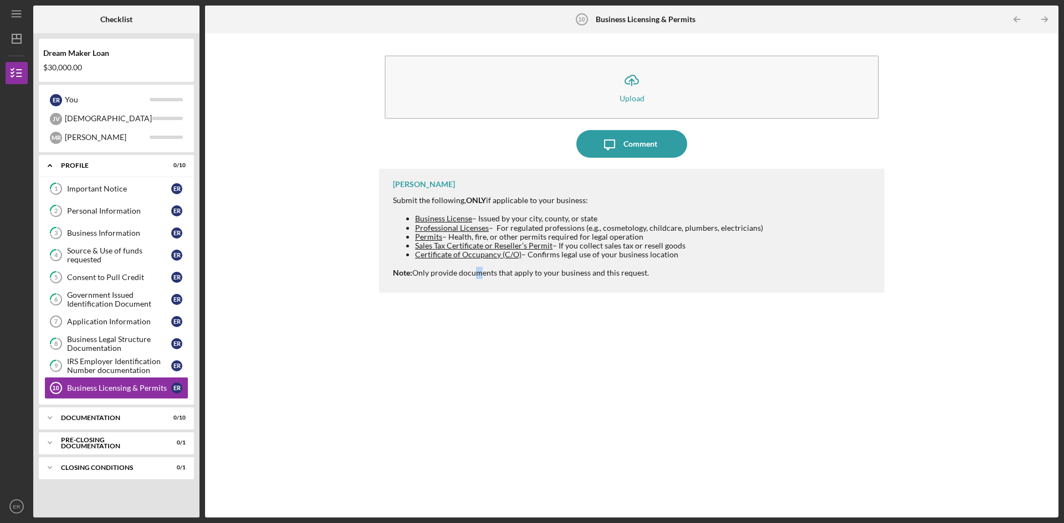
click at [474, 341] on div "Vincent Tanner Submit the following, ONLY if applicable to your business: Busin…" at bounding box center [631, 335] width 505 height 332
